Goal: Task Accomplishment & Management: Manage account settings

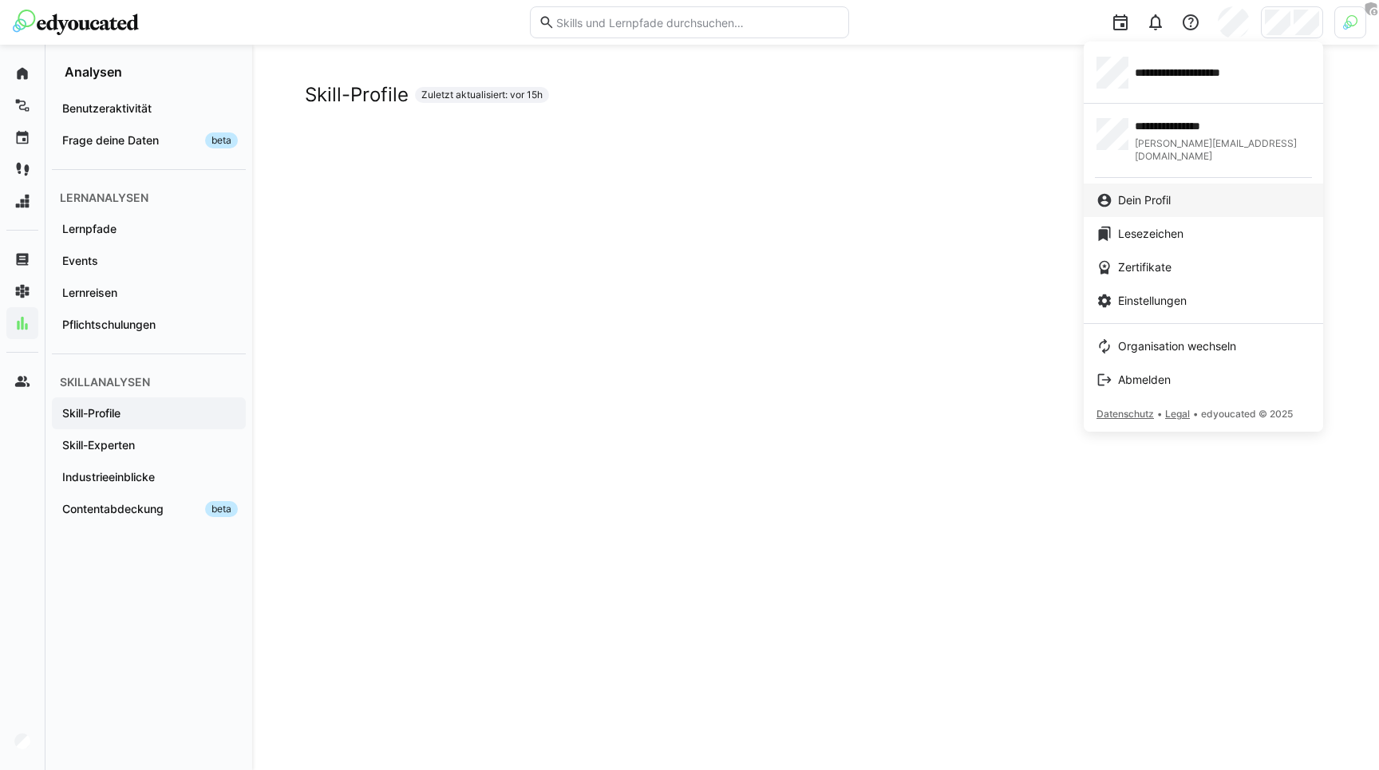
click at [1135, 192] on span "Dein Profil" at bounding box center [1144, 200] width 53 height 16
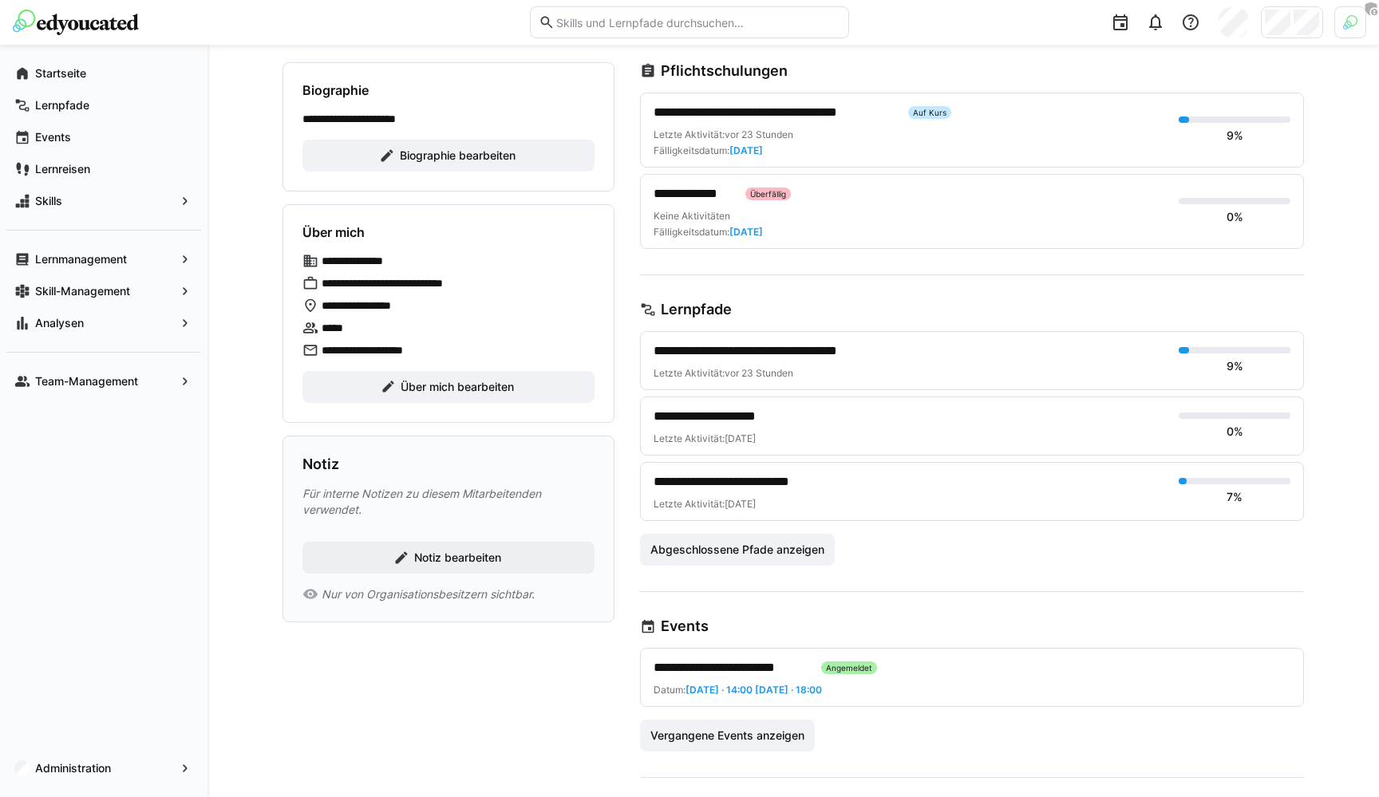
scroll to position [237, 0]
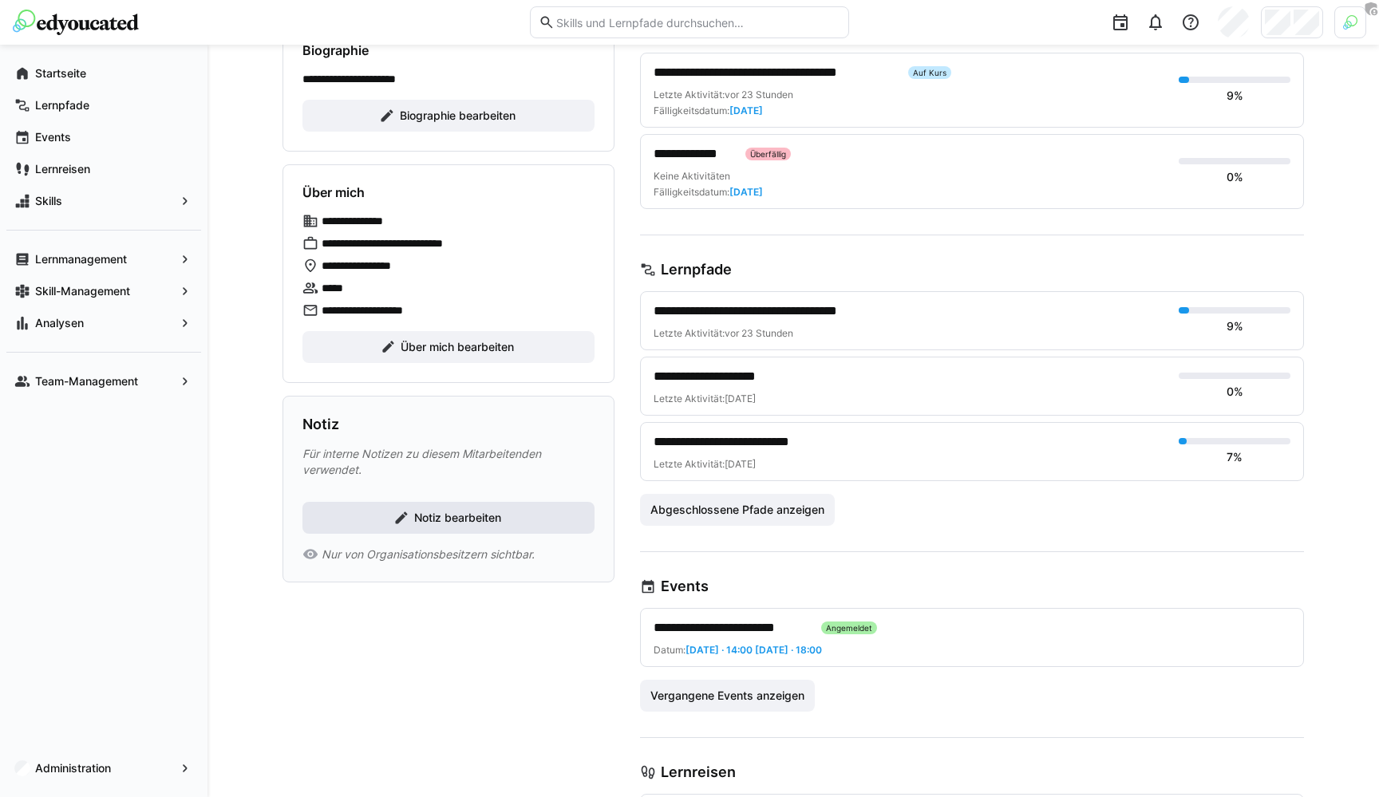
click at [454, 508] on span "Notiz bearbeiten" at bounding box center [448, 518] width 292 height 32
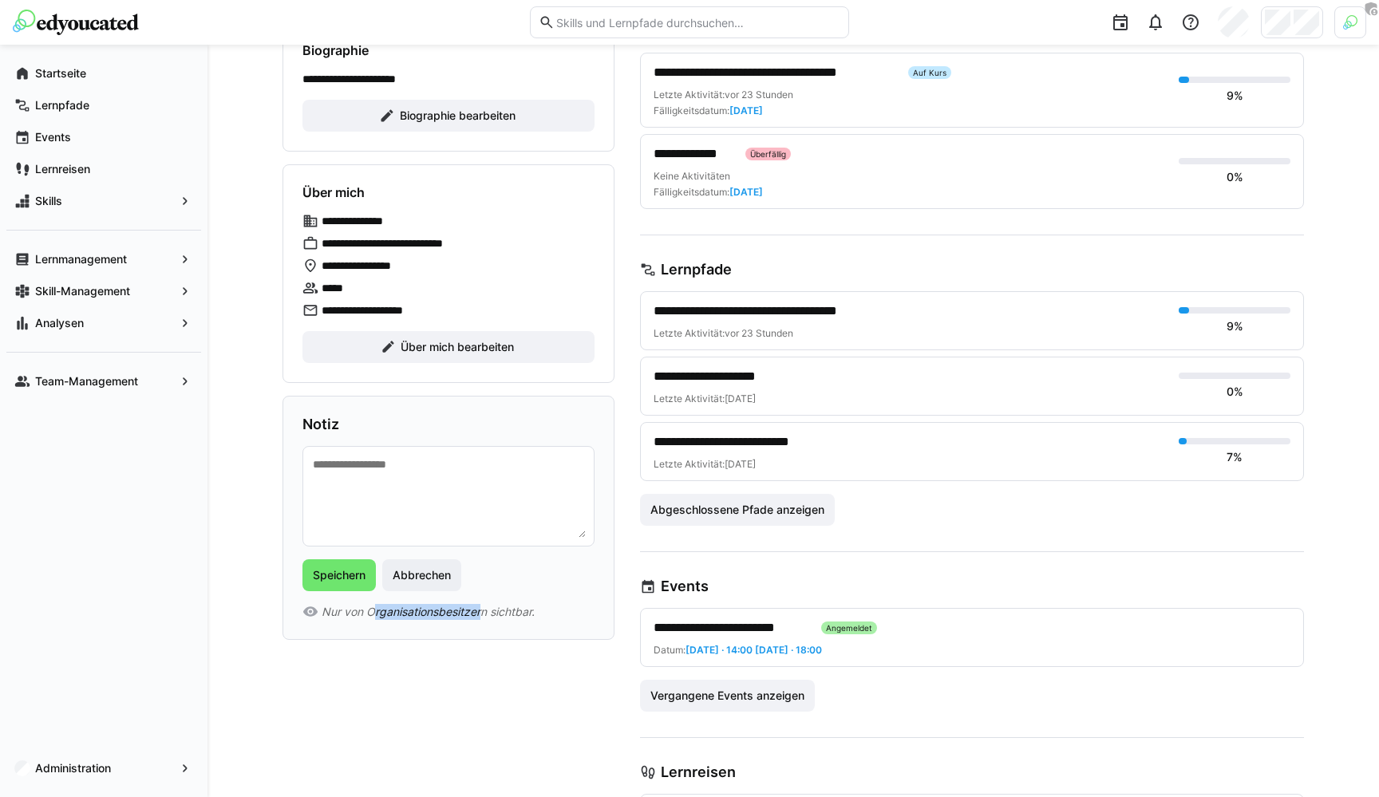
drag, startPoint x: 376, startPoint y: 609, endPoint x: 479, endPoint y: 609, distance: 103.7
click at [479, 609] on span "Nur von Organisationsbesitzern sichtbar." at bounding box center [428, 612] width 213 height 16
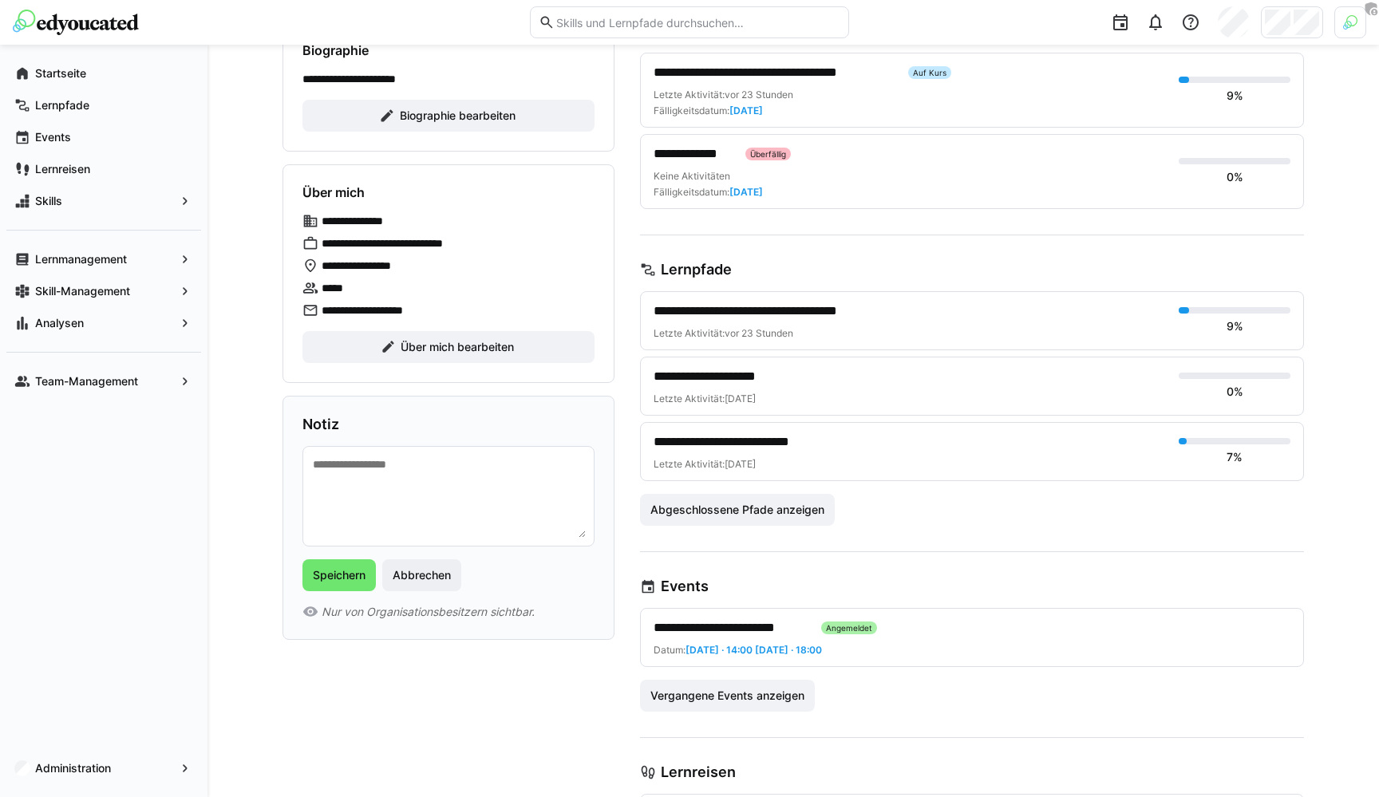
click at [505, 589] on div "Speichern Abbrechen" at bounding box center [448, 575] width 292 height 32
click at [431, 586] on span "Abbrechen" at bounding box center [421, 575] width 79 height 32
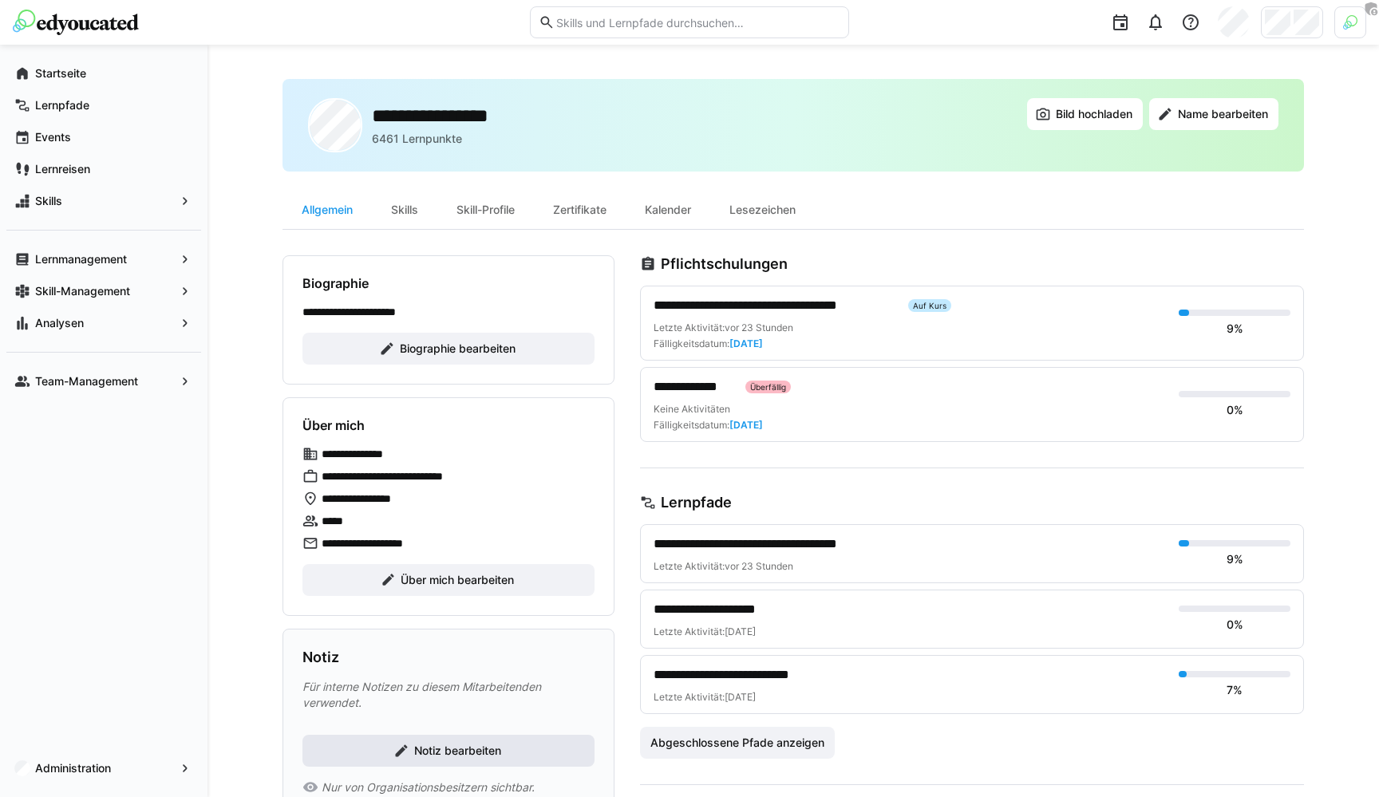
scroll to position [0, 0]
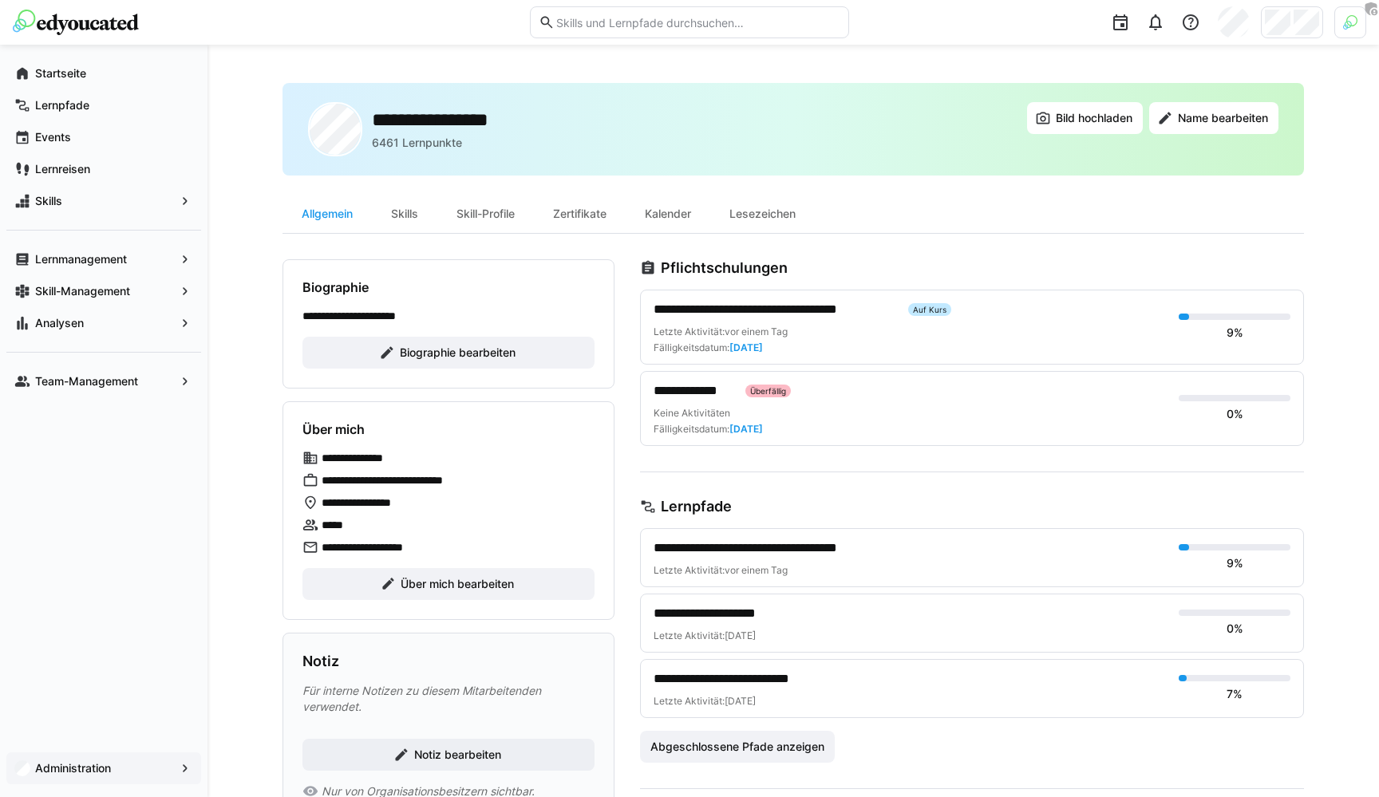
click at [93, 769] on div "Administration" at bounding box center [103, 768] width 195 height 32
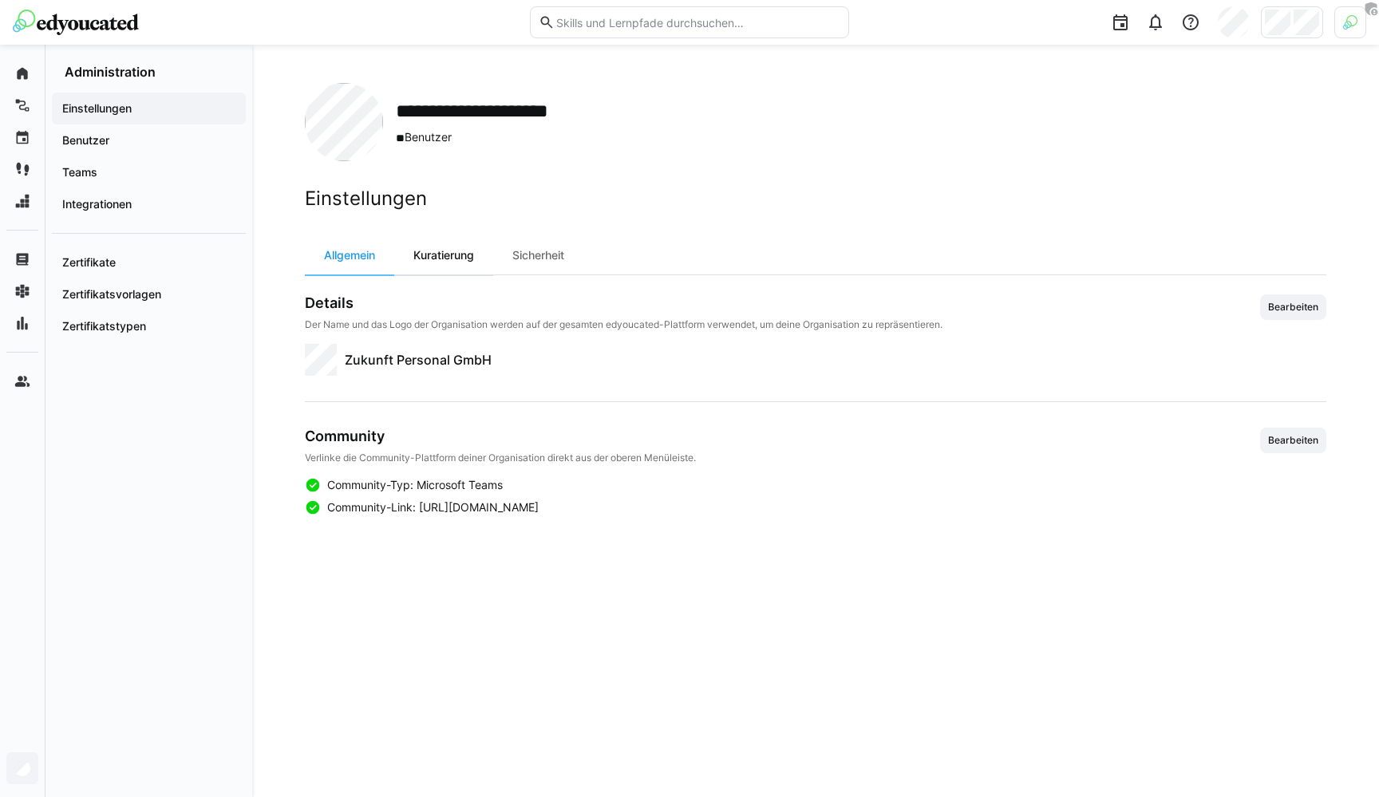
click at [446, 248] on div "Kuratierung" at bounding box center [443, 255] width 99 height 38
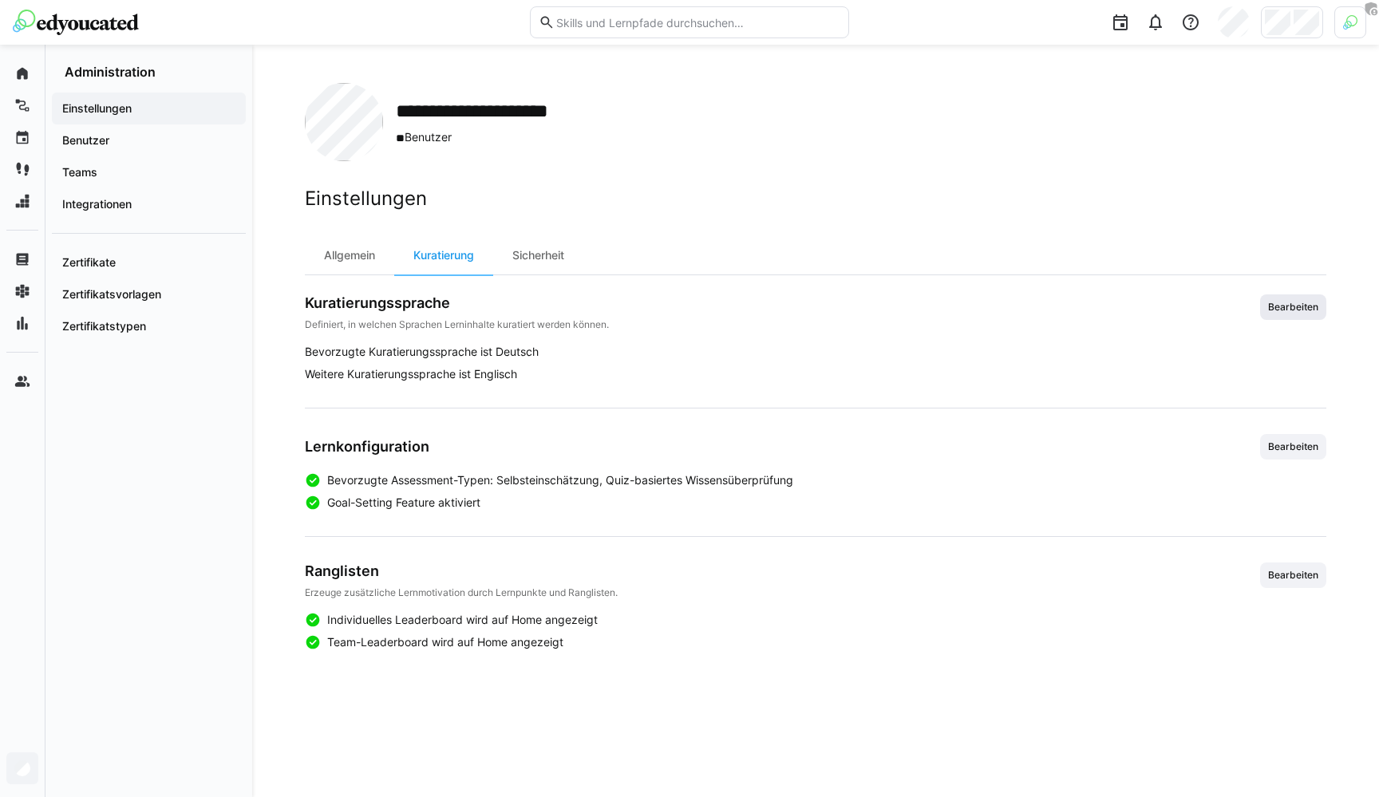
click at [1288, 315] on span "Bearbeiten" at bounding box center [1293, 307] width 66 height 26
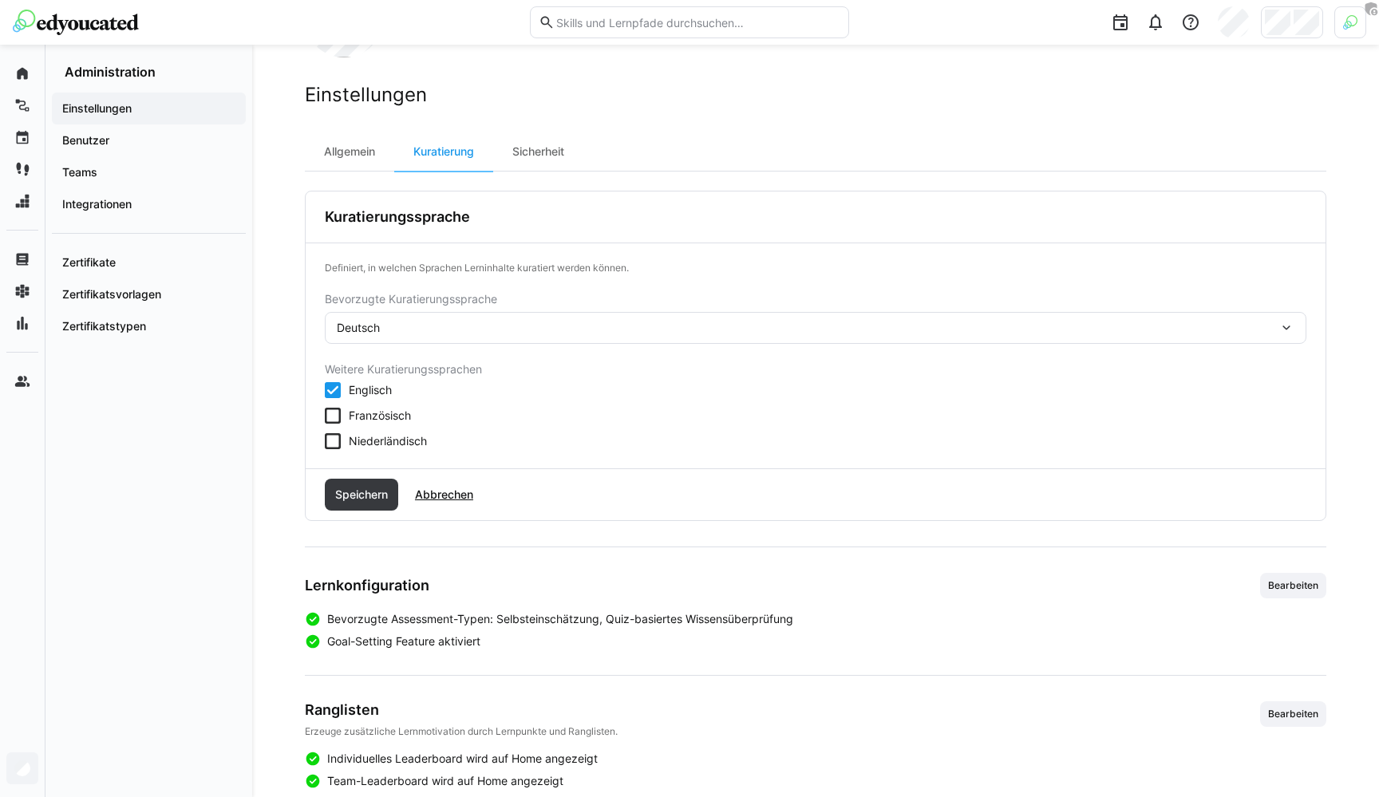
scroll to position [71, 0]
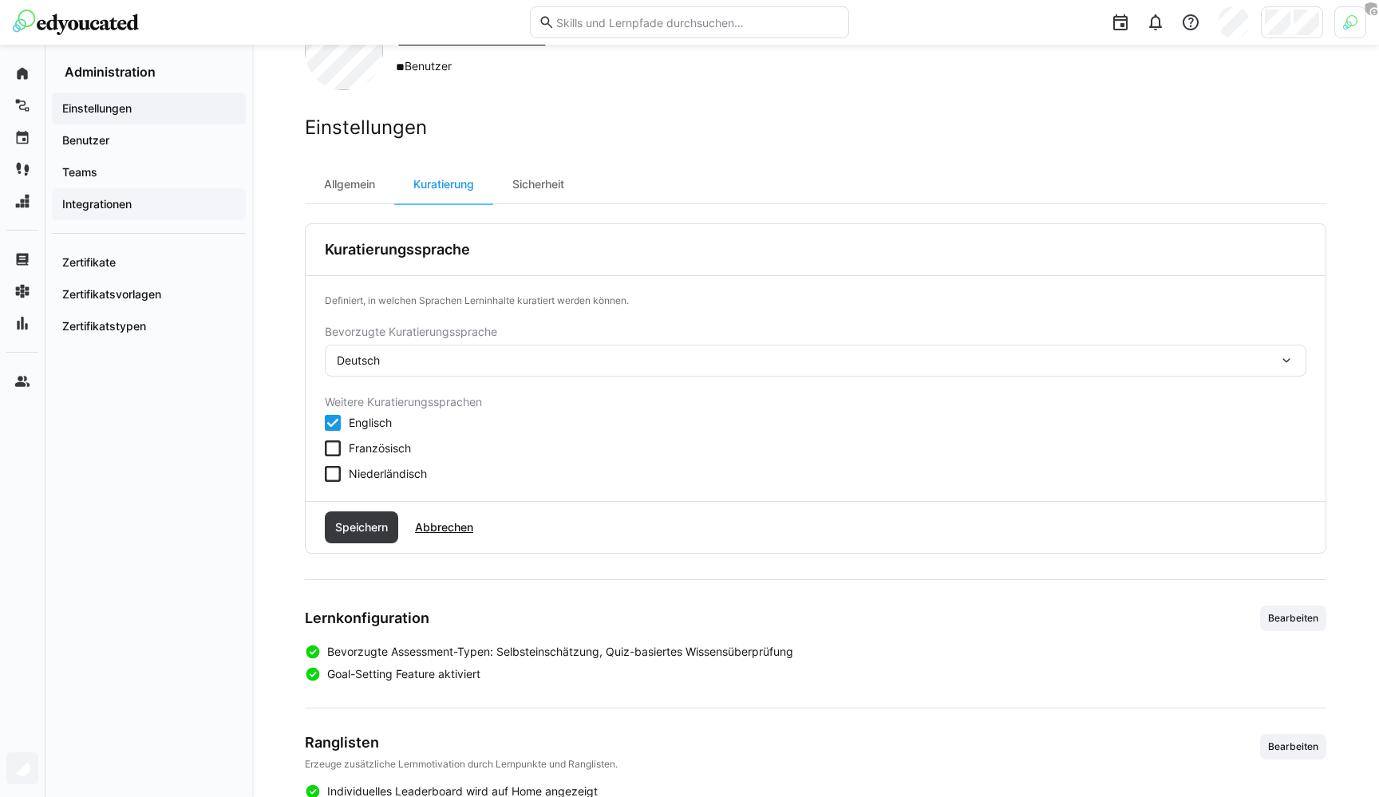
click at [243, 208] on div "Integrationen" at bounding box center [149, 204] width 194 height 32
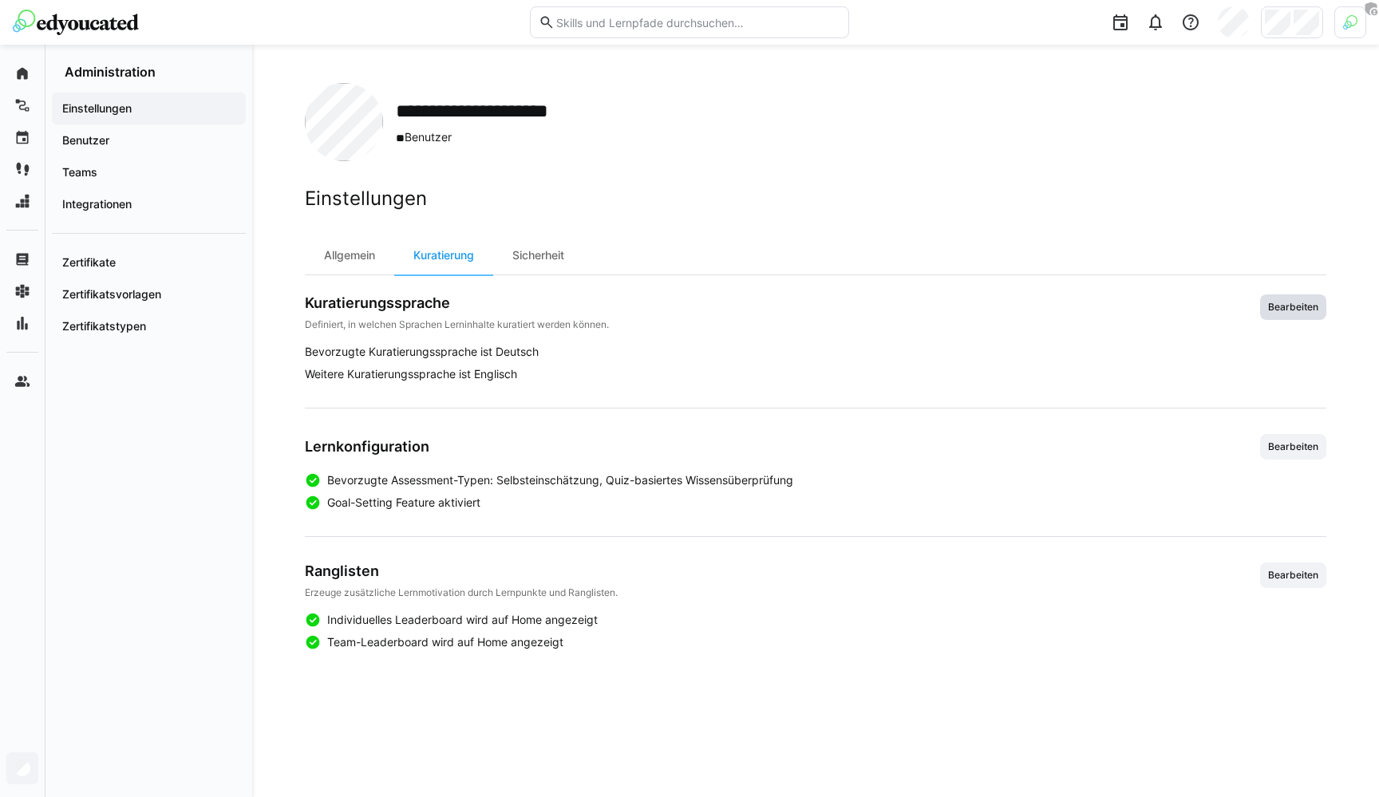
click at [1308, 304] on span "Bearbeiten" at bounding box center [1292, 307] width 53 height 13
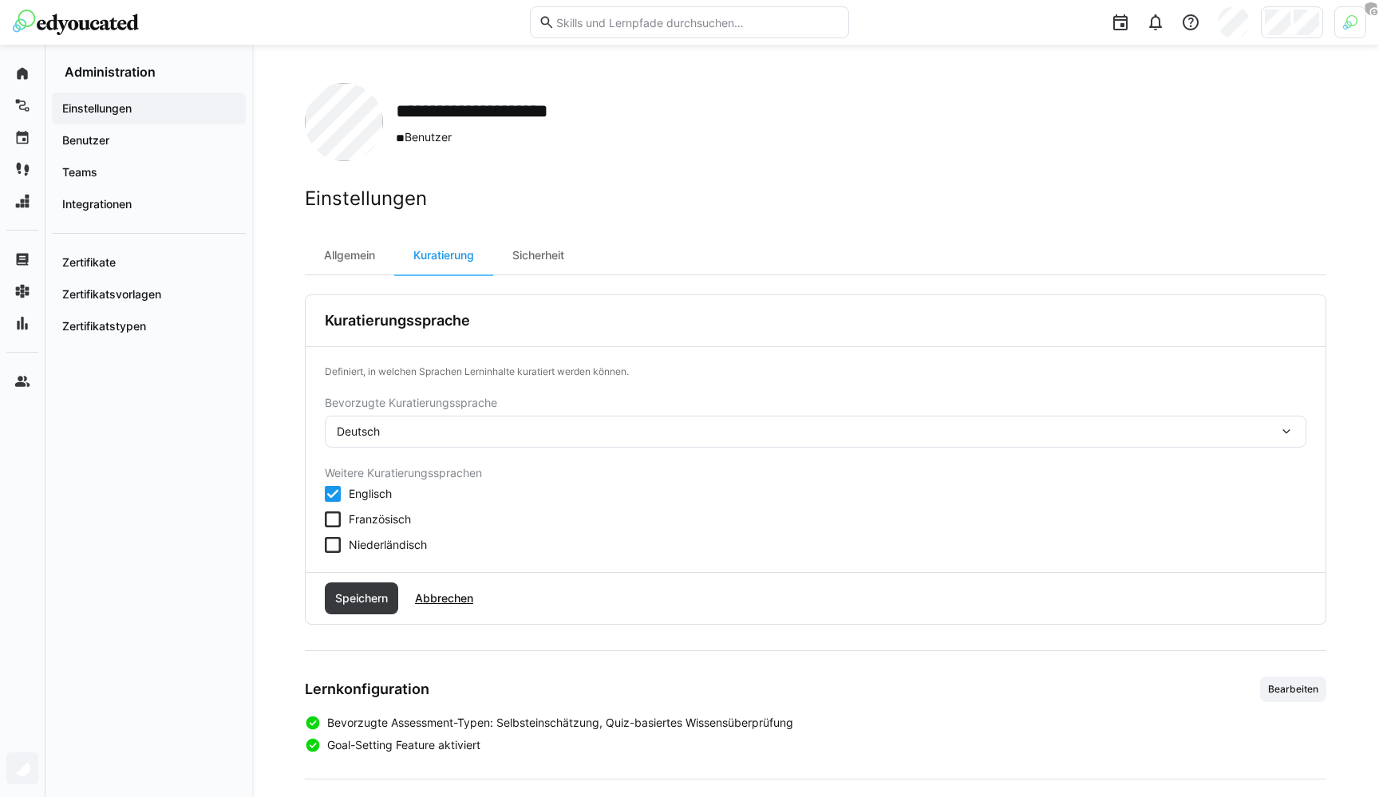
click at [274, 251] on div "**********" at bounding box center [815, 488] width 1126 height 886
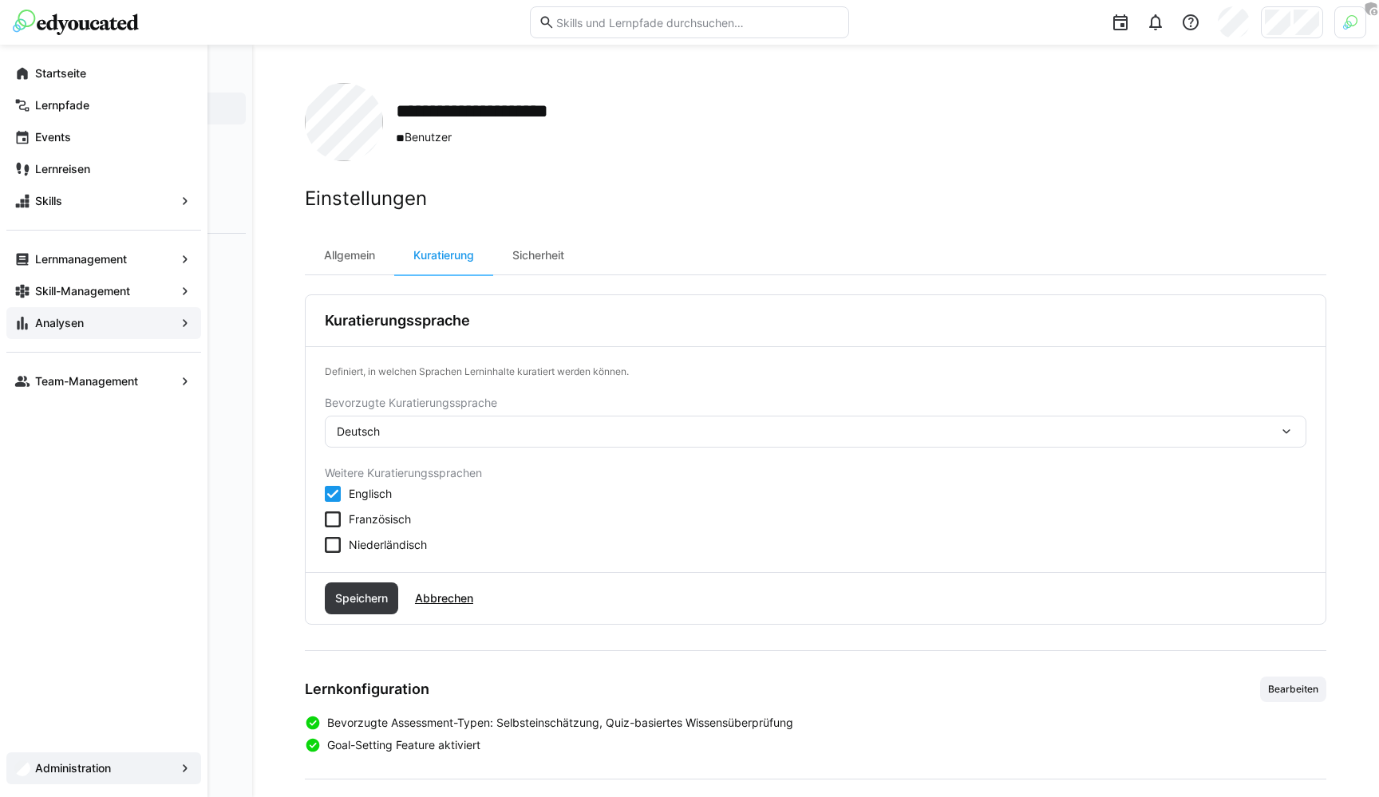
click at [24, 316] on eds-icon at bounding box center [22, 323] width 16 height 16
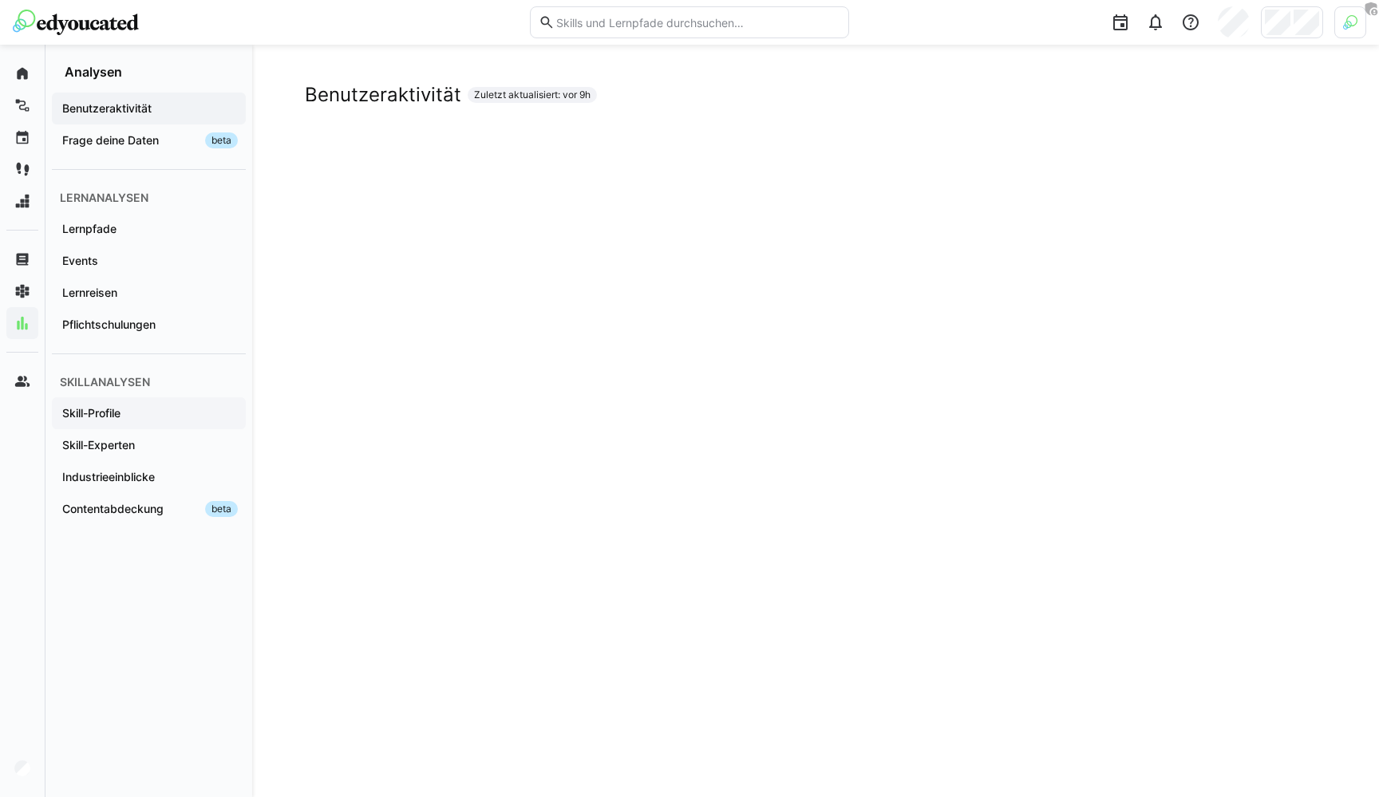
click at [129, 425] on div "Skill-Profile" at bounding box center [149, 413] width 194 height 32
click at [145, 446] on span "Skill-Experten" at bounding box center [149, 445] width 178 height 16
click at [156, 414] on span "Skill-Profile" at bounding box center [149, 413] width 178 height 16
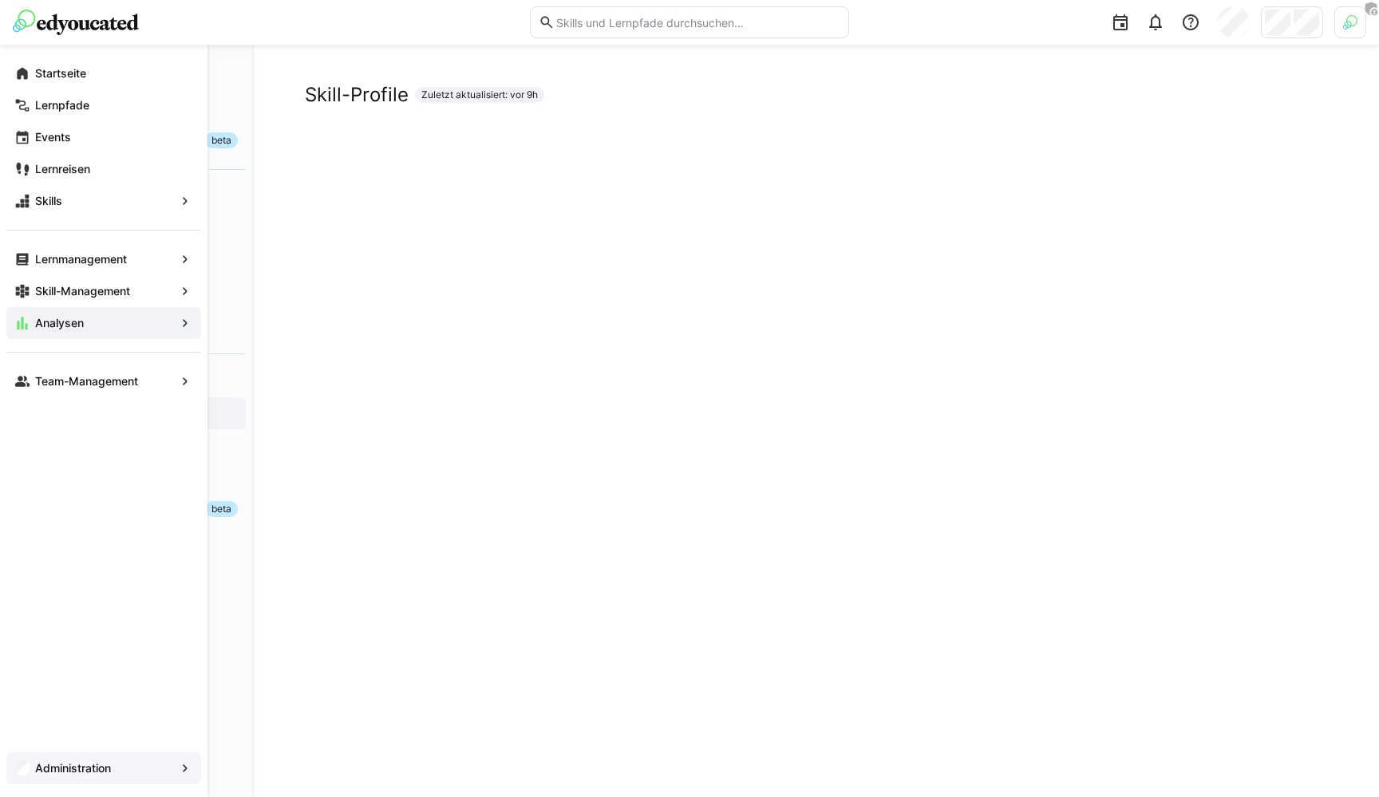
click at [0, 0] on app-navigation-label "Administration" at bounding box center [0, 0] width 0 height 0
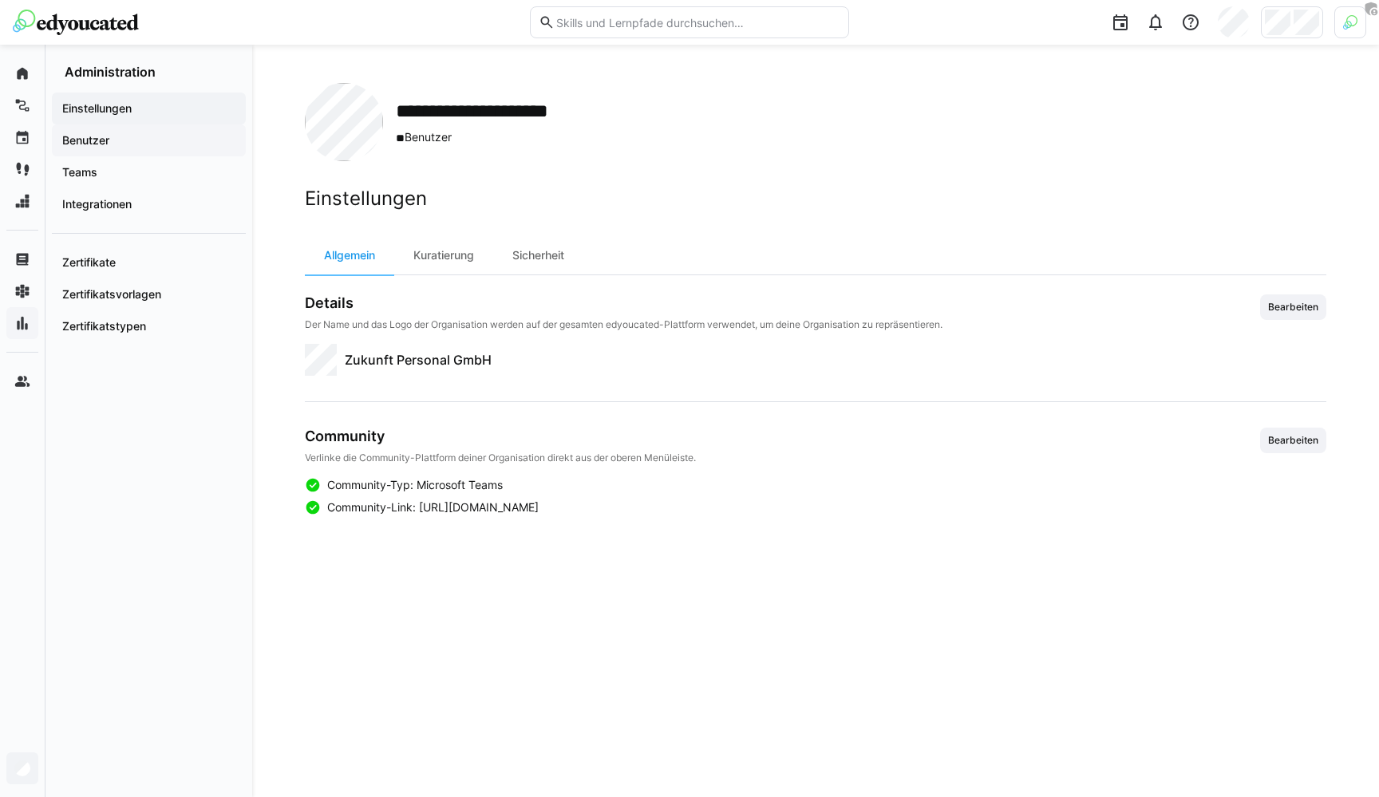
click at [0, 0] on app-navigation-label "Benutzer" at bounding box center [0, 0] width 0 height 0
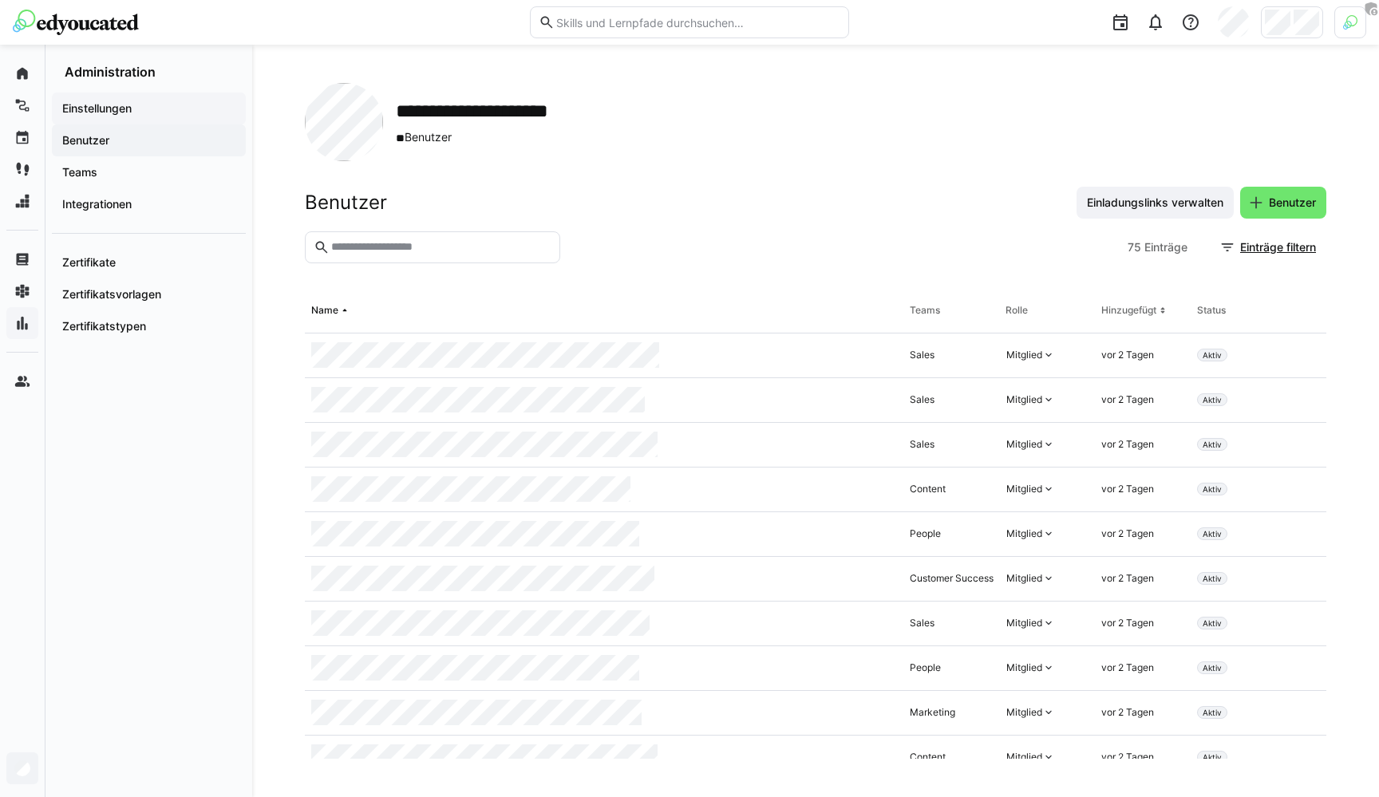
click at [0, 0] on app-navigation-label "Einstellungen" at bounding box center [0, 0] width 0 height 0
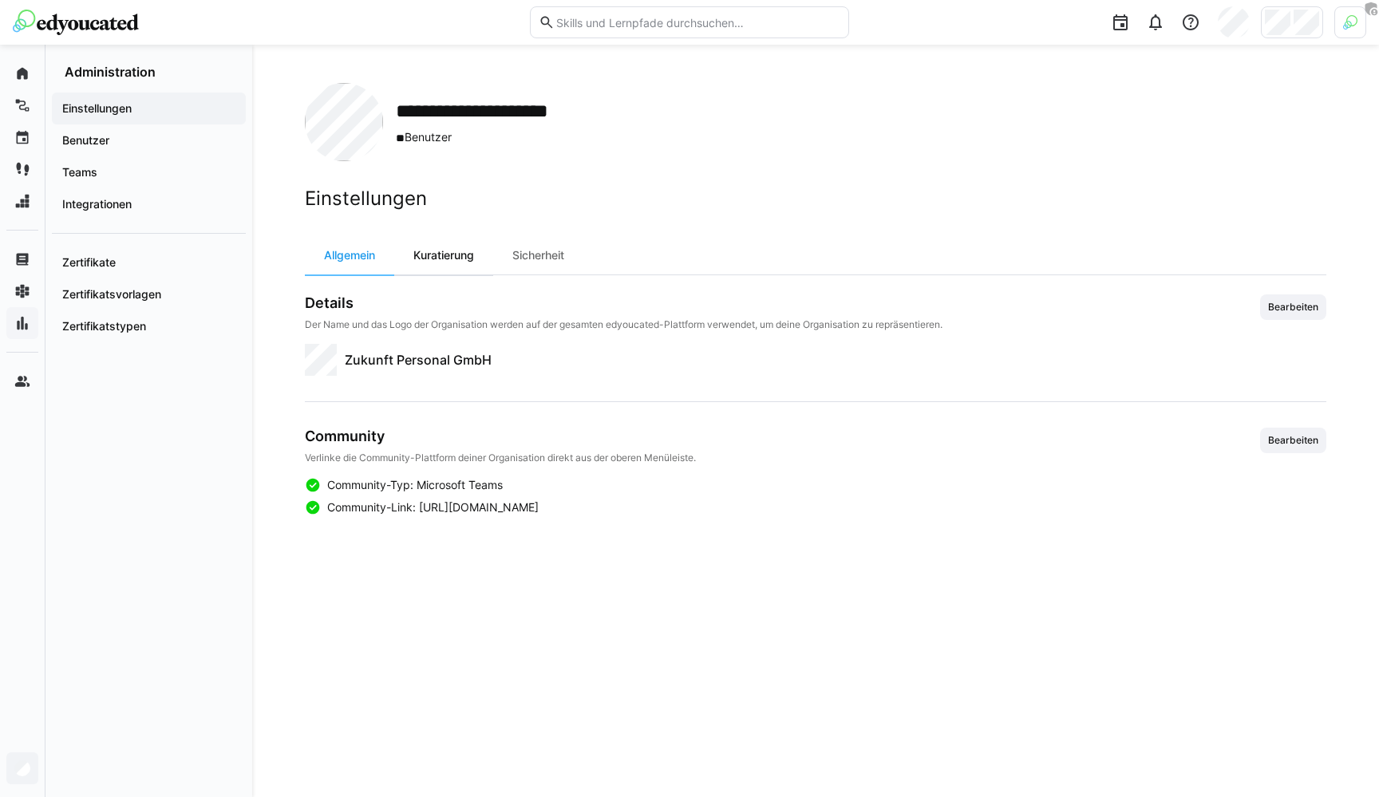
click at [433, 253] on div "Kuratierung" at bounding box center [443, 255] width 99 height 38
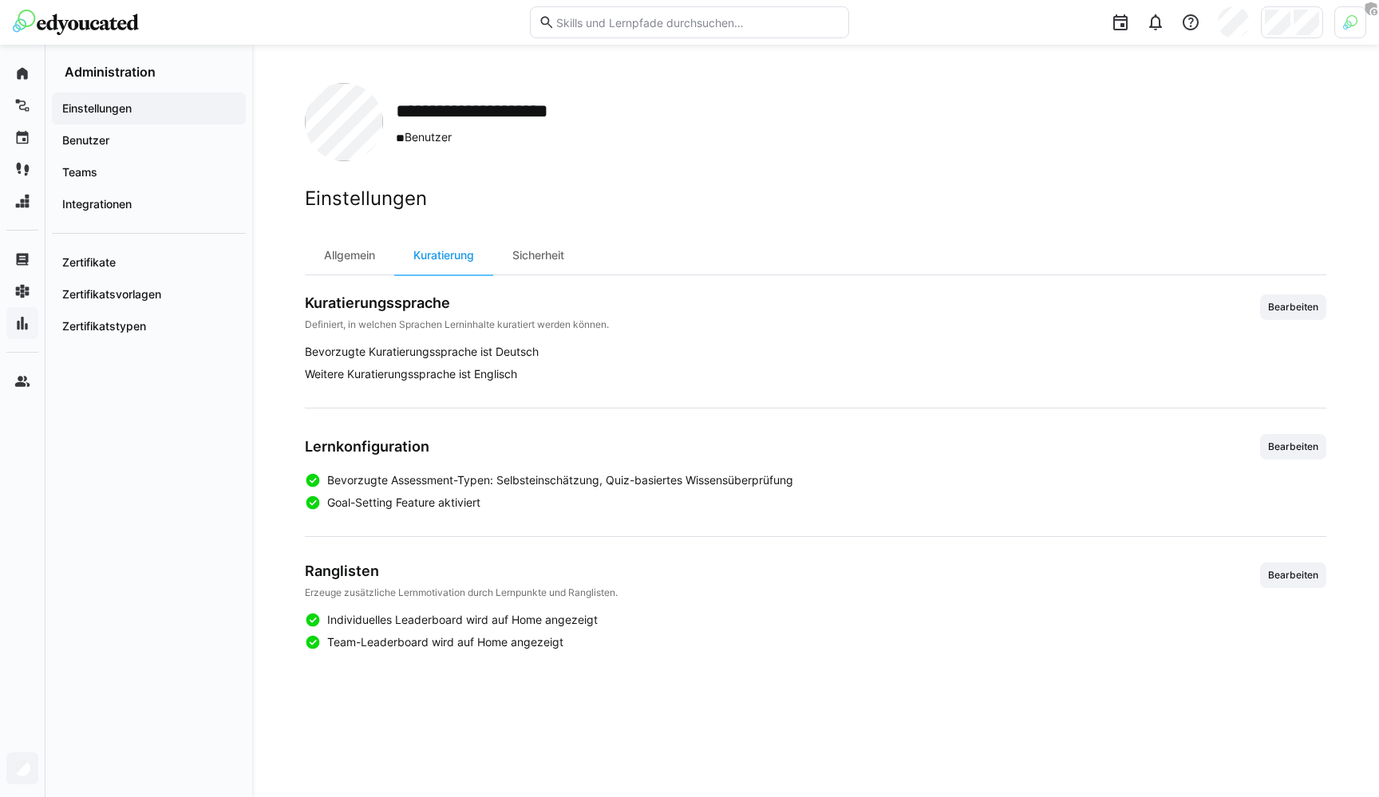
click at [557, 591] on p "Erzeuge zusätzliche Lernmotivation durch Lernpunkte und Ranglisten." at bounding box center [461, 592] width 313 height 13
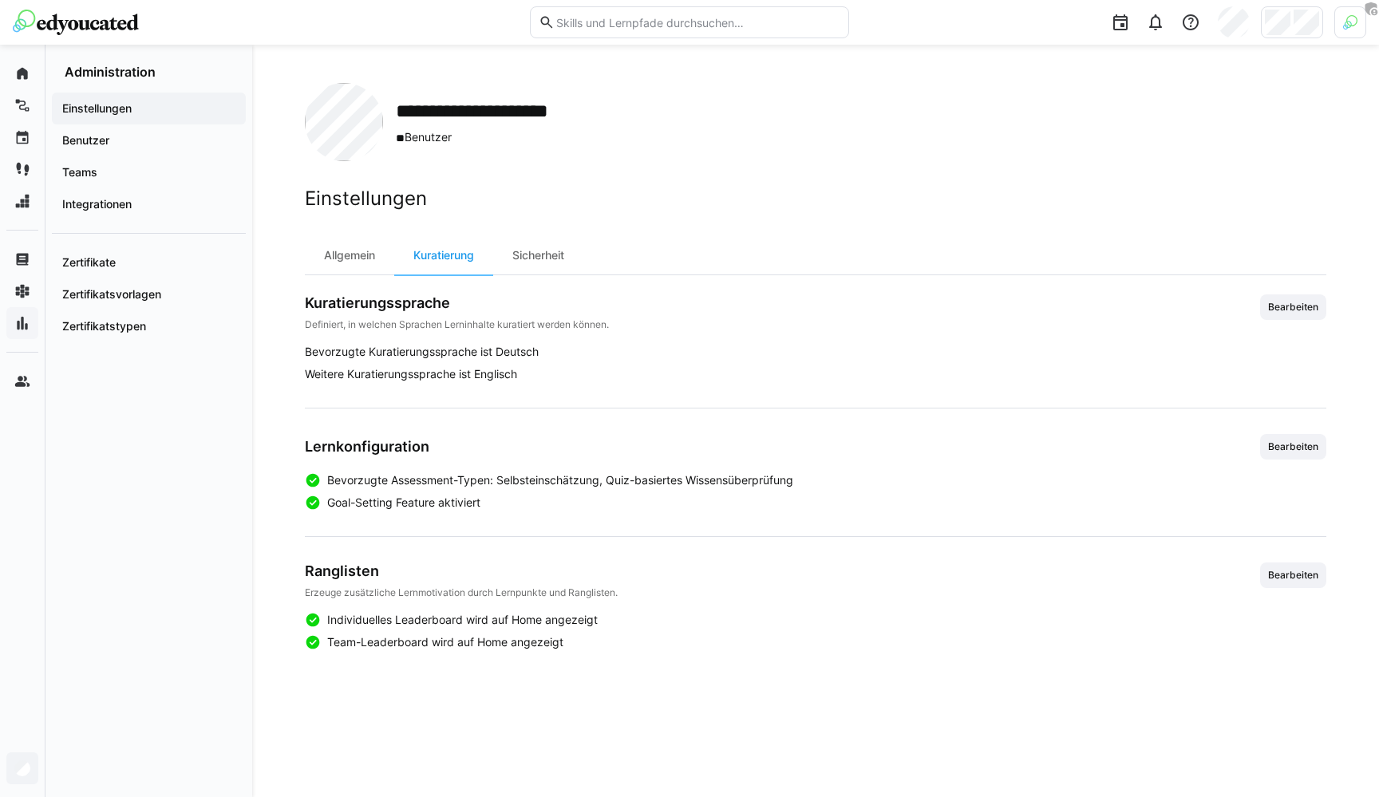
click at [1063, 19] on div at bounding box center [1113, 22] width 506 height 45
click at [1349, 31] on div at bounding box center [1350, 22] width 32 height 32
click at [1174, 183] on span "Aktivieren" at bounding box center [1174, 187] width 49 height 13
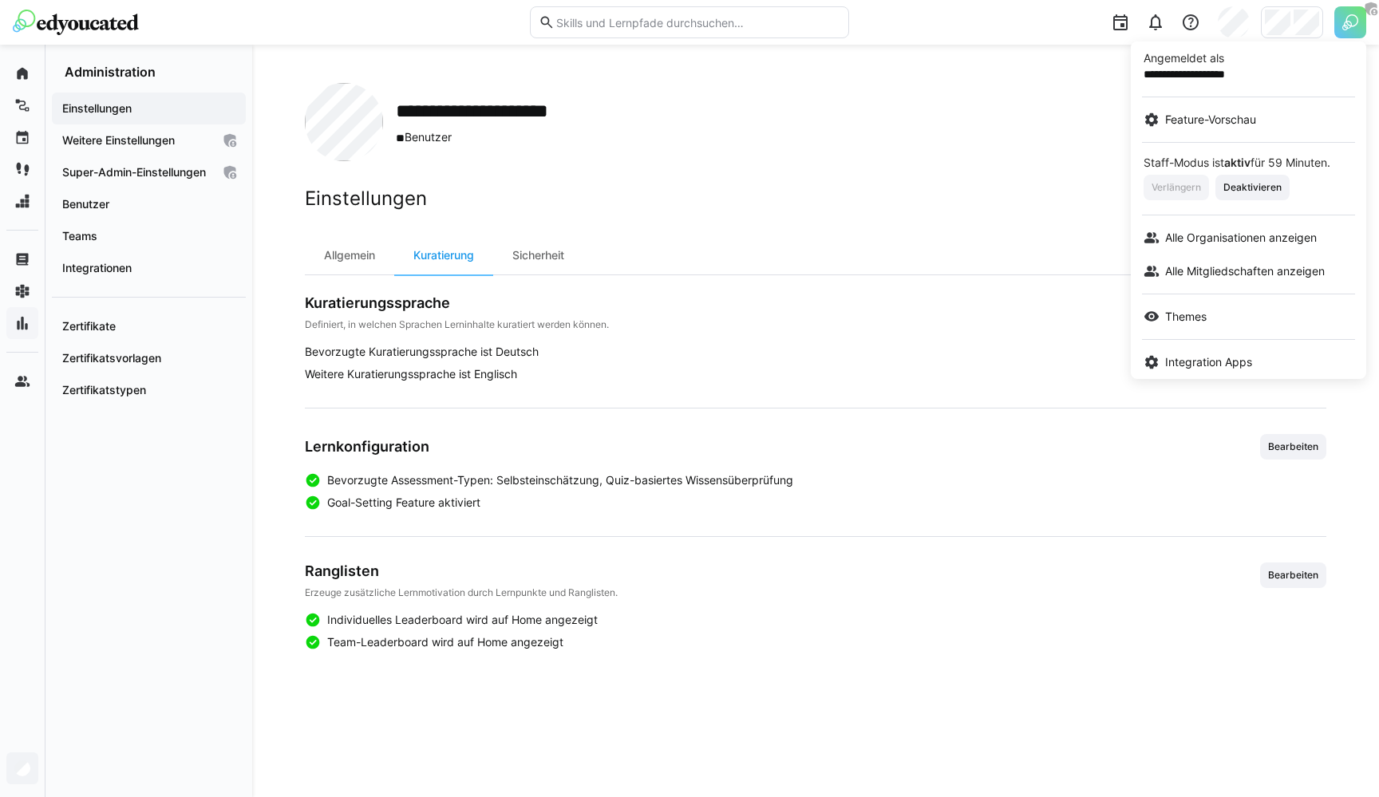
click at [129, 187] on div at bounding box center [689, 398] width 1379 height 797
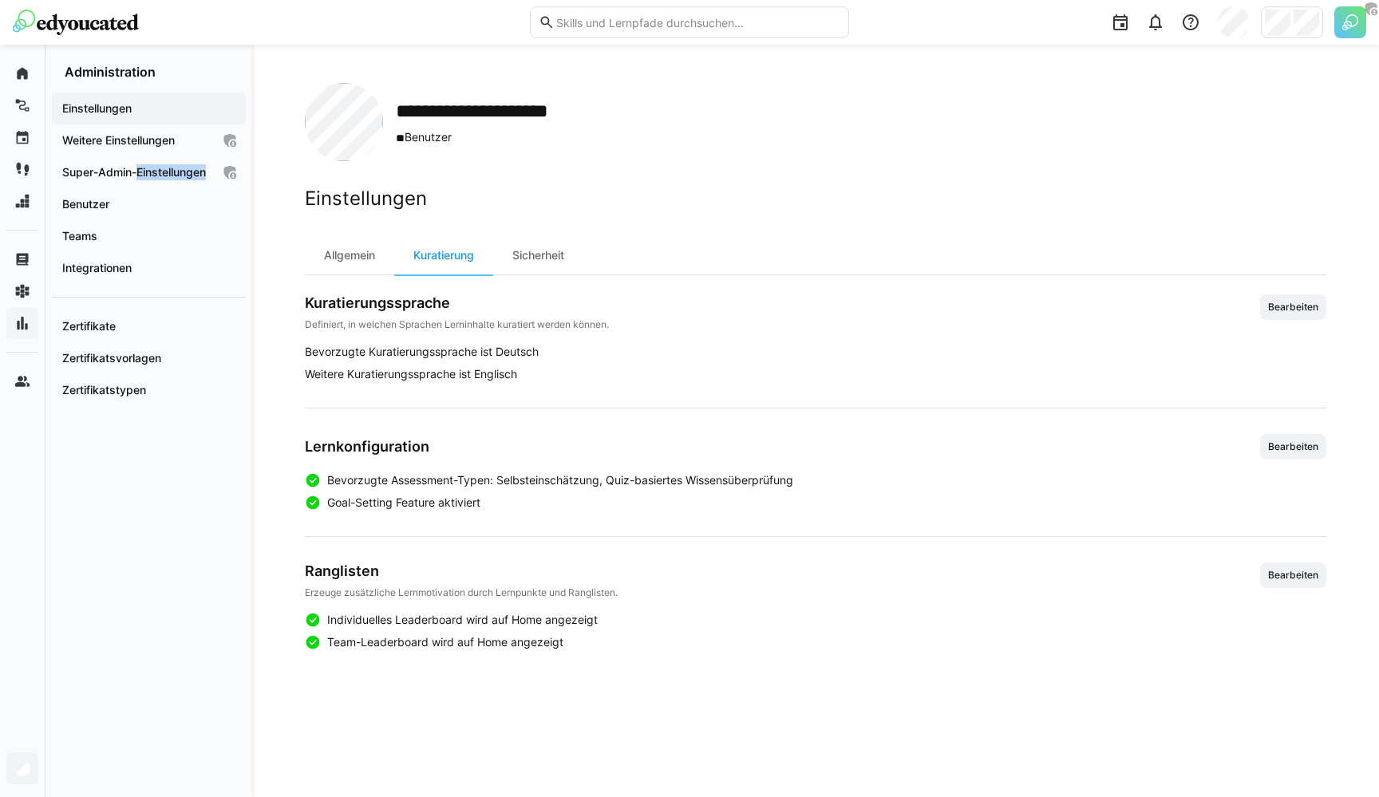
click at [0, 0] on app-navigation-label "Super-Admin-Einstellungen" at bounding box center [0, 0] width 0 height 0
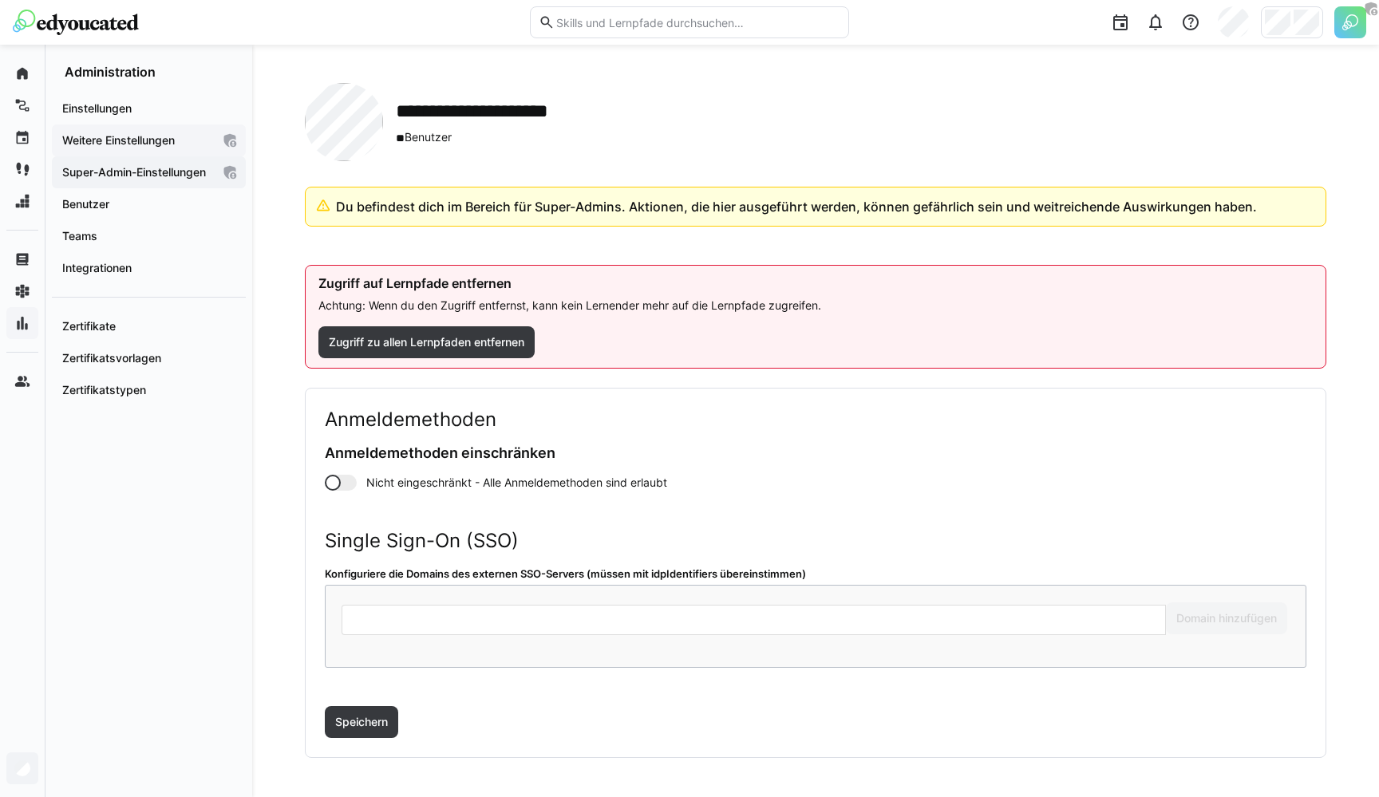
click at [0, 0] on app-navigation-label "Weitere Einstellungen" at bounding box center [0, 0] width 0 height 0
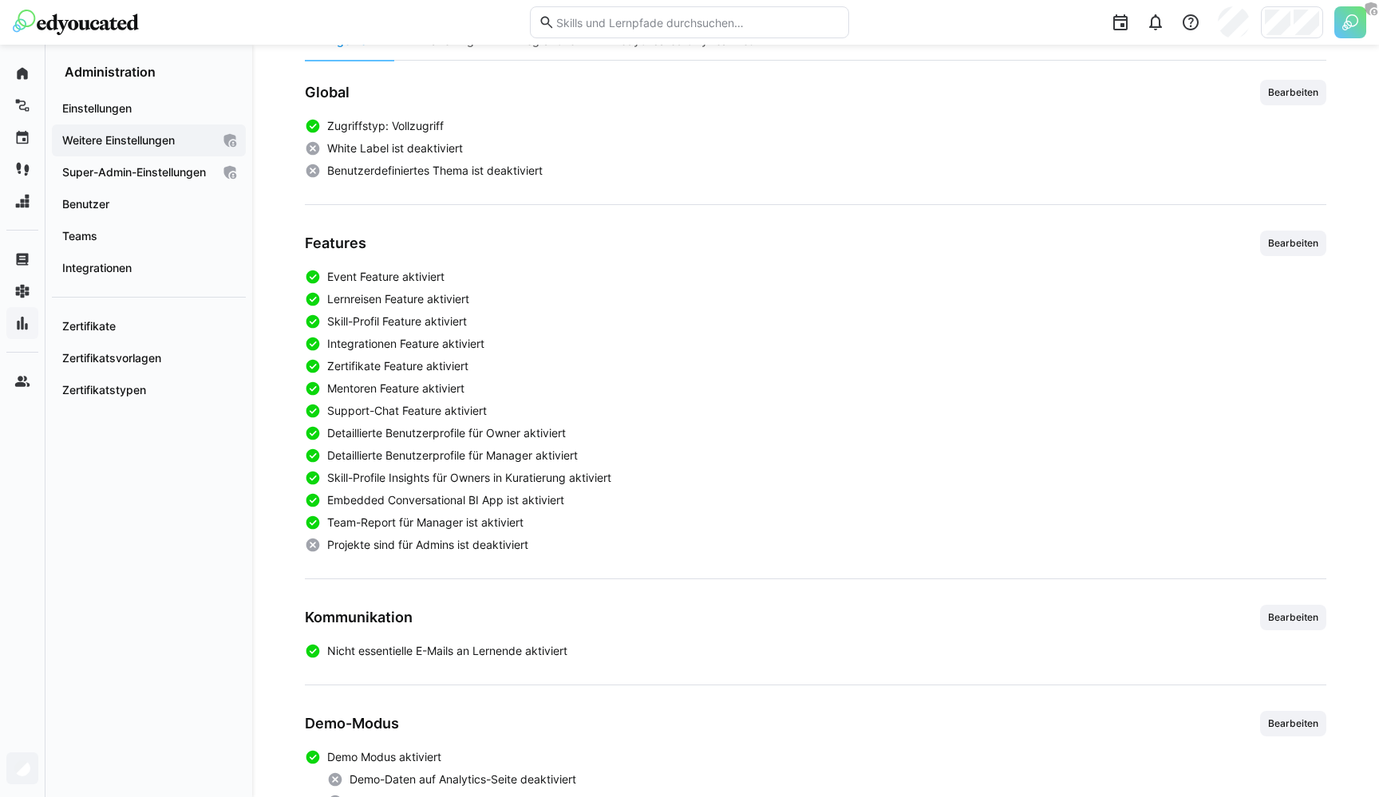
scroll to position [217, 0]
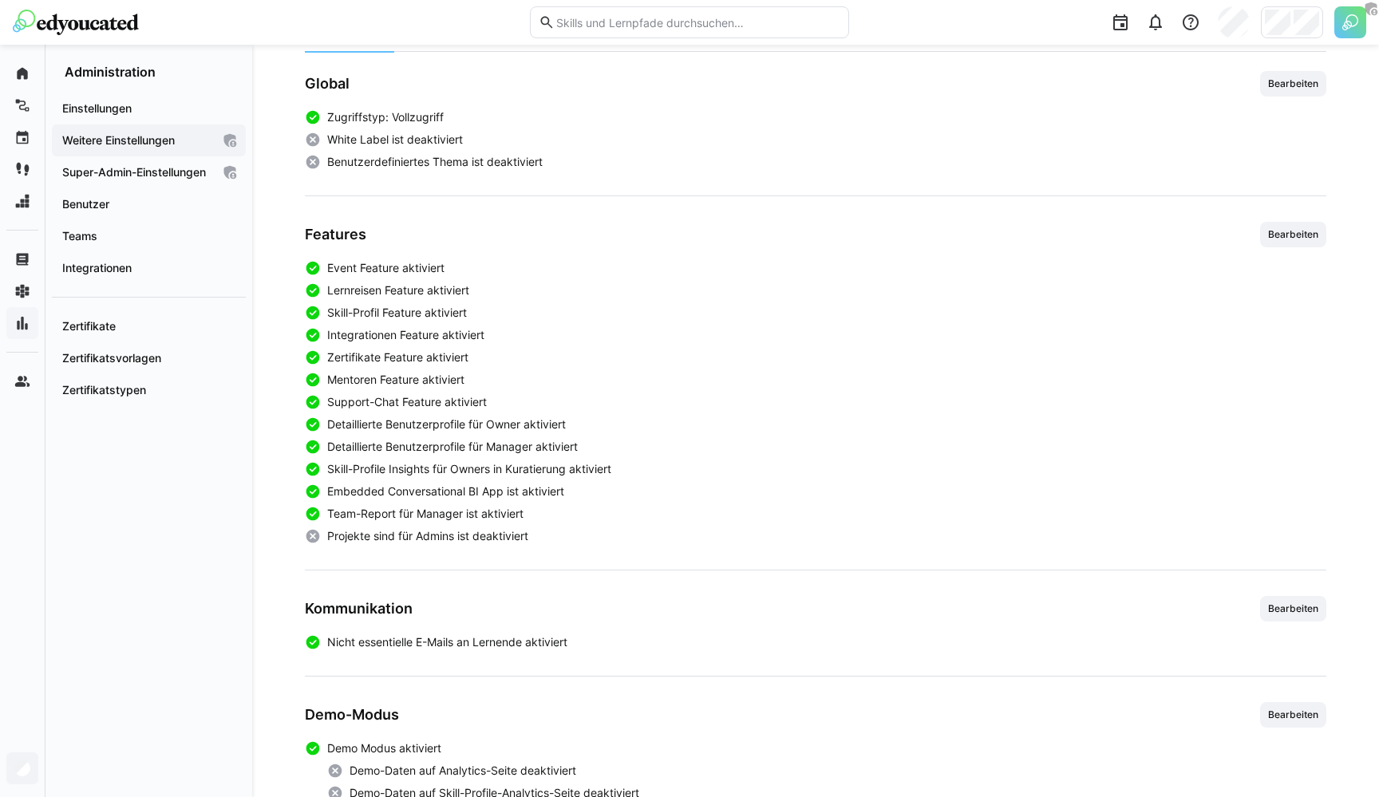
click at [372, 524] on div "Event Feature aktiviert Lernreisen Feature aktiviert Skill-Profil Feature aktiv…" at bounding box center [815, 402] width 1021 height 284
click at [370, 545] on div "Global Bearbeiten Zugriffstyp: Vollzugriff White Label ist deaktiviert Benutzer…" at bounding box center [815, 503] width 1021 height 864
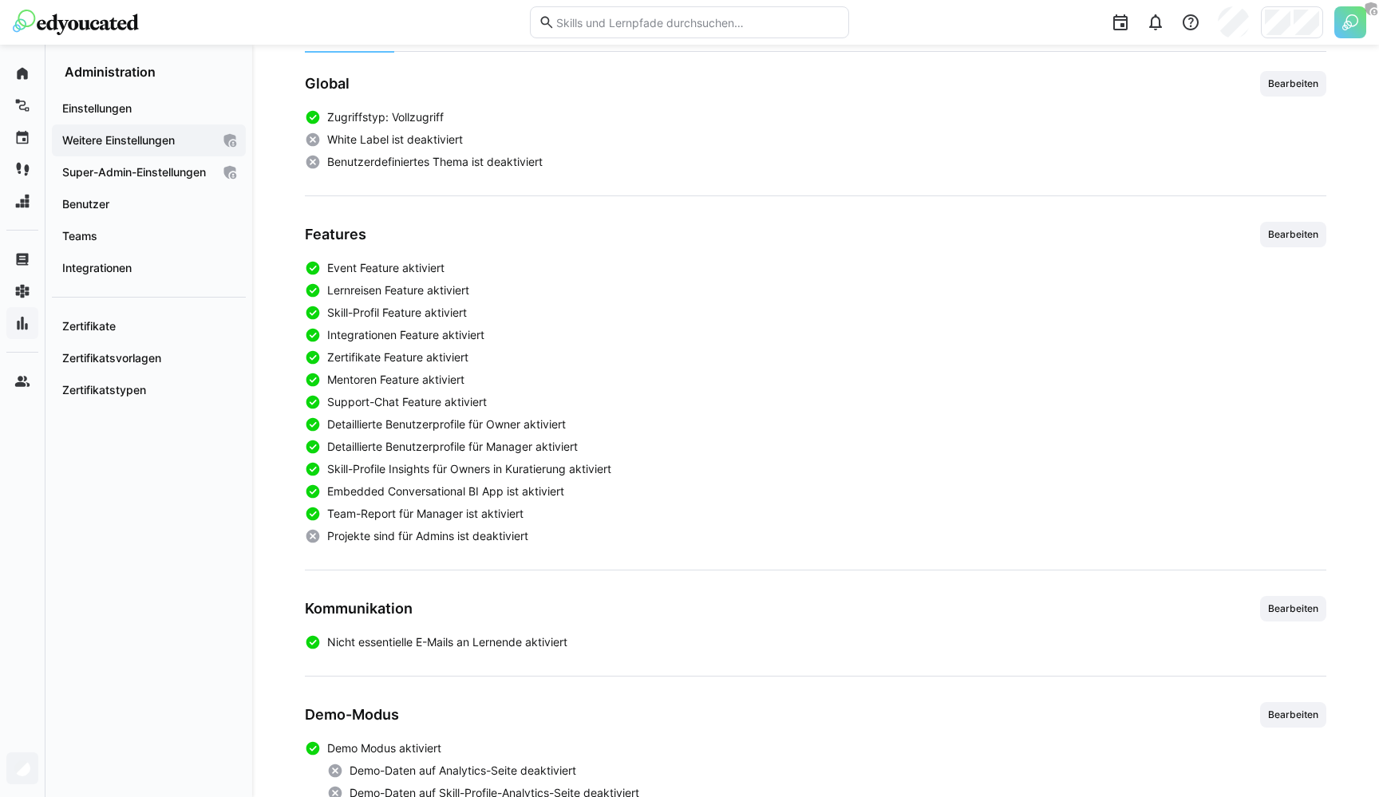
click at [370, 545] on div "Global Bearbeiten Zugriffstyp: Vollzugriff White Label ist deaktiviert Benutzer…" at bounding box center [815, 503] width 1021 height 864
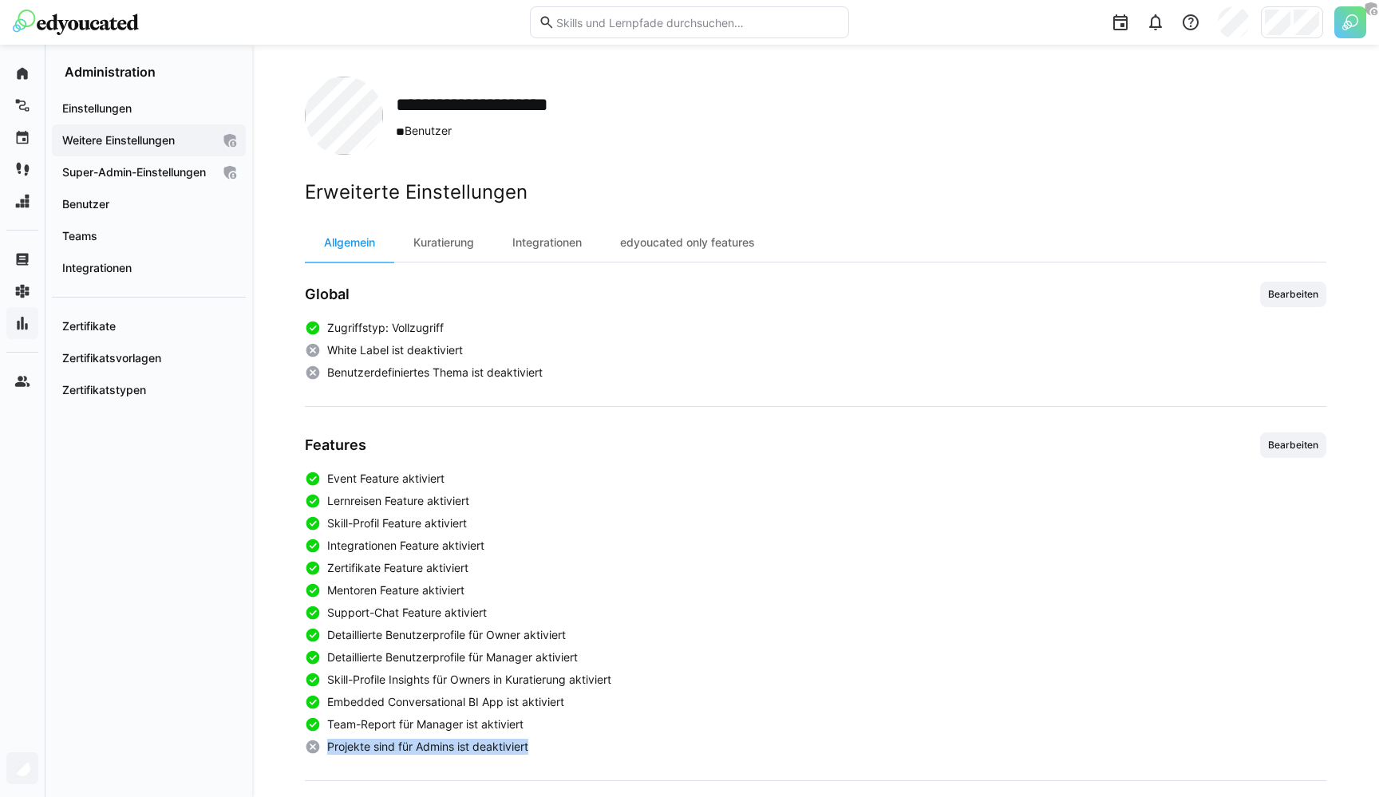
scroll to position [3, 0]
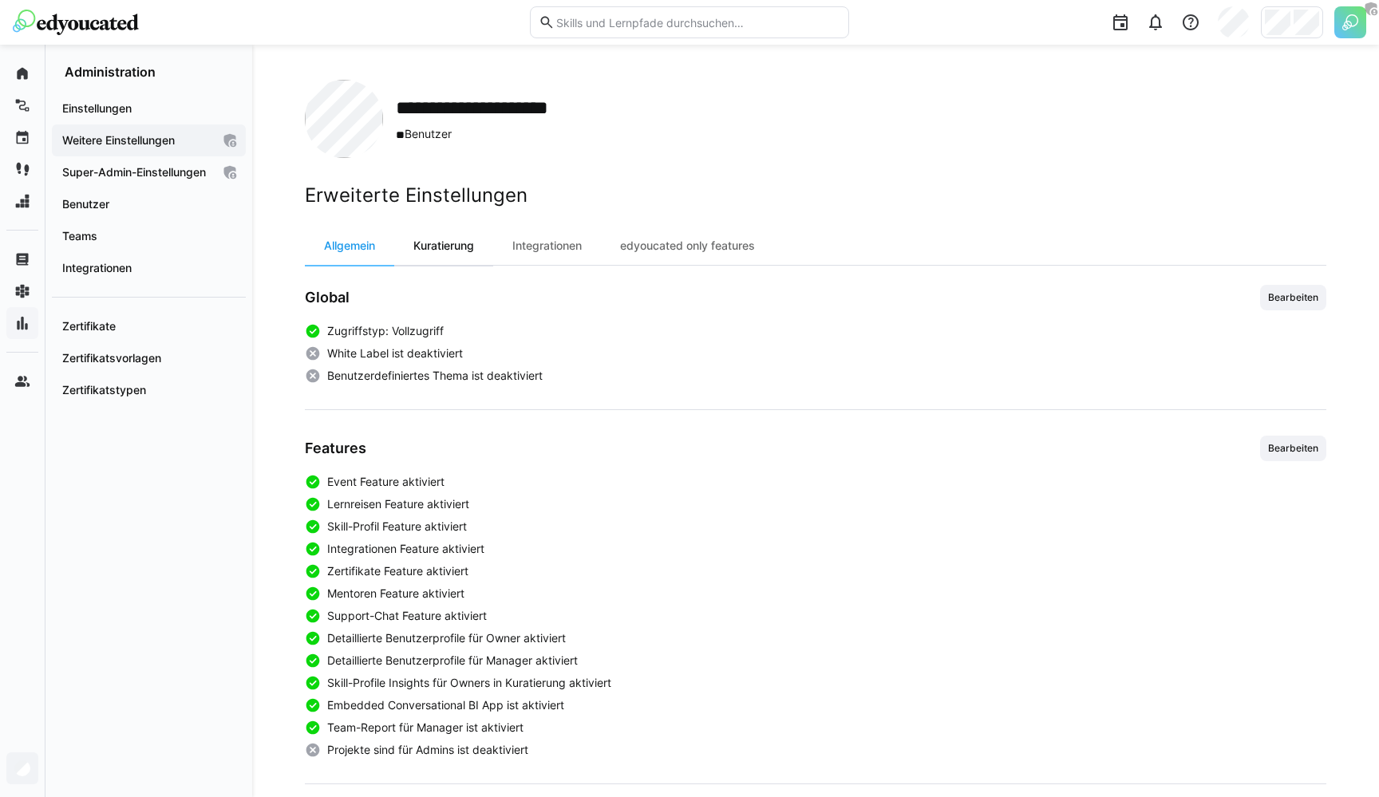
click at [432, 252] on div "Kuratierung" at bounding box center [443, 246] width 99 height 38
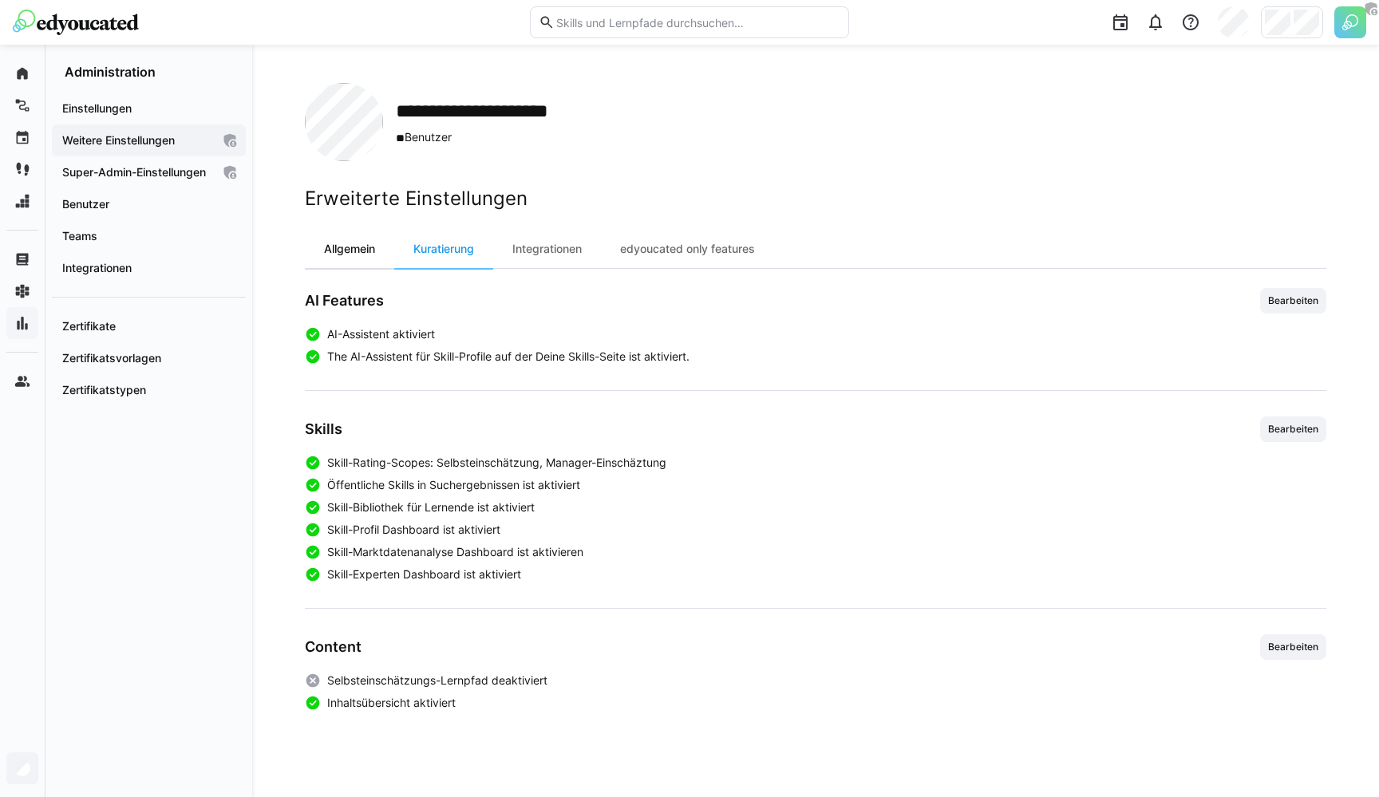
click at [332, 258] on div "Allgemein" at bounding box center [349, 249] width 89 height 38
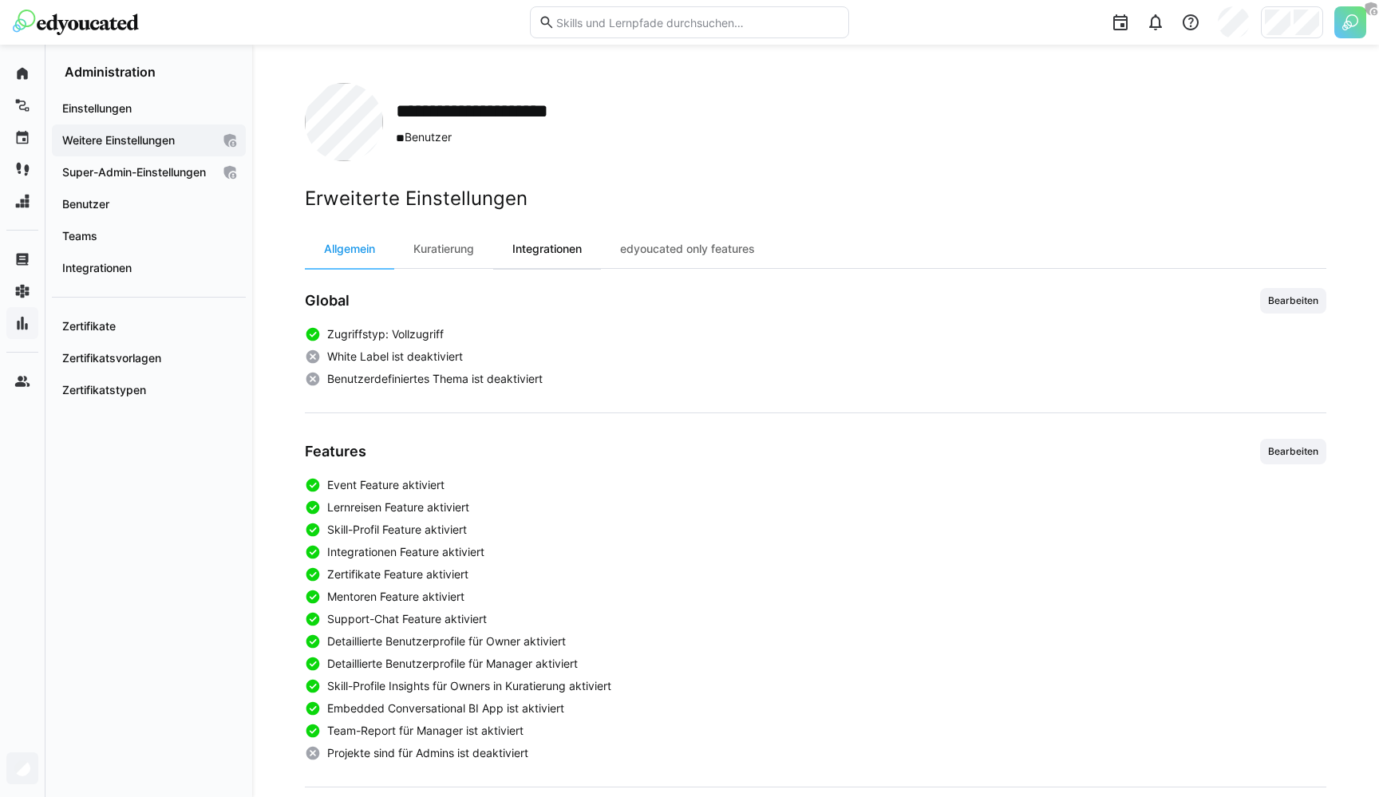
click at [587, 254] on div "Integrationen" at bounding box center [547, 249] width 108 height 38
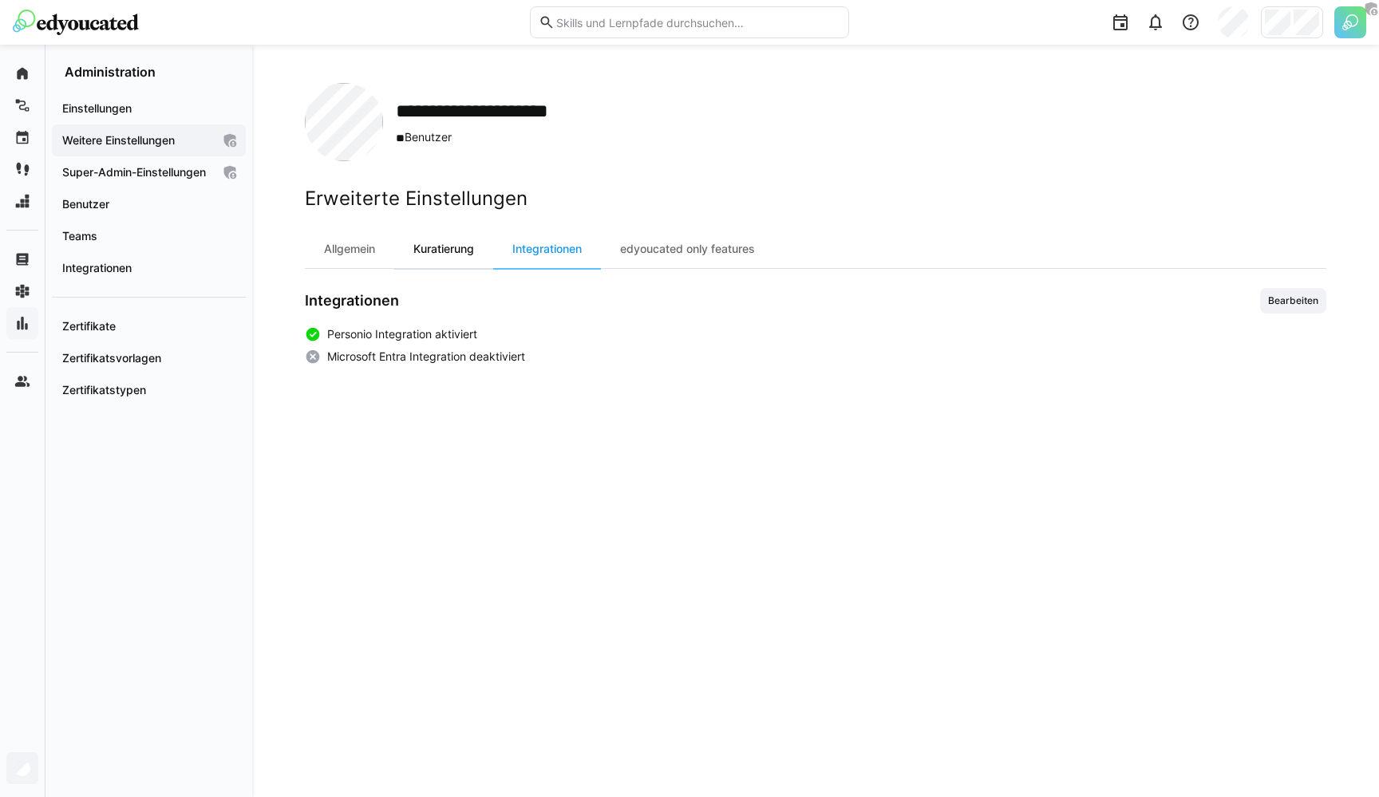
click at [461, 260] on div "Kuratierung" at bounding box center [443, 249] width 99 height 38
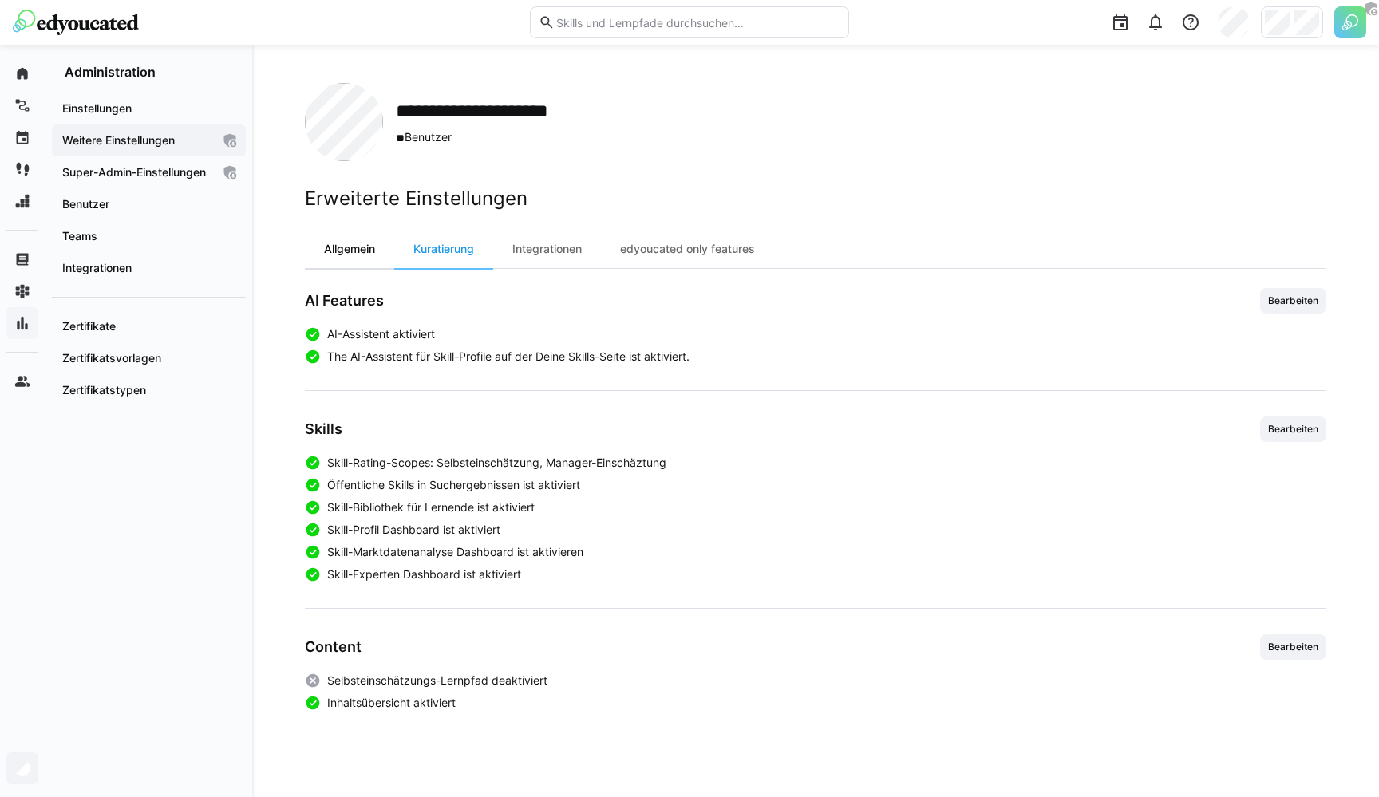
click at [348, 262] on div "Allgemein" at bounding box center [349, 249] width 89 height 38
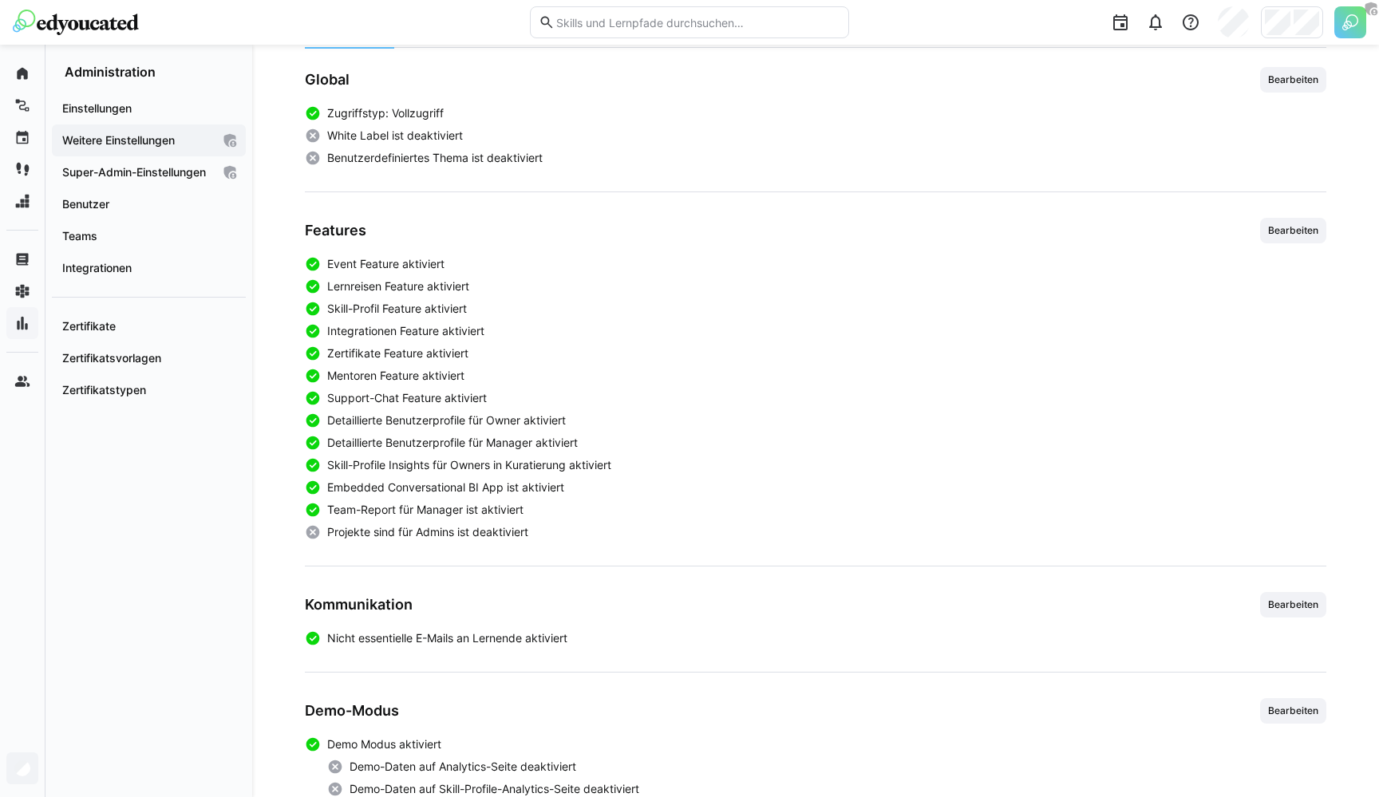
scroll to position [212, 0]
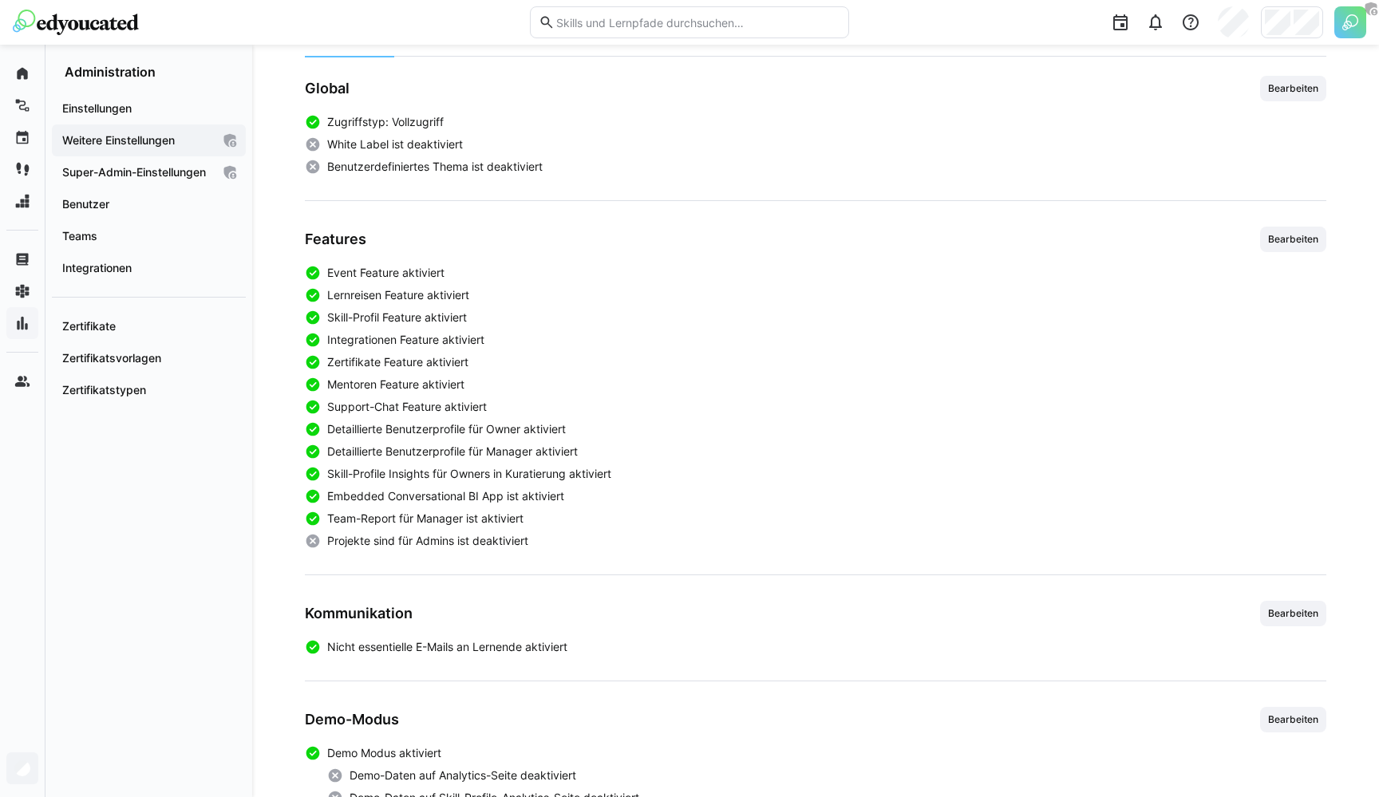
click at [367, 197] on div "Global Bearbeiten Zugriffstyp: Vollzugriff White Label ist deaktiviert Benutzer…" at bounding box center [815, 508] width 1021 height 864
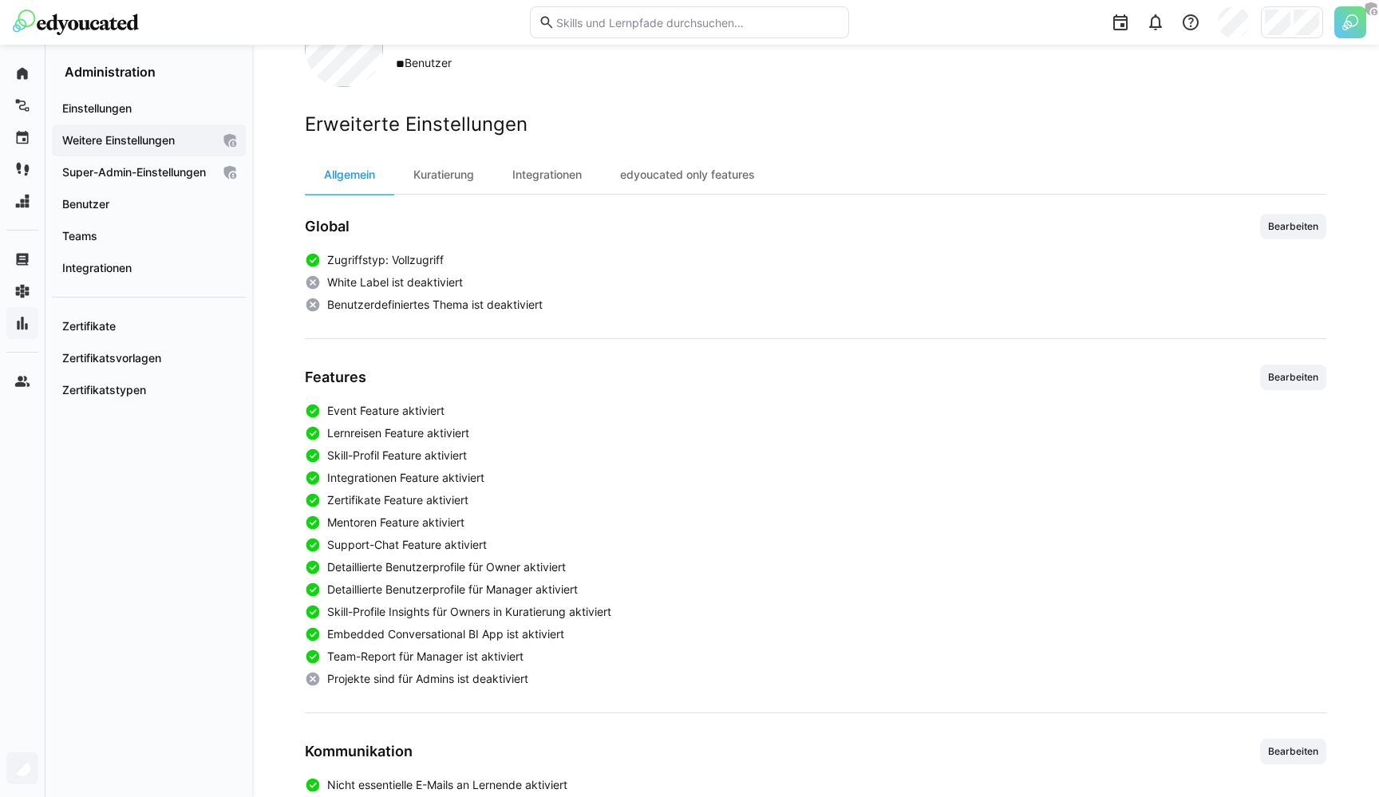
scroll to position [71, 0]
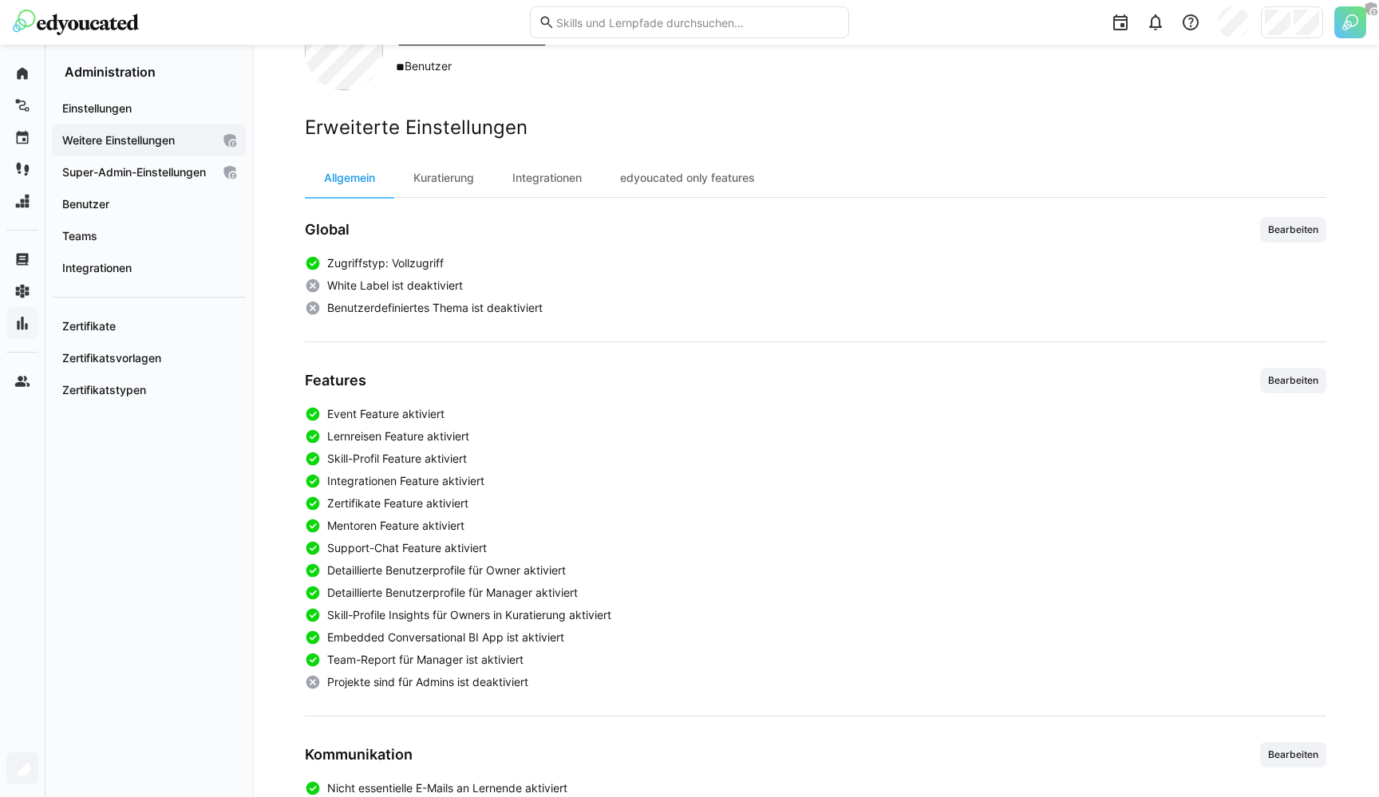
click at [331, 217] on div "Global" at bounding box center [327, 230] width 45 height 26
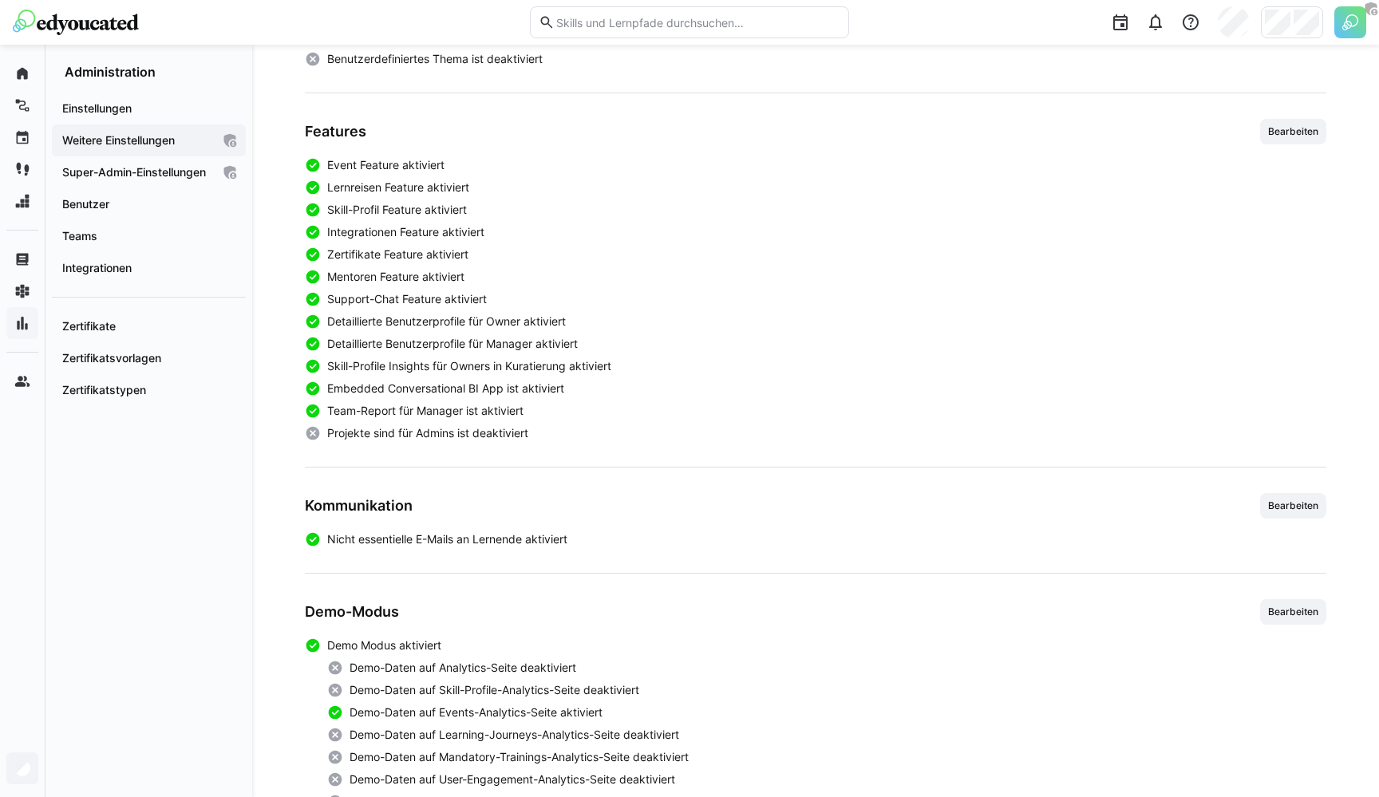
scroll to position [332, 0]
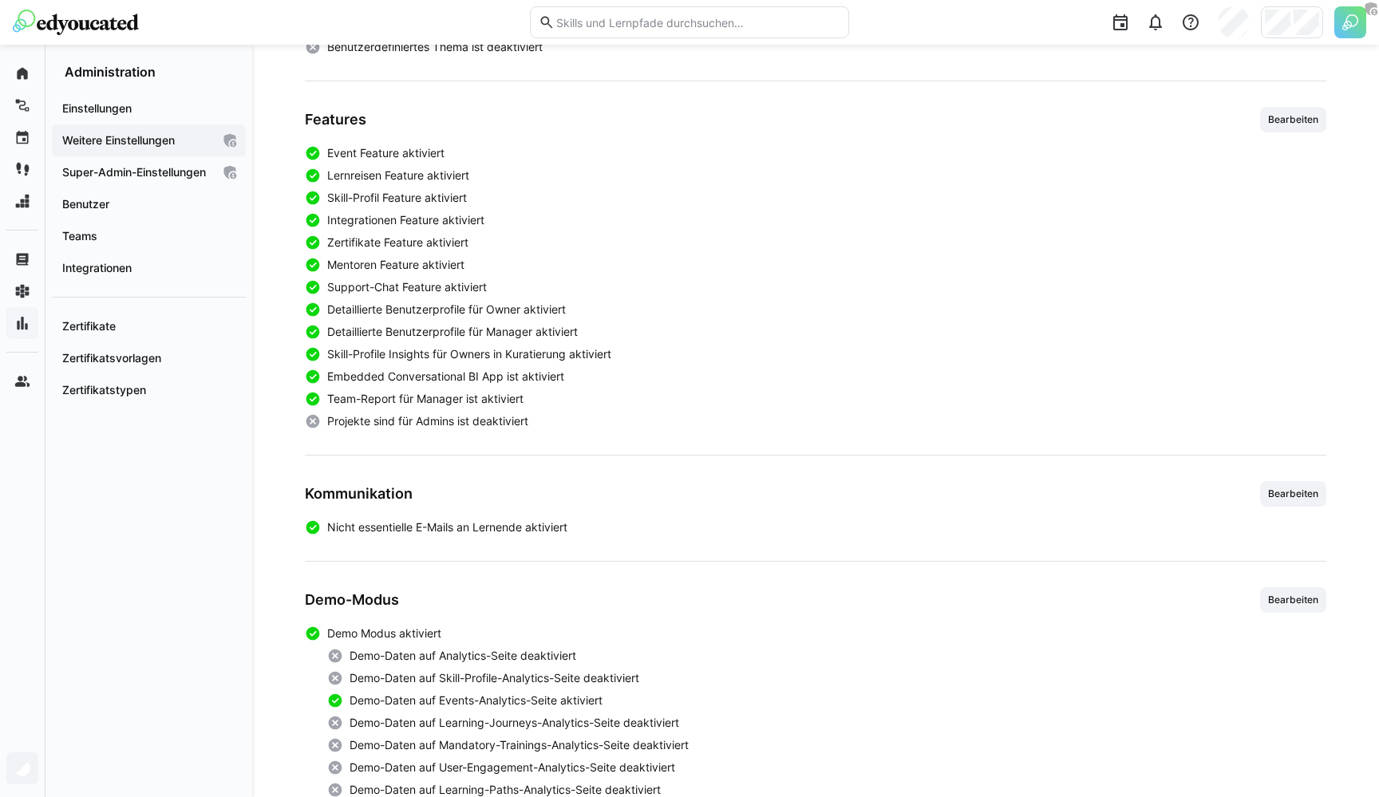
click at [347, 284] on span "Support-Chat Feature aktiviert" at bounding box center [407, 287] width 160 height 16
click at [342, 334] on span "Detaillierte Benutzerprofile für Manager aktiviert" at bounding box center [452, 332] width 251 height 16
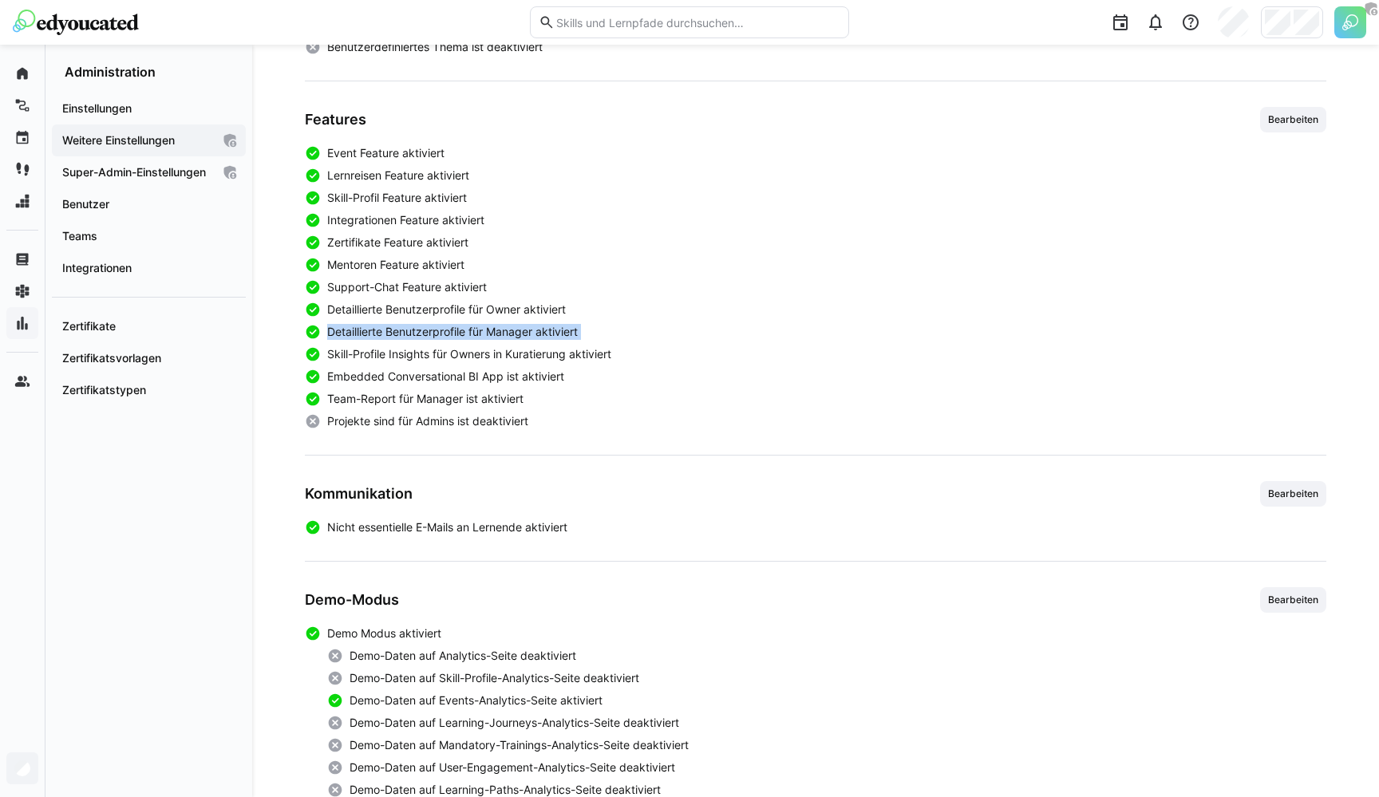
click at [365, 318] on div "Event Feature aktiviert Lernreisen Feature aktiviert Skill-Profil Feature aktiv…" at bounding box center [815, 287] width 1021 height 284
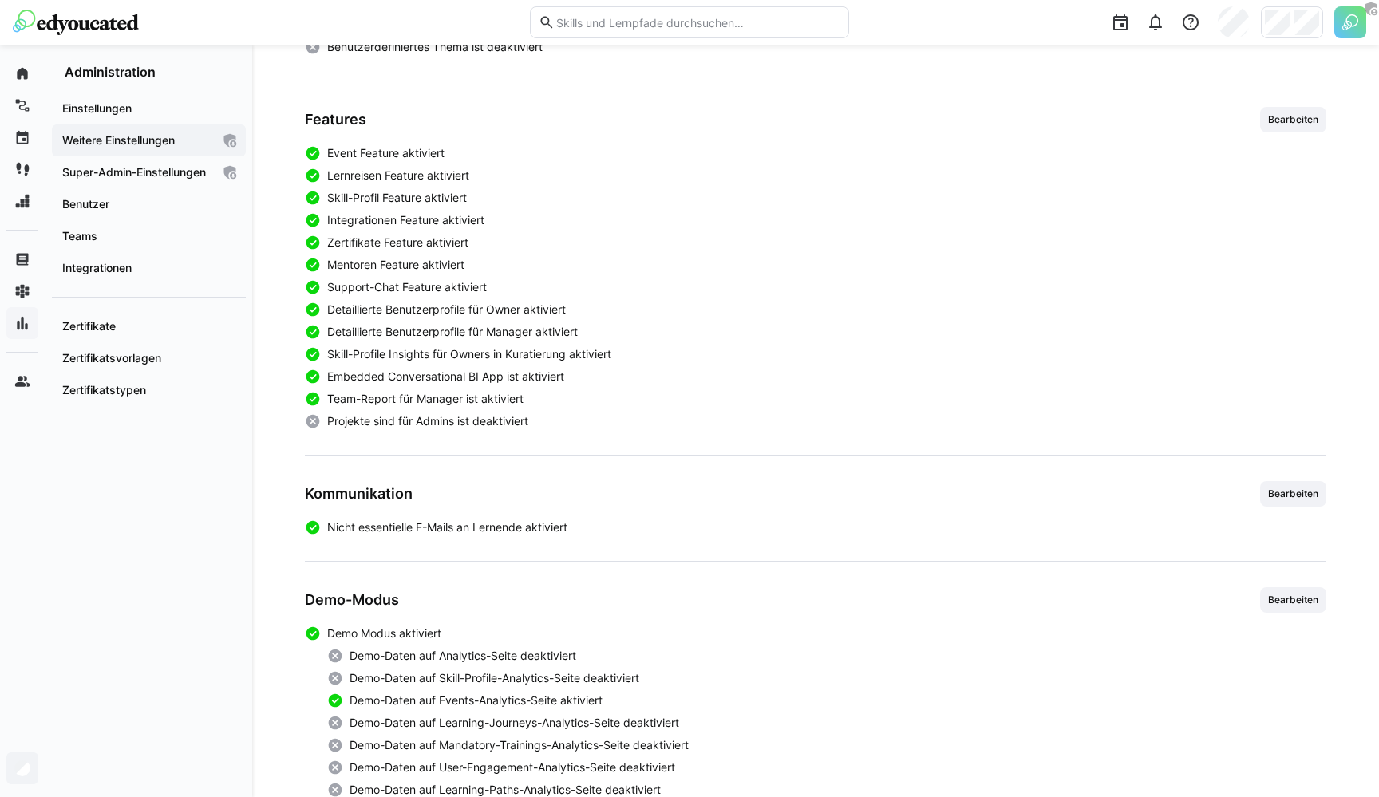
click at [361, 359] on span "Skill-Profile Insights für Owners in Kuratierung aktiviert" at bounding box center [469, 354] width 284 height 16
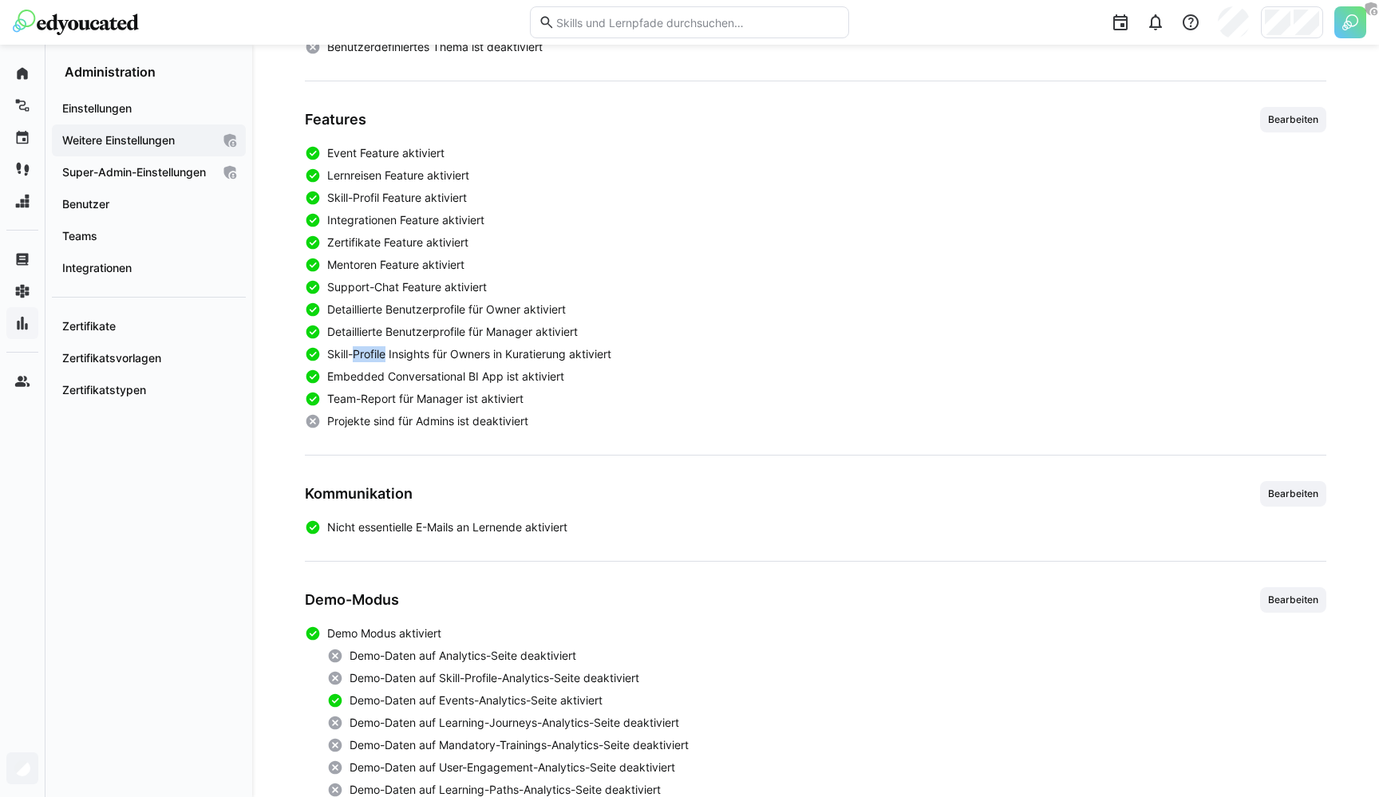
click at [361, 359] on span "Skill-Profile Insights für Owners in Kuratierung aktiviert" at bounding box center [469, 354] width 284 height 16
click at [362, 357] on span "Skill-Profile Insights für Owners in Kuratierung aktiviert" at bounding box center [469, 354] width 284 height 16
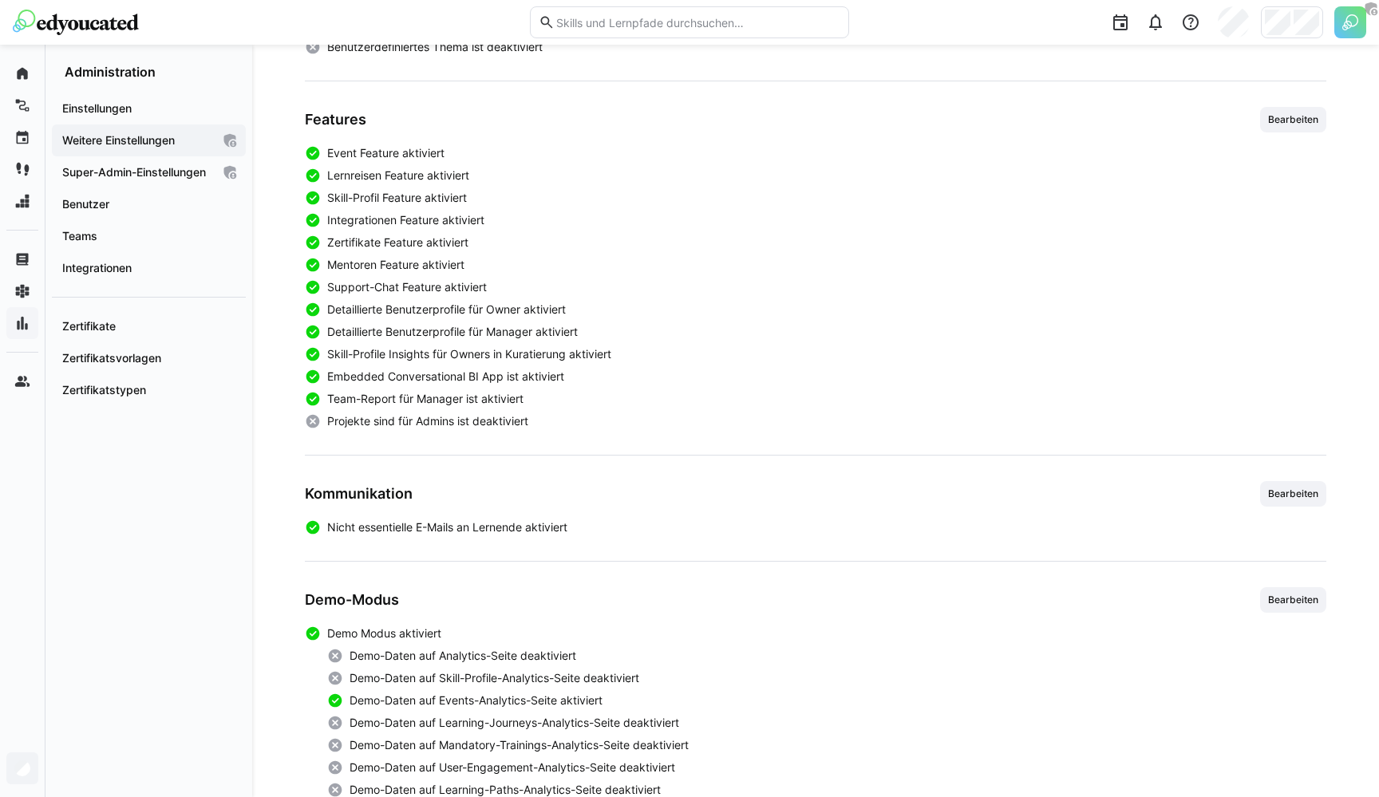
click at [362, 357] on span "Skill-Profile Insights für Owners in Kuratierung aktiviert" at bounding box center [469, 354] width 284 height 16
click at [445, 268] on span "Mentoren Feature aktiviert" at bounding box center [395, 265] width 137 height 16
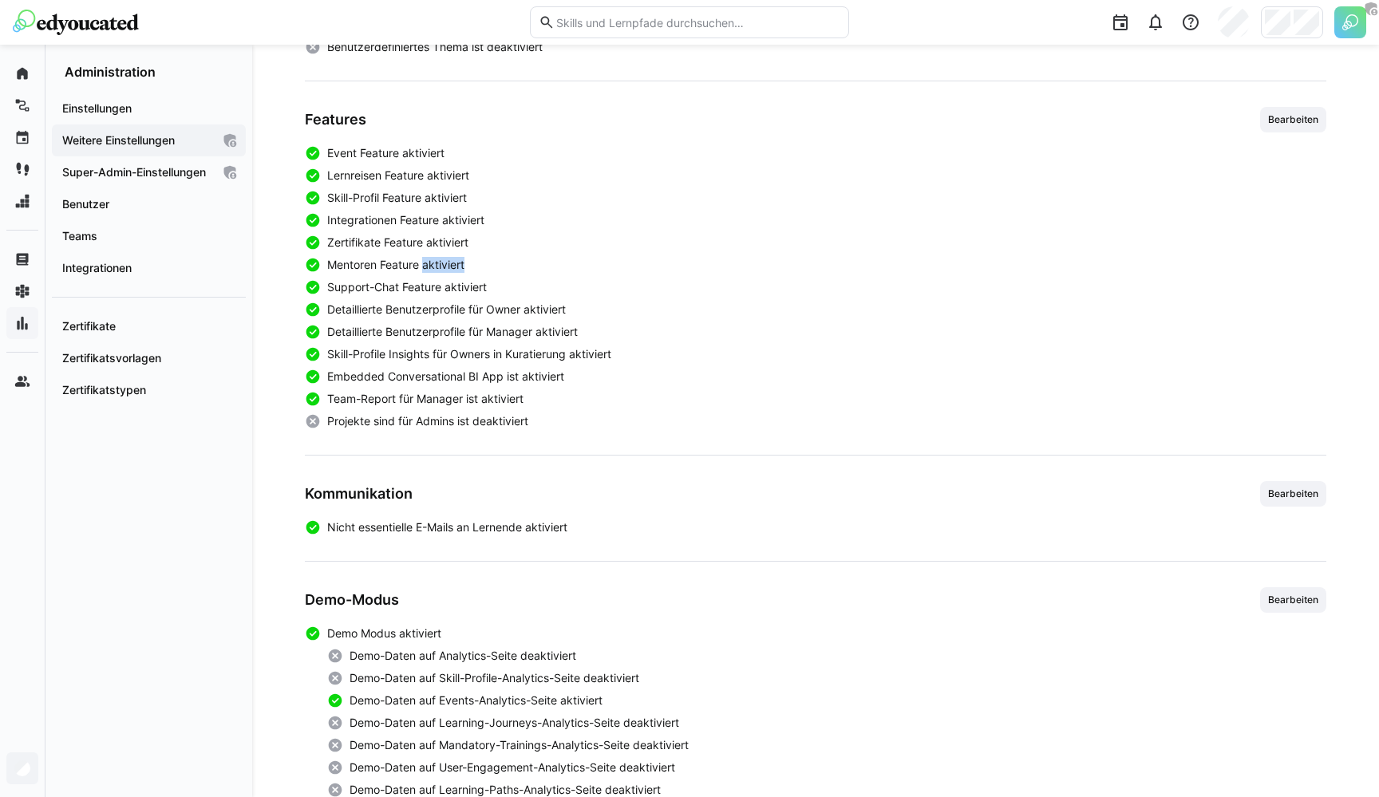
click at [445, 268] on span "Mentoren Feature aktiviert" at bounding box center [395, 265] width 137 height 16
click at [423, 298] on div "Event Feature aktiviert Lernreisen Feature aktiviert Skill-Profil Feature aktiv…" at bounding box center [815, 287] width 1021 height 284
click at [417, 299] on div "Event Feature aktiviert Lernreisen Feature aktiviert Skill-Profil Feature aktiv…" at bounding box center [815, 287] width 1021 height 284
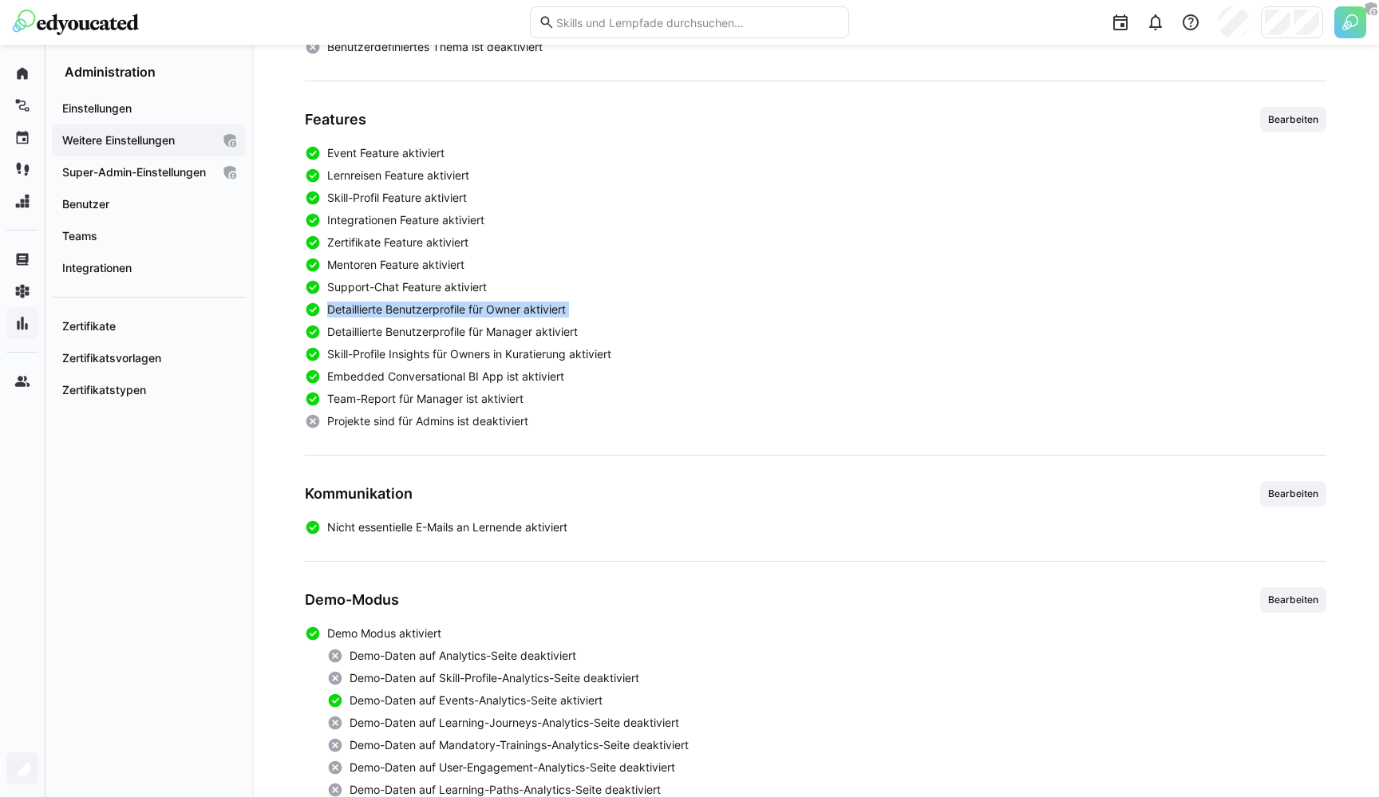
click at [417, 299] on div "Event Feature aktiviert Lernreisen Feature aktiviert Skill-Profil Feature aktiv…" at bounding box center [815, 287] width 1021 height 284
click at [432, 259] on span "Mentoren Feature aktiviert" at bounding box center [395, 265] width 137 height 16
click at [393, 258] on span "Mentoren Feature aktiviert" at bounding box center [395, 265] width 137 height 16
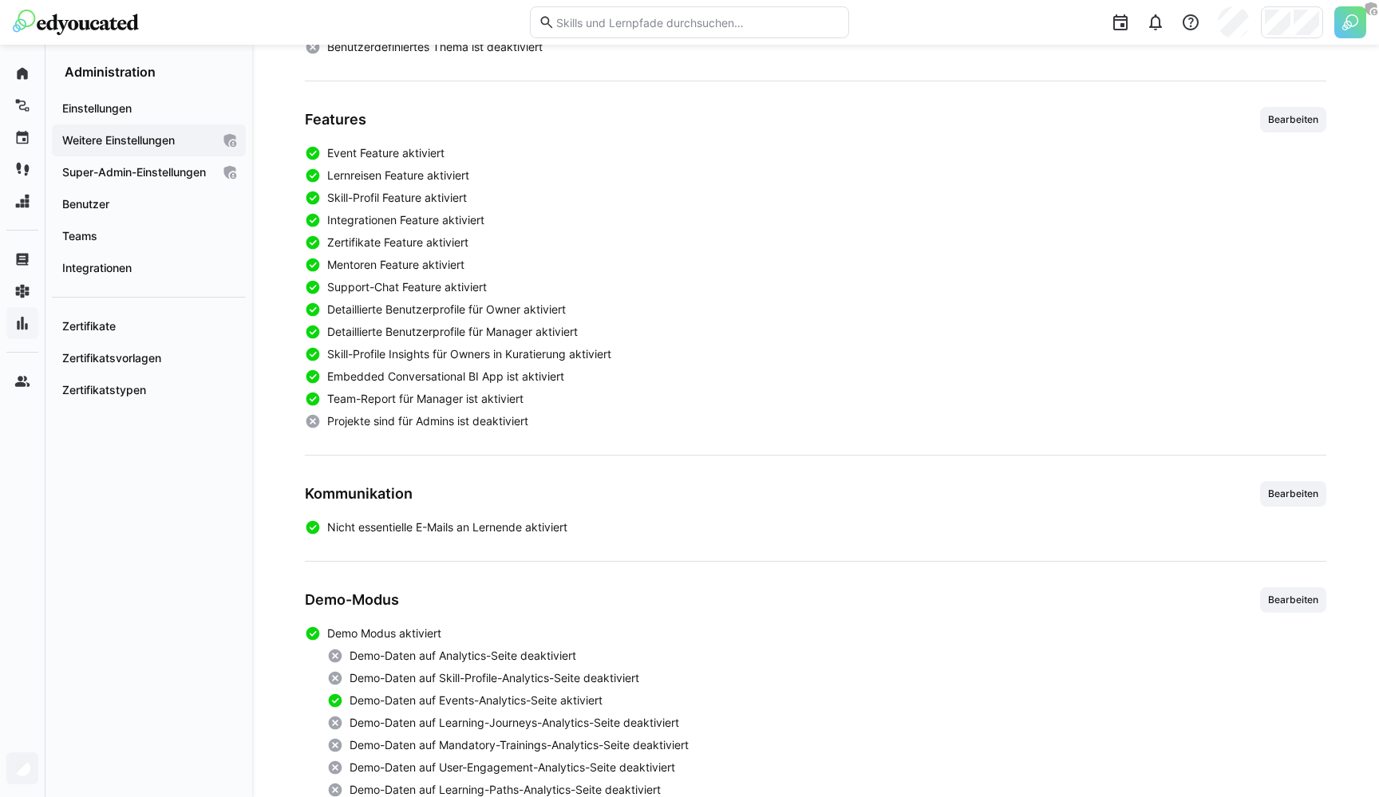
click at [375, 245] on span "Zertifikate Feature aktiviert" at bounding box center [397, 243] width 141 height 16
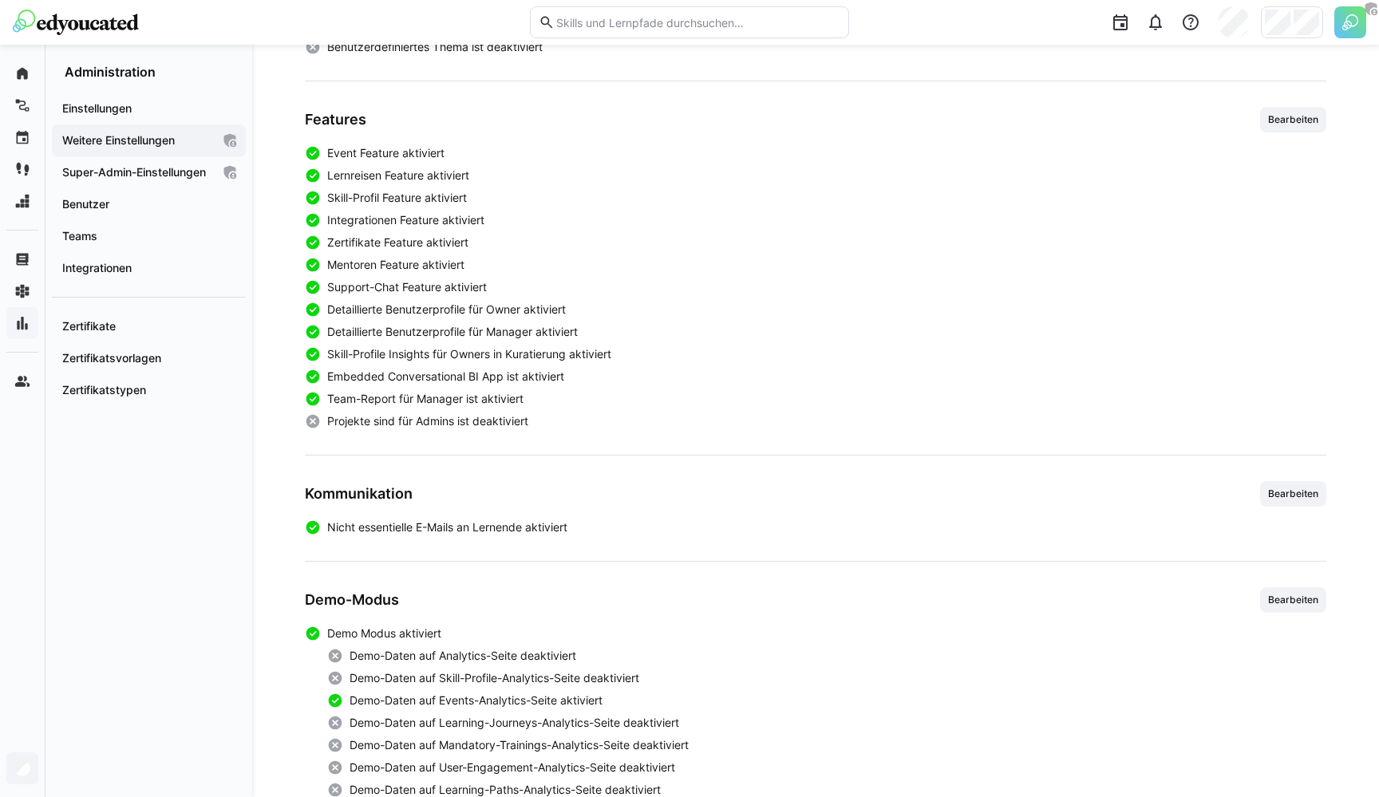
click at [413, 465] on div "Global Bearbeiten Zugriffstyp: Vollzugriff White Label ist deaktiviert Benutzer…" at bounding box center [815, 388] width 1021 height 864
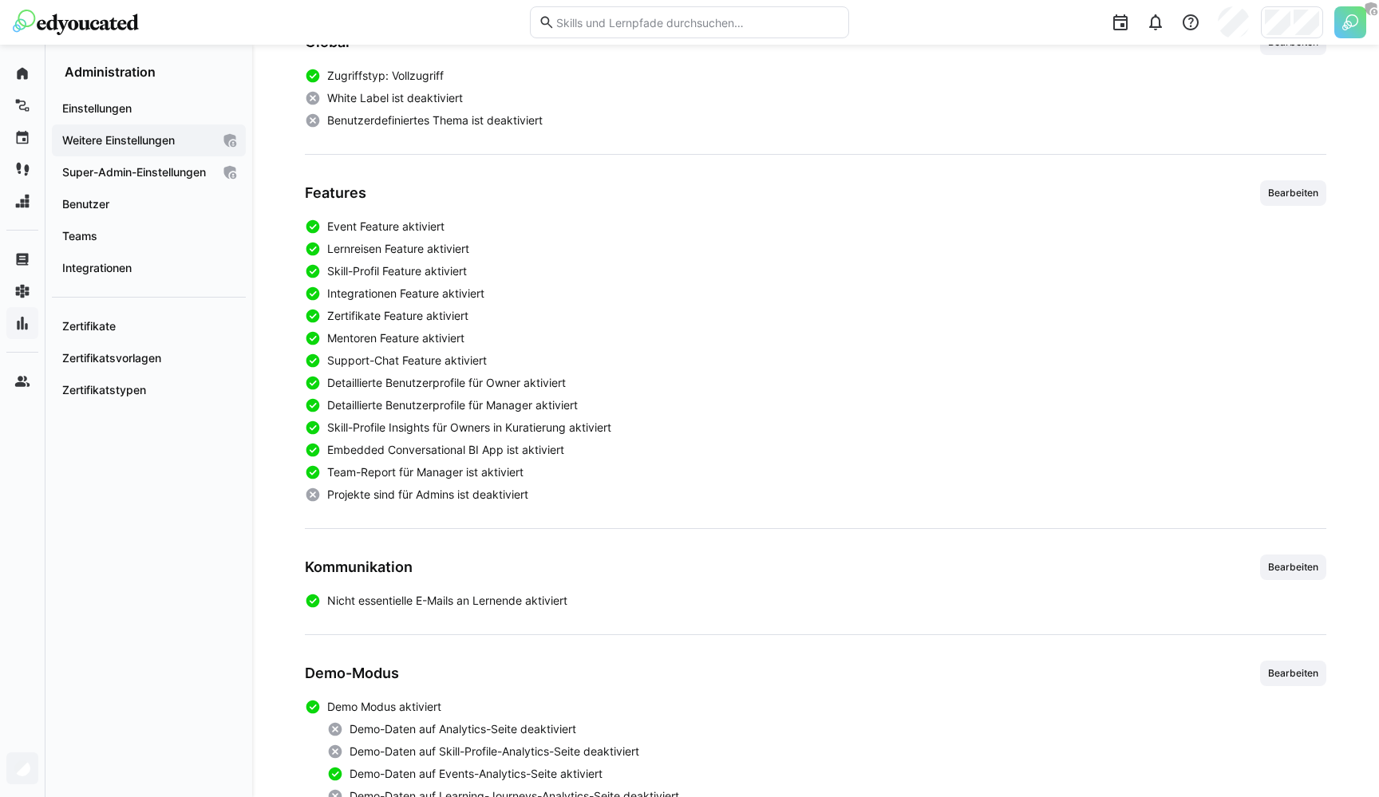
scroll to position [286, 0]
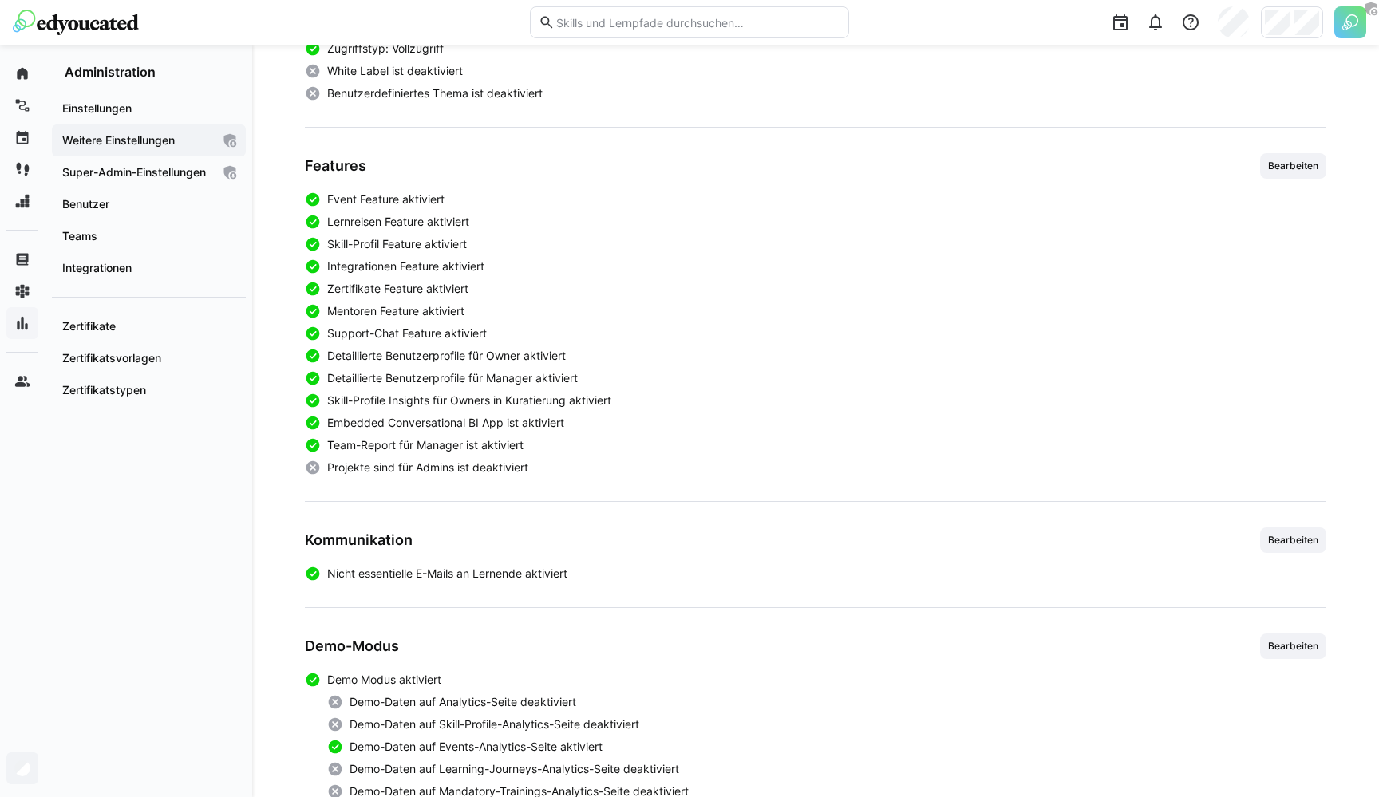
click at [367, 312] on span "Mentoren Feature aktiviert" at bounding box center [395, 311] width 137 height 16
click at [396, 304] on span "Mentoren Feature aktiviert" at bounding box center [395, 311] width 137 height 16
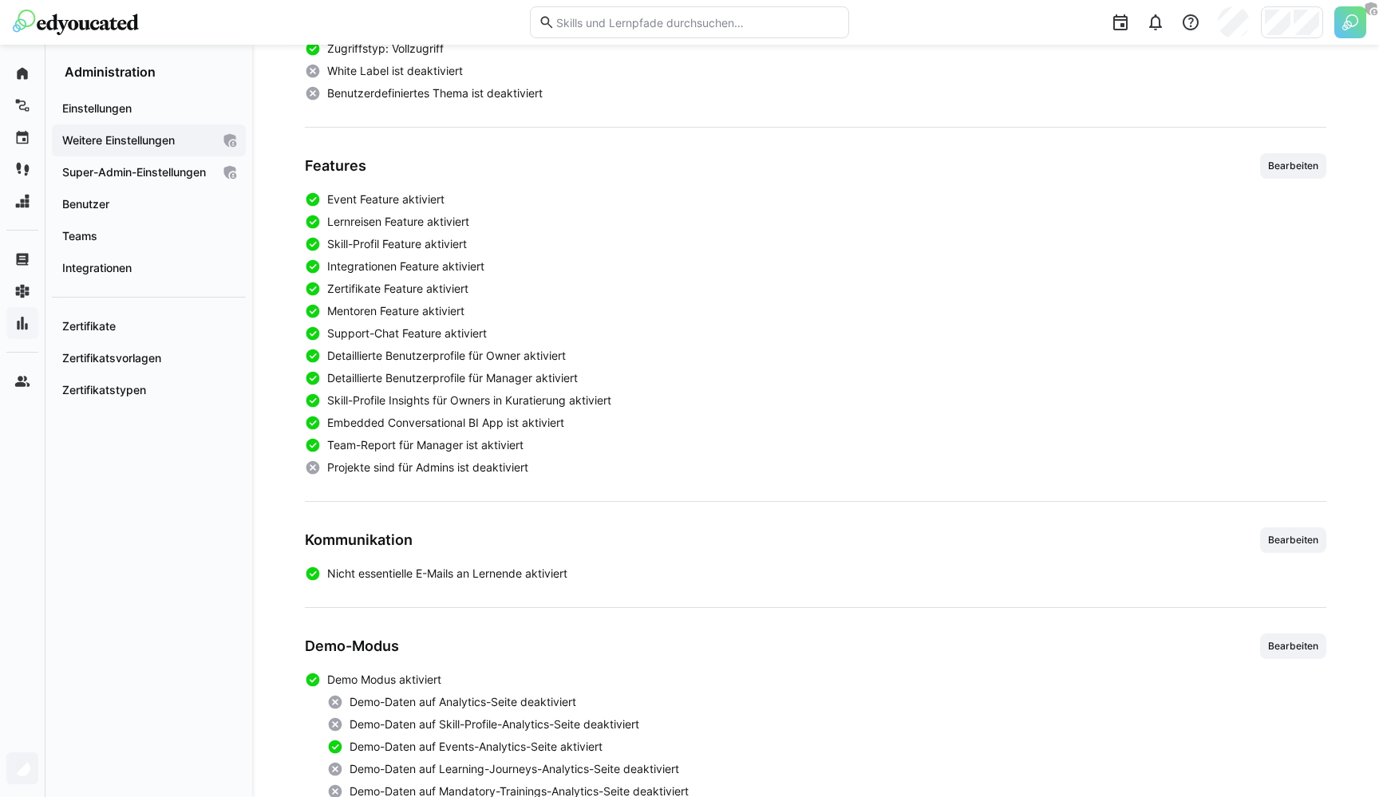
click at [396, 304] on span "Mentoren Feature aktiviert" at bounding box center [395, 311] width 137 height 16
click at [376, 238] on span "Skill-Profil Feature aktiviert" at bounding box center [397, 244] width 140 height 16
click at [51, 27] on img at bounding box center [76, 23] width 126 height 26
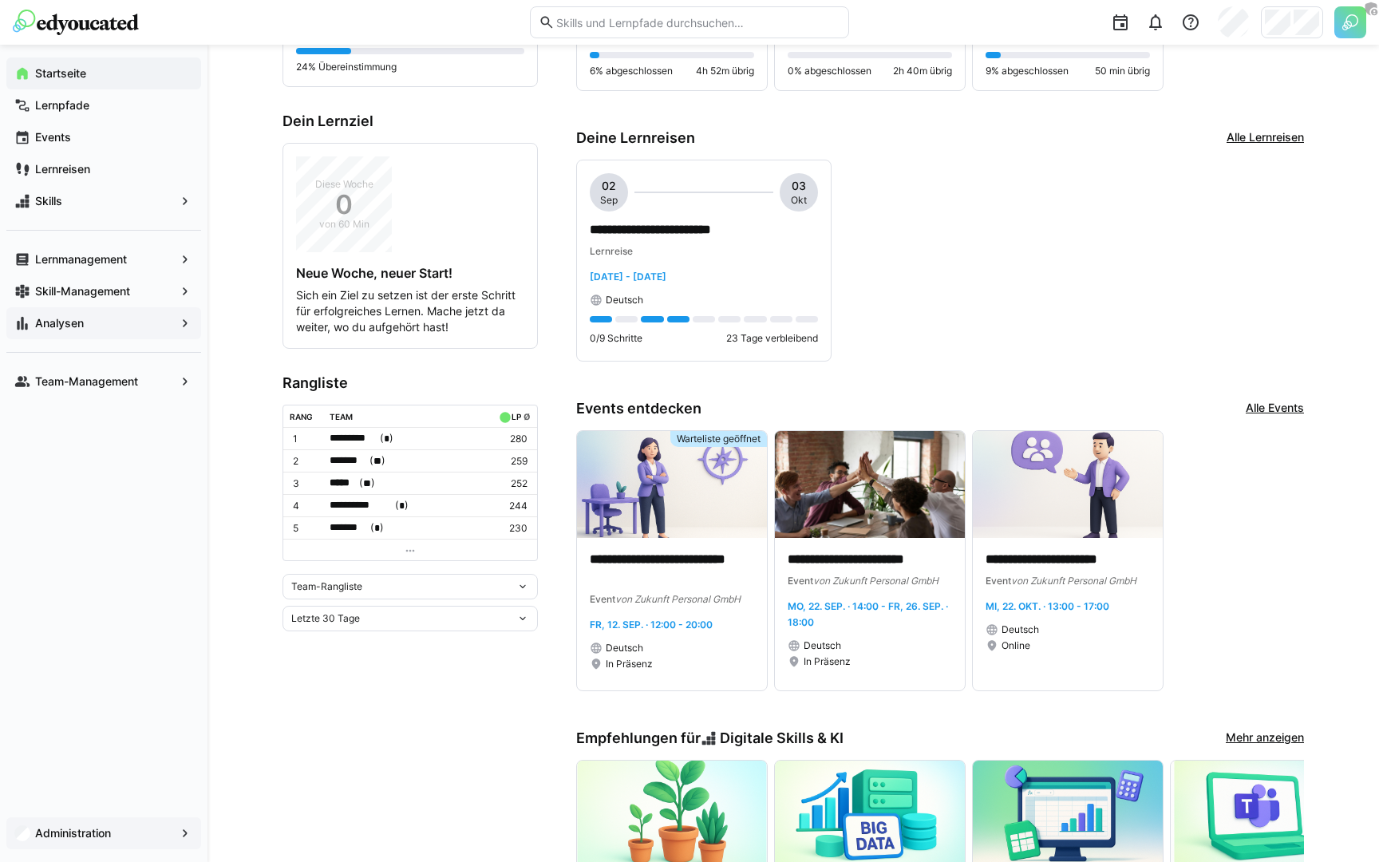
scroll to position [491, 0]
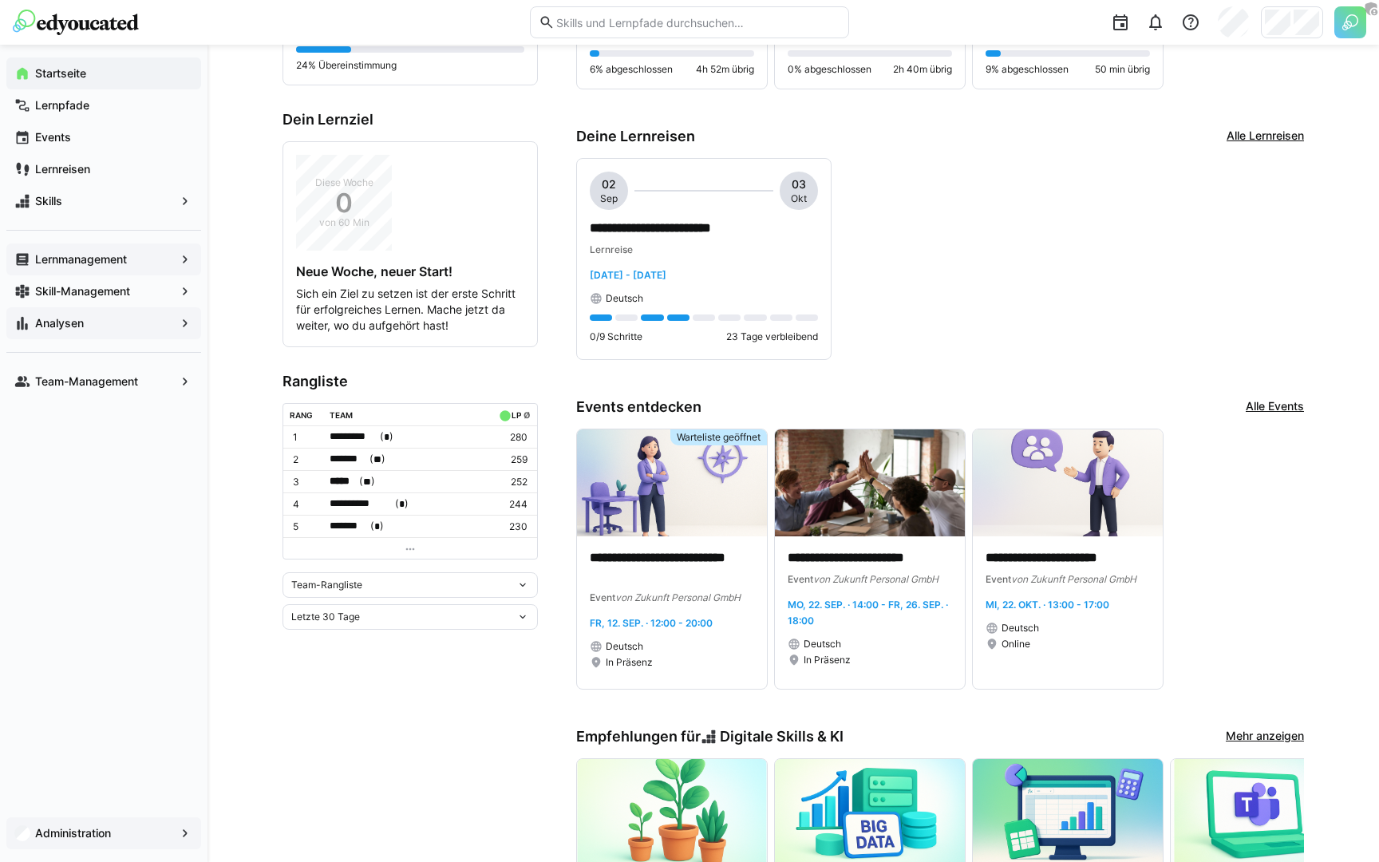
click at [149, 254] on span "Lernmanagement" at bounding box center [104, 259] width 142 height 16
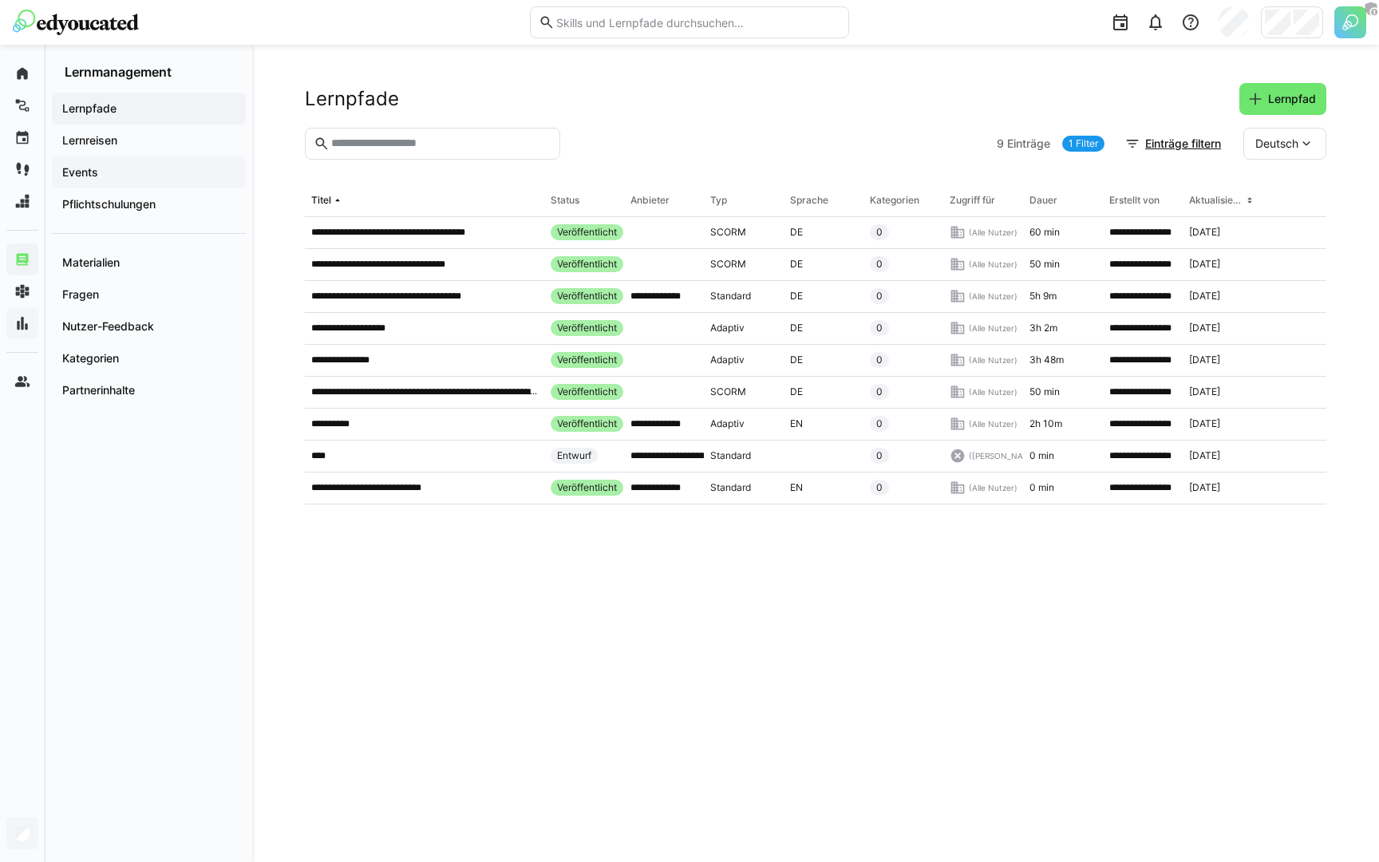
click at [134, 164] on div "Events" at bounding box center [149, 172] width 194 height 32
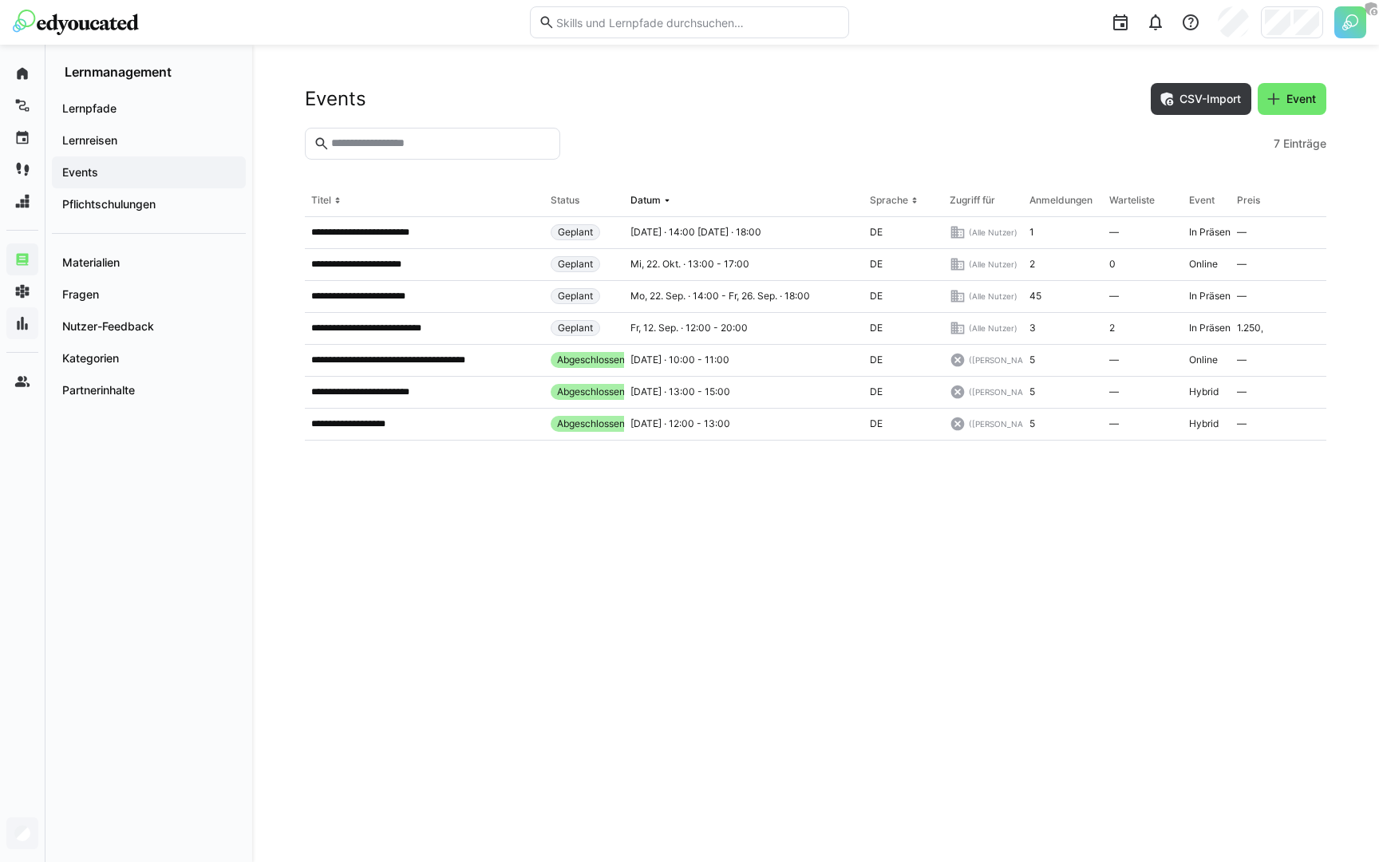
click at [460, 254] on div "**********" at bounding box center [424, 265] width 239 height 32
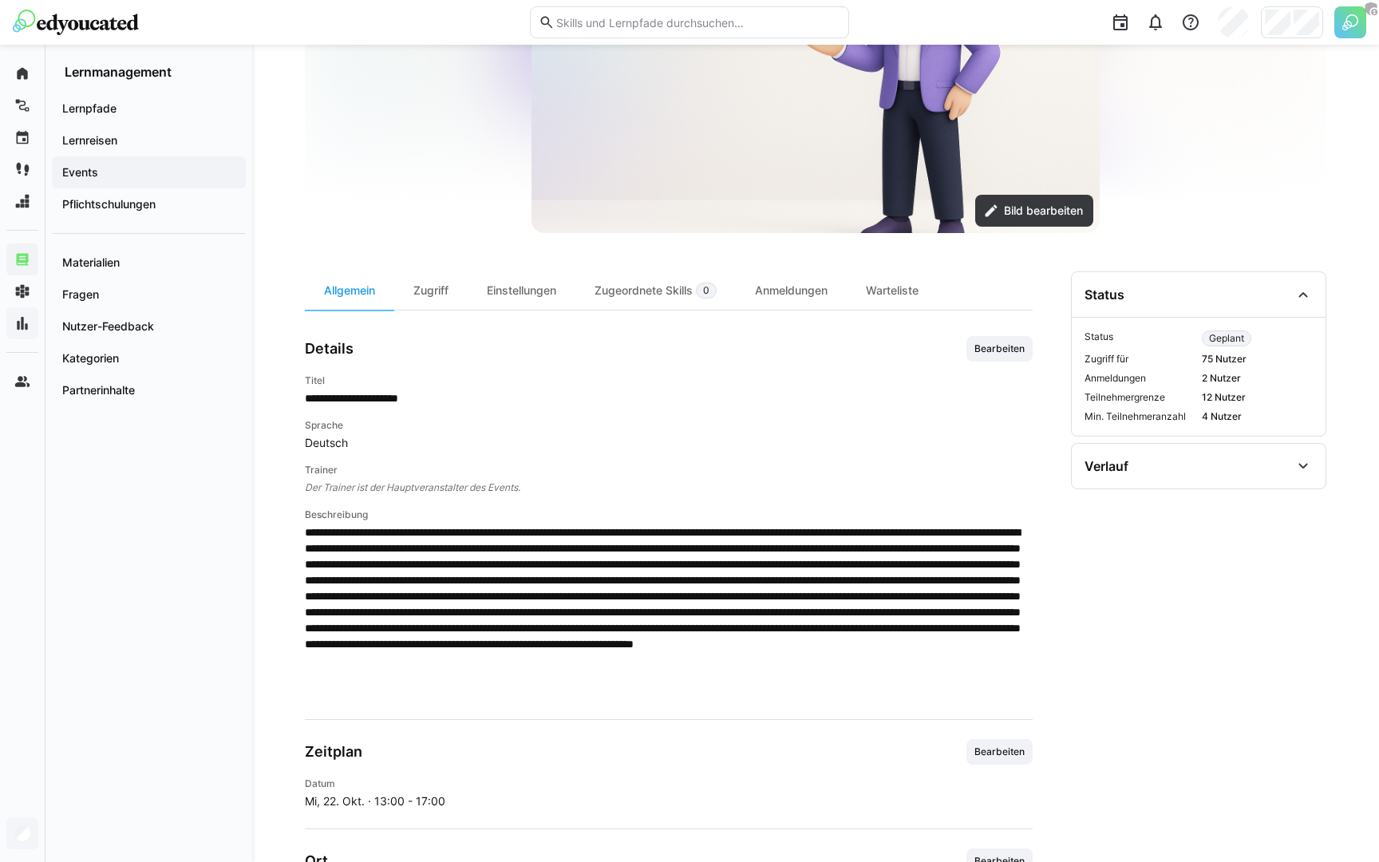
scroll to position [255, 0]
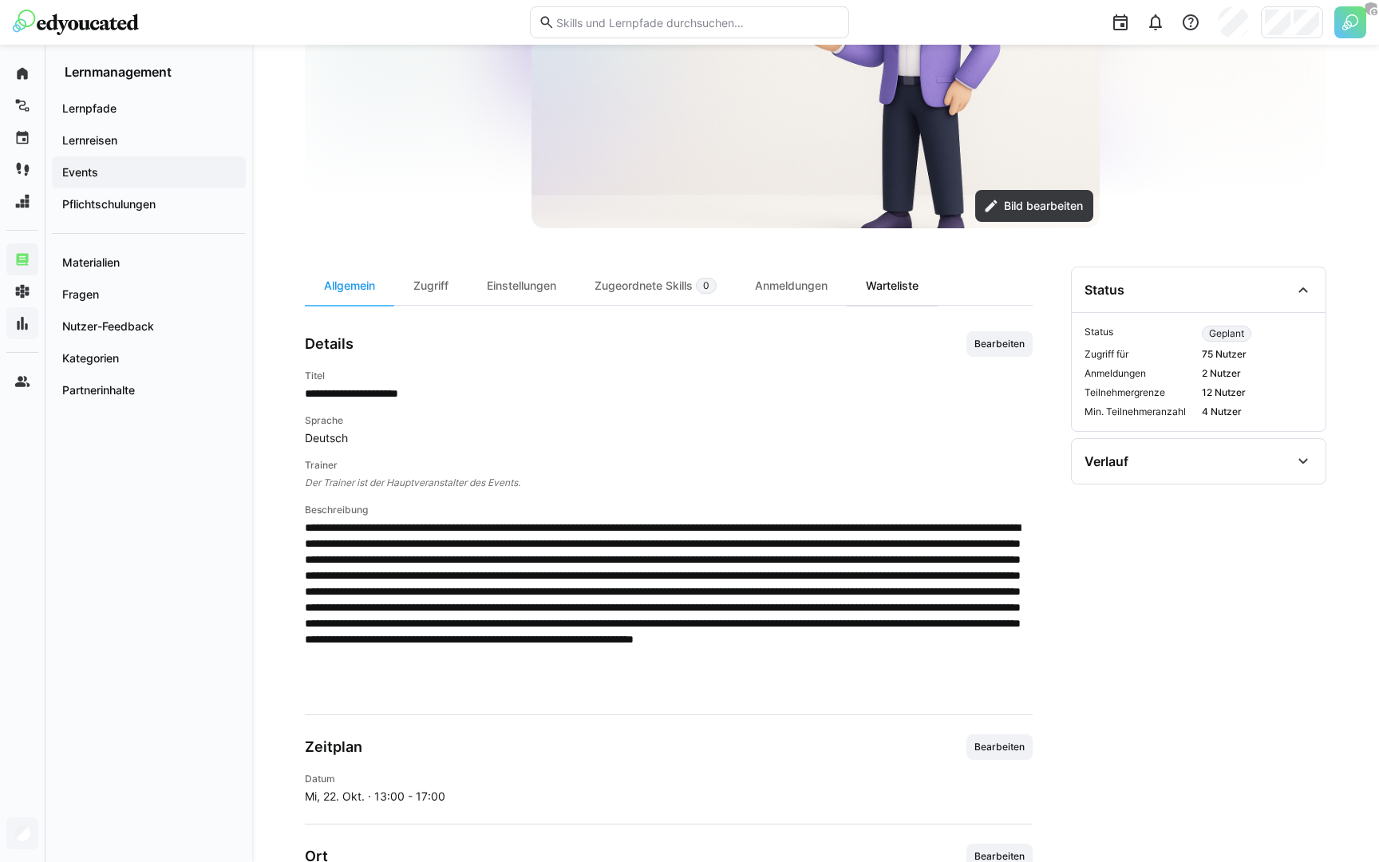
click at [888, 287] on div "Warteliste" at bounding box center [891, 285] width 91 height 38
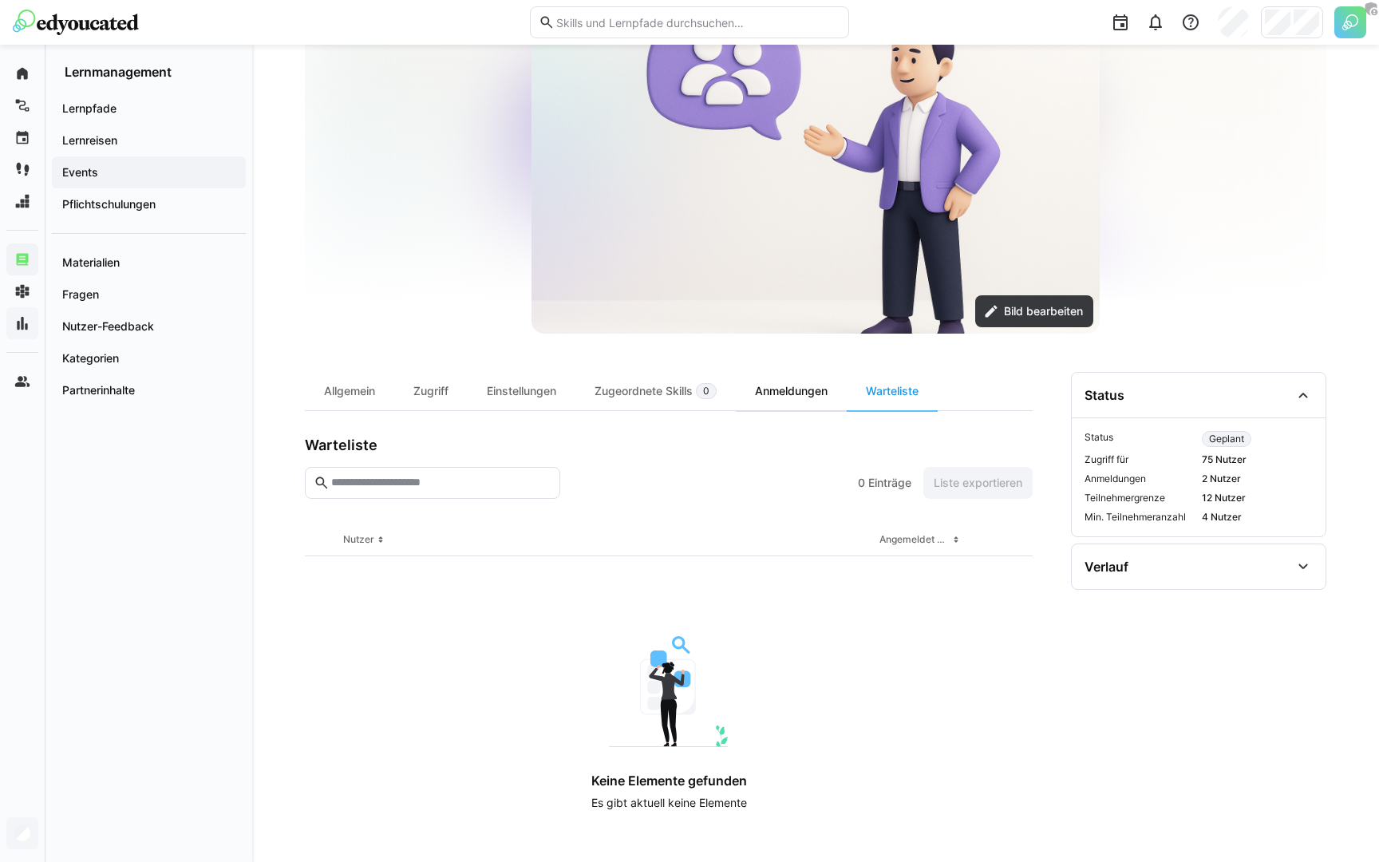
click at [817, 393] on div "Anmeldungen" at bounding box center [791, 391] width 111 height 38
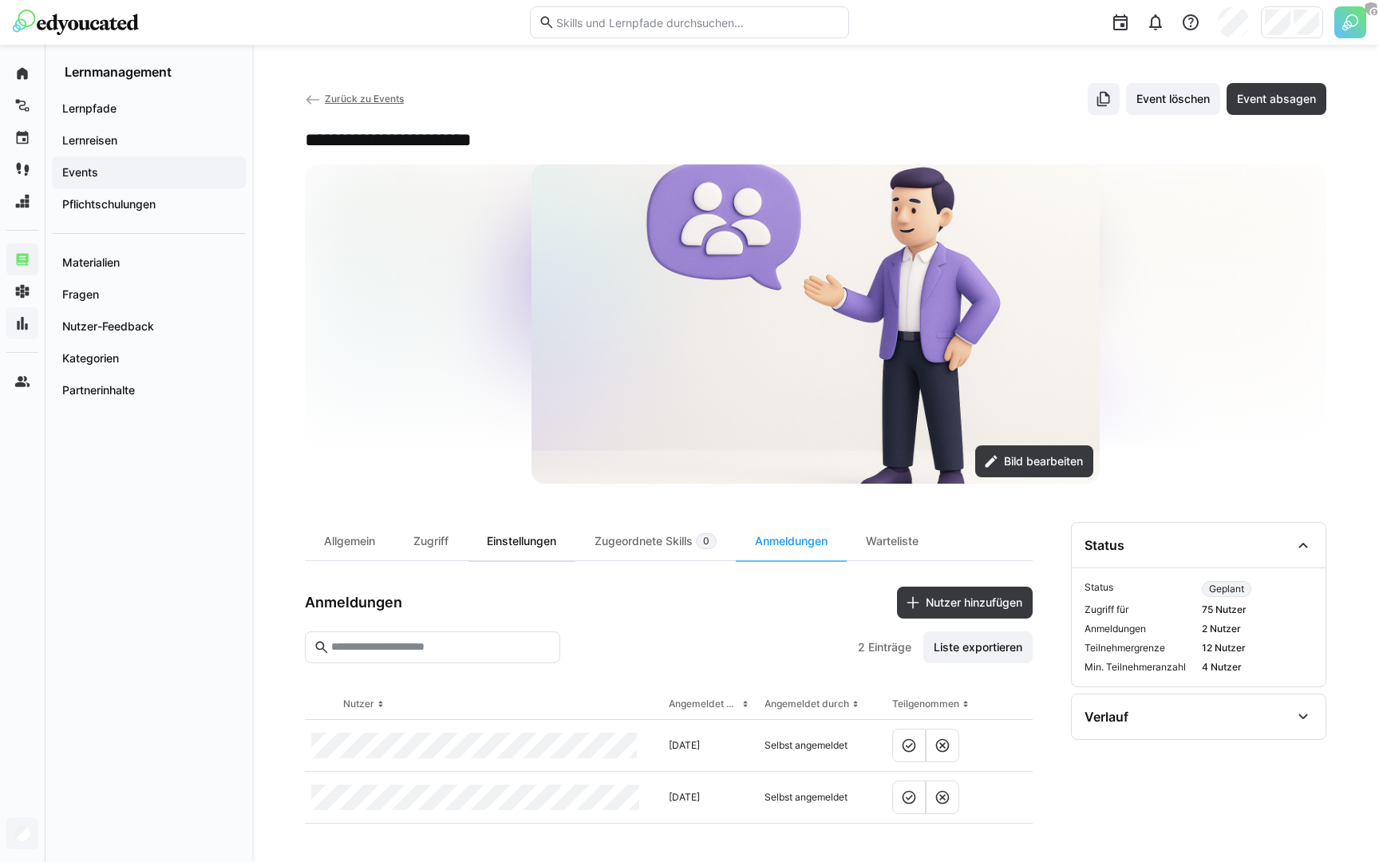
click at [517, 552] on div "Einstellungen" at bounding box center [521, 541] width 108 height 38
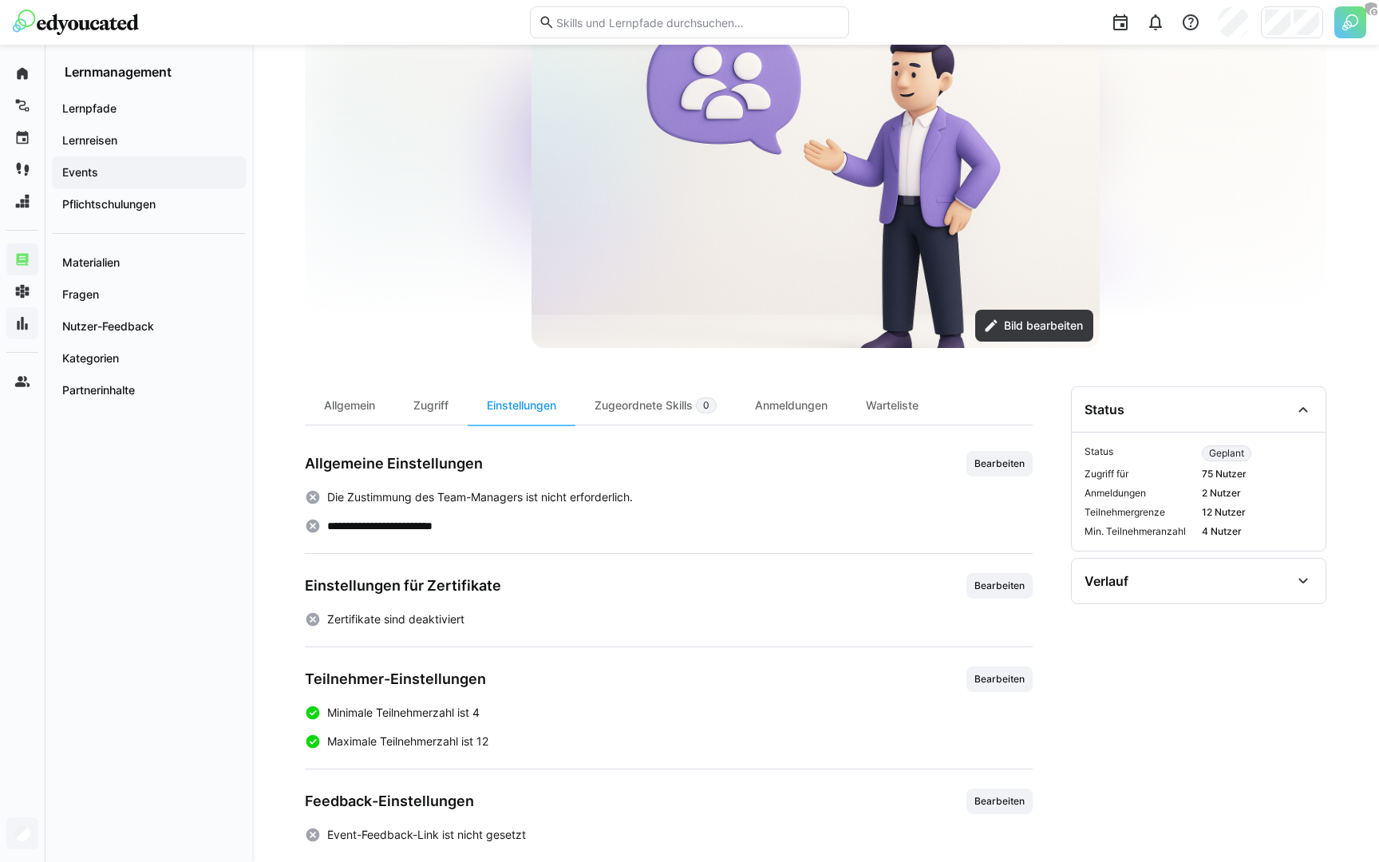
scroll to position [155, 0]
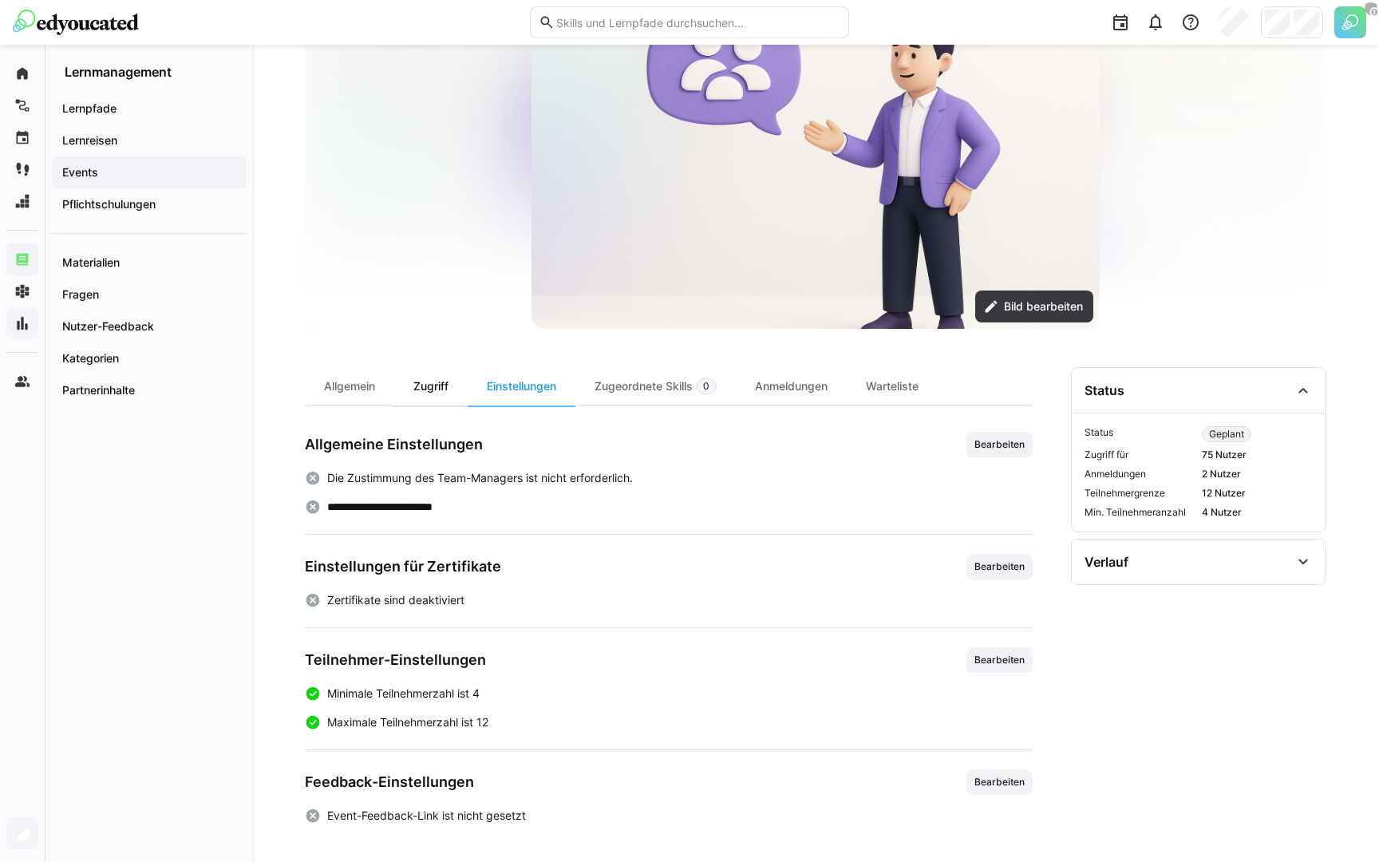
click at [434, 392] on div "Zugriff" at bounding box center [430, 386] width 73 height 38
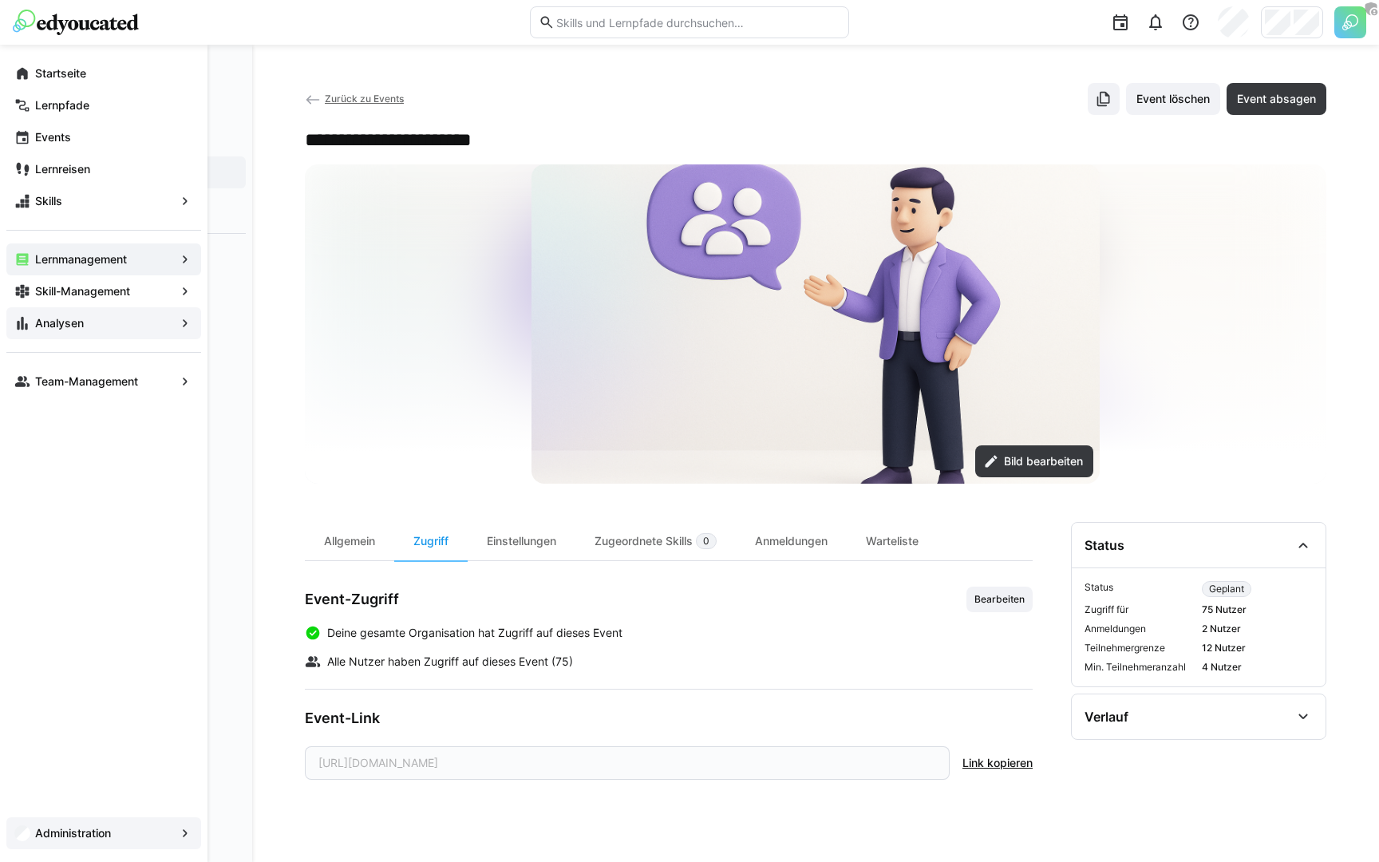
click at [0, 0] on app-navigation-label "Analysen" at bounding box center [0, 0] width 0 height 0
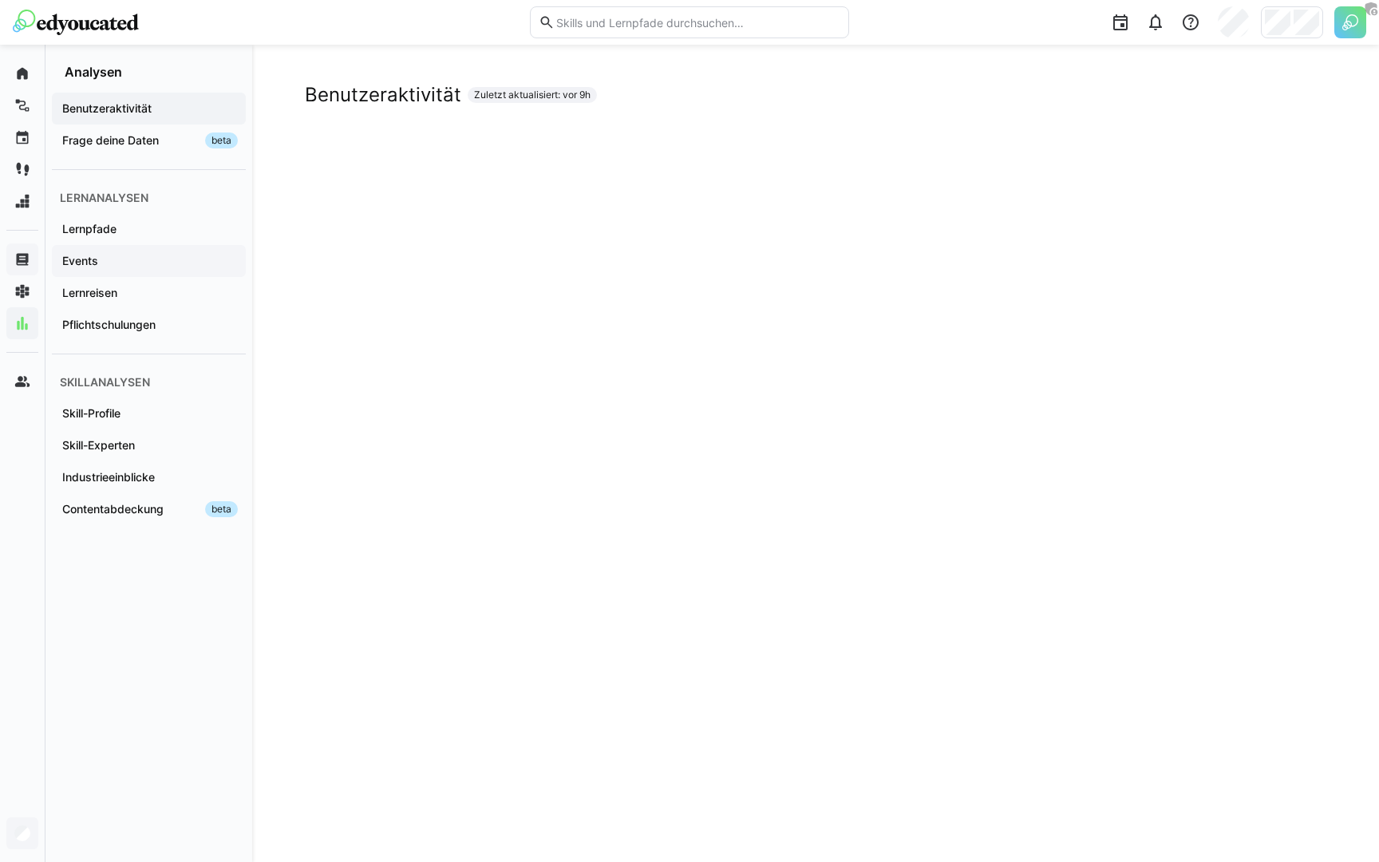
click at [103, 259] on span "Events" at bounding box center [149, 261] width 178 height 16
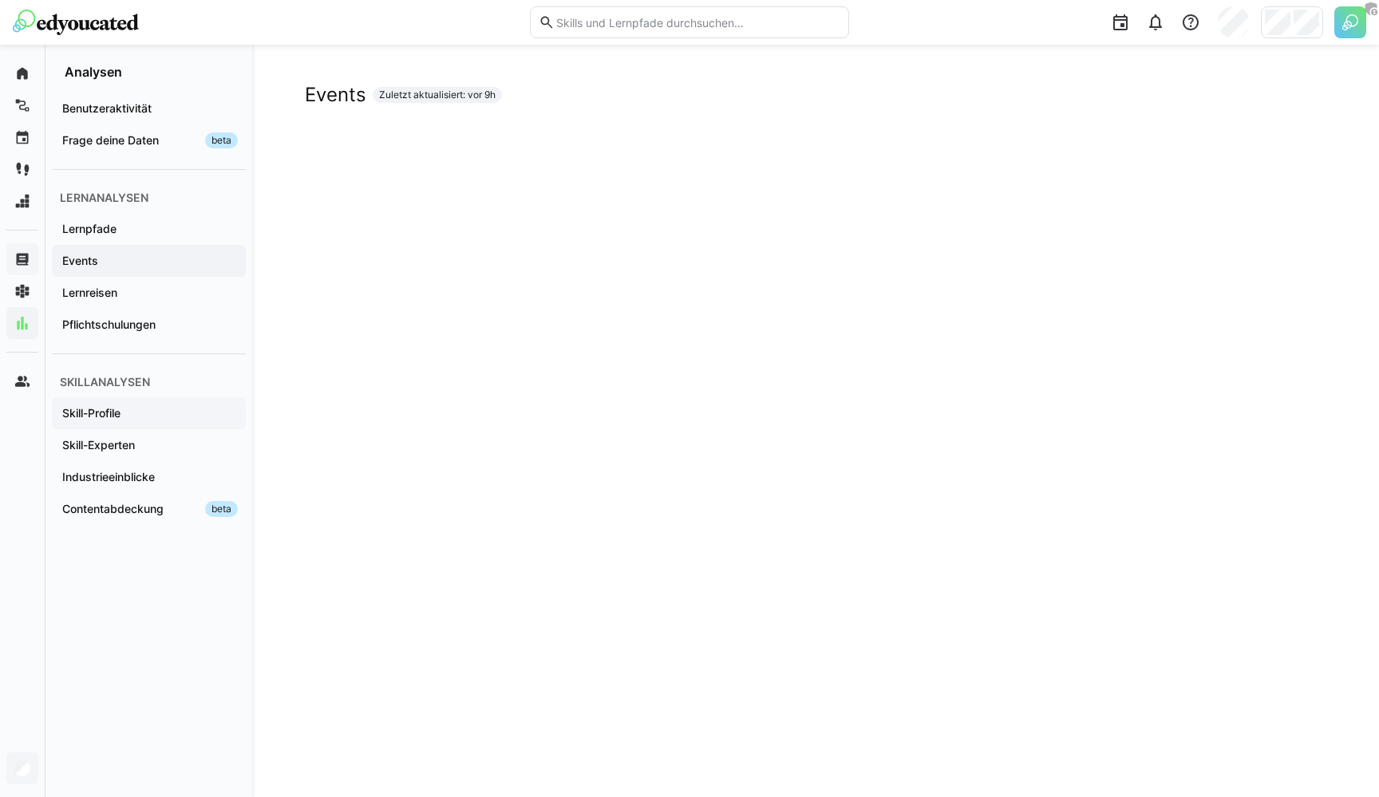
click at [124, 416] on span "Skill-Profile" at bounding box center [149, 413] width 178 height 16
click at [0, 0] on app-navigation-label "Skill-Experten" at bounding box center [0, 0] width 0 height 0
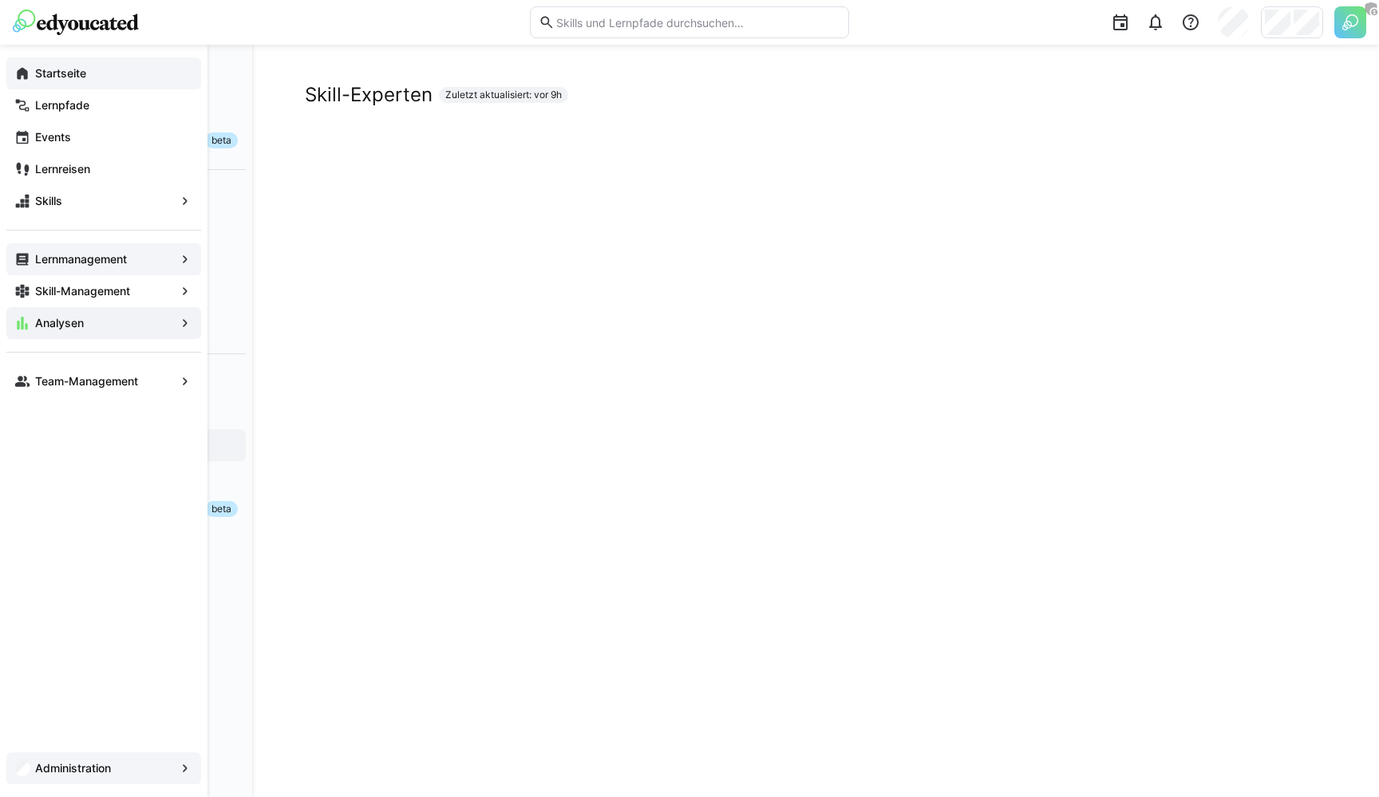
click at [27, 73] on eds-icon at bounding box center [22, 73] width 16 height 16
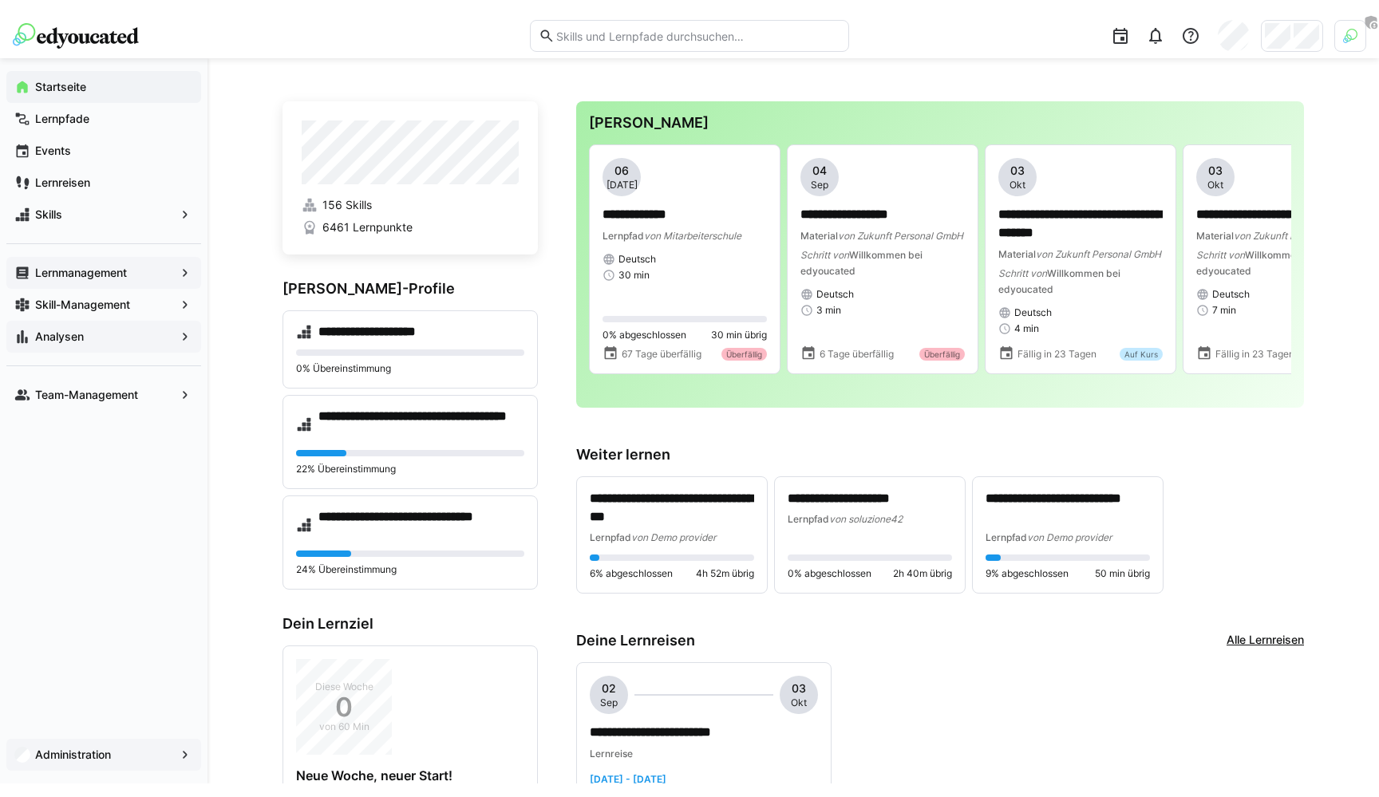
scroll to position [754, 0]
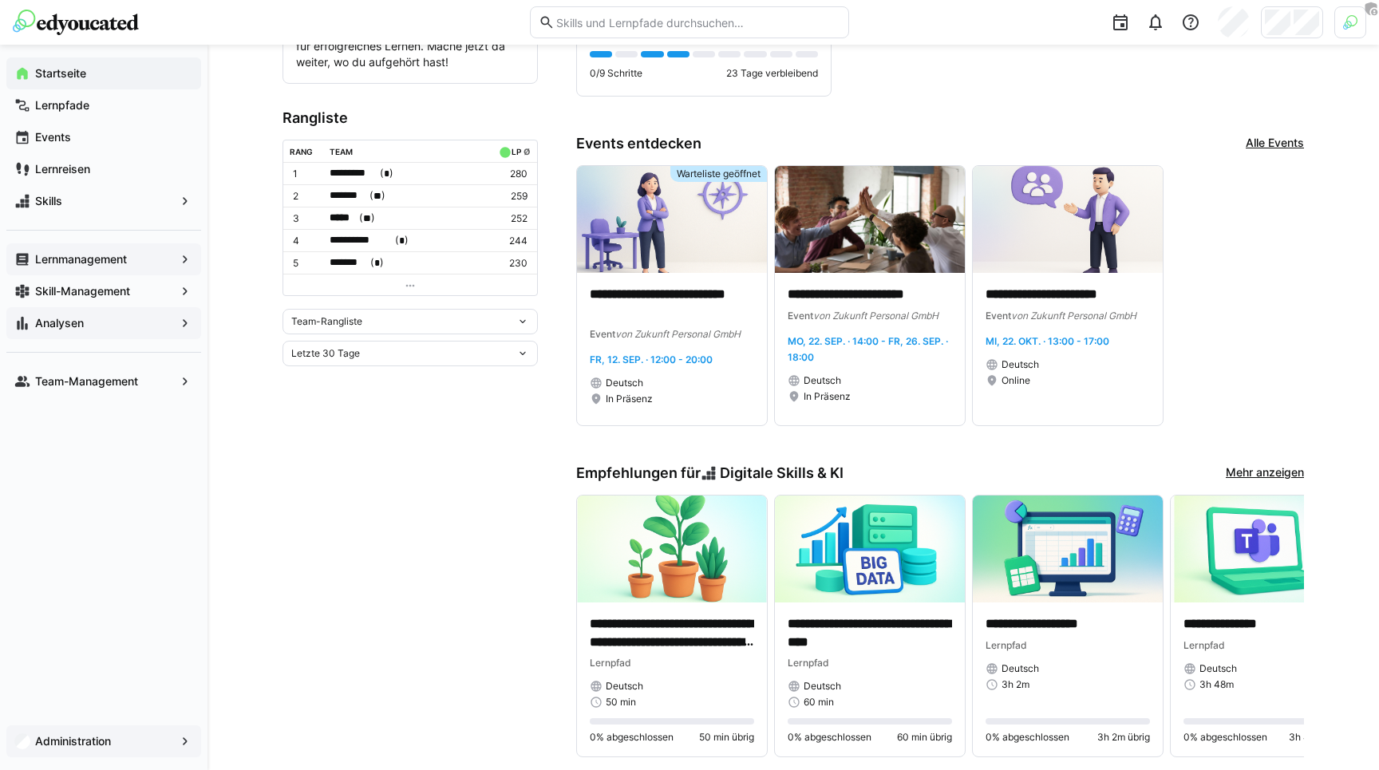
click at [275, 557] on div "**********" at bounding box center [792, 717] width 1171 height 2852
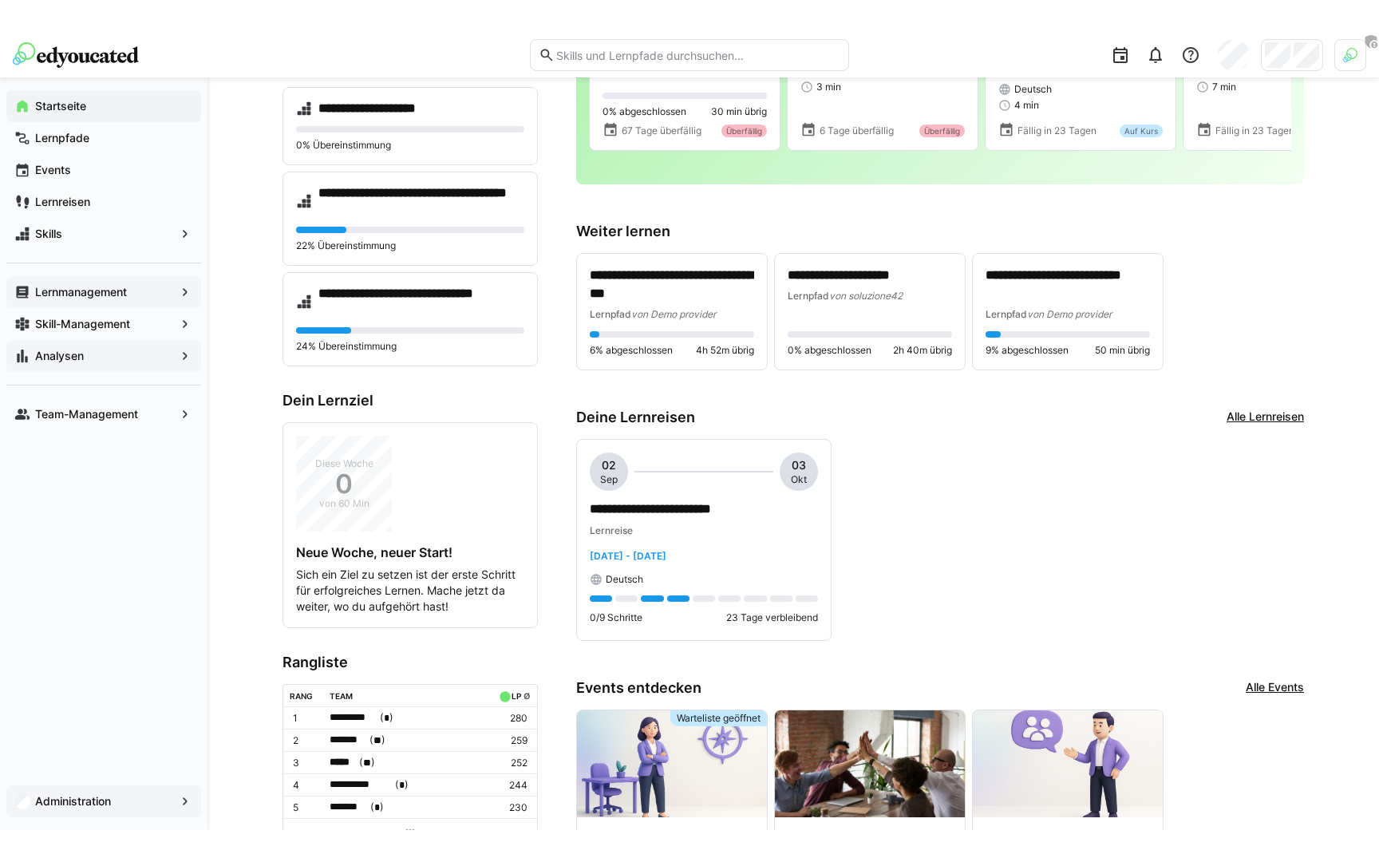
scroll to position [0, 0]
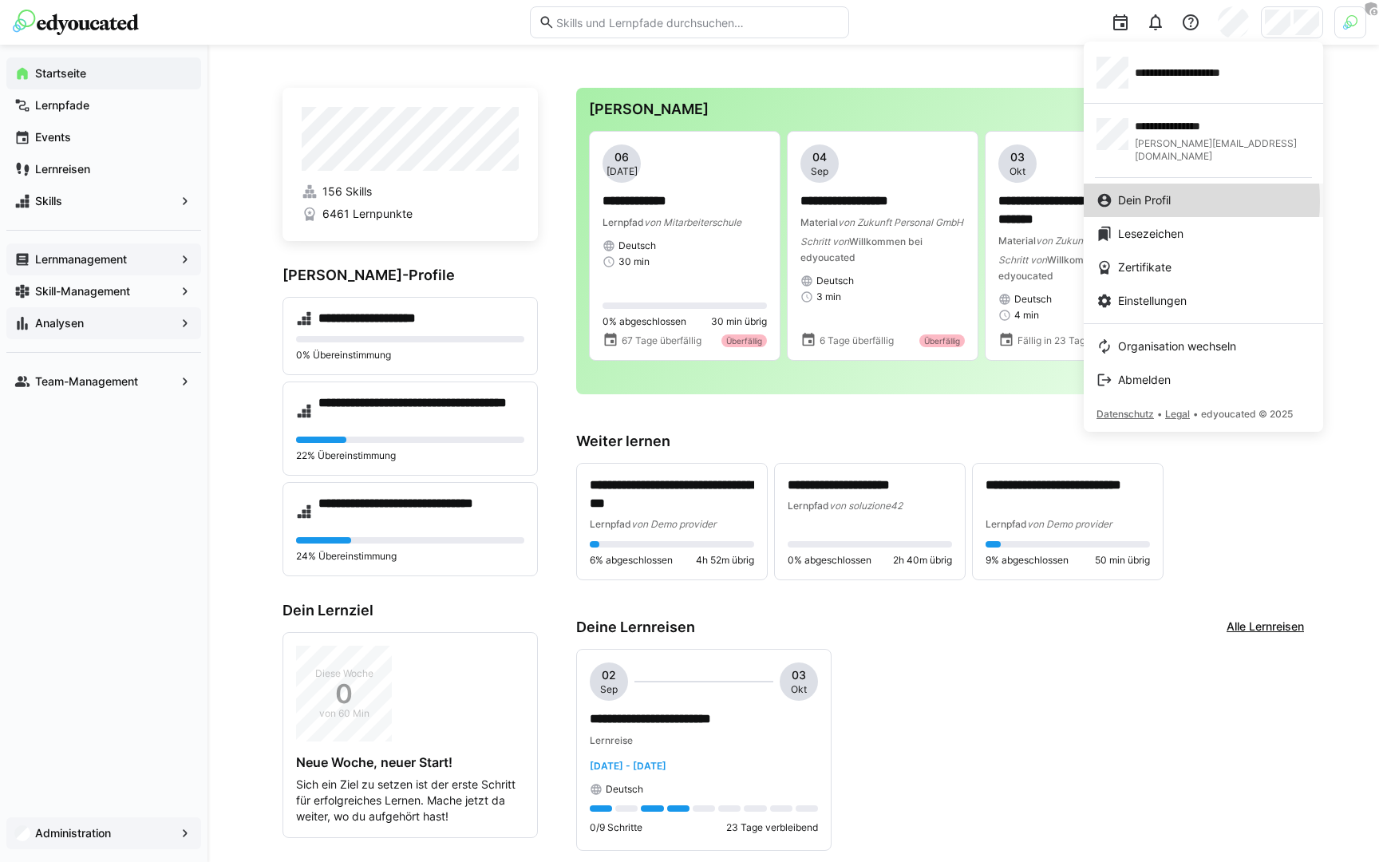
click at [1134, 192] on span "Dein Profil" at bounding box center [1144, 200] width 53 height 16
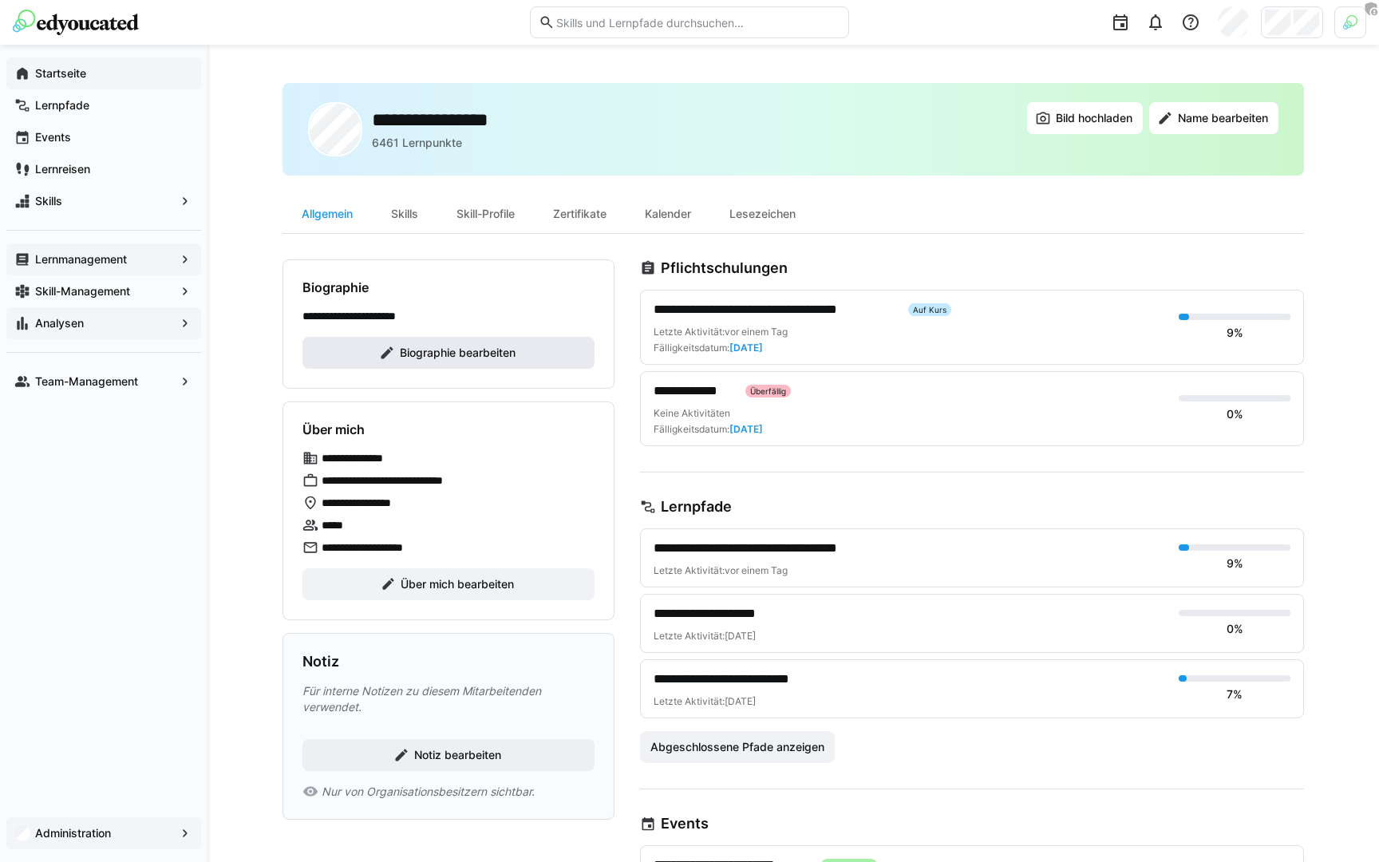
click at [444, 360] on span "Biographie bearbeiten" at bounding box center [457, 353] width 120 height 16
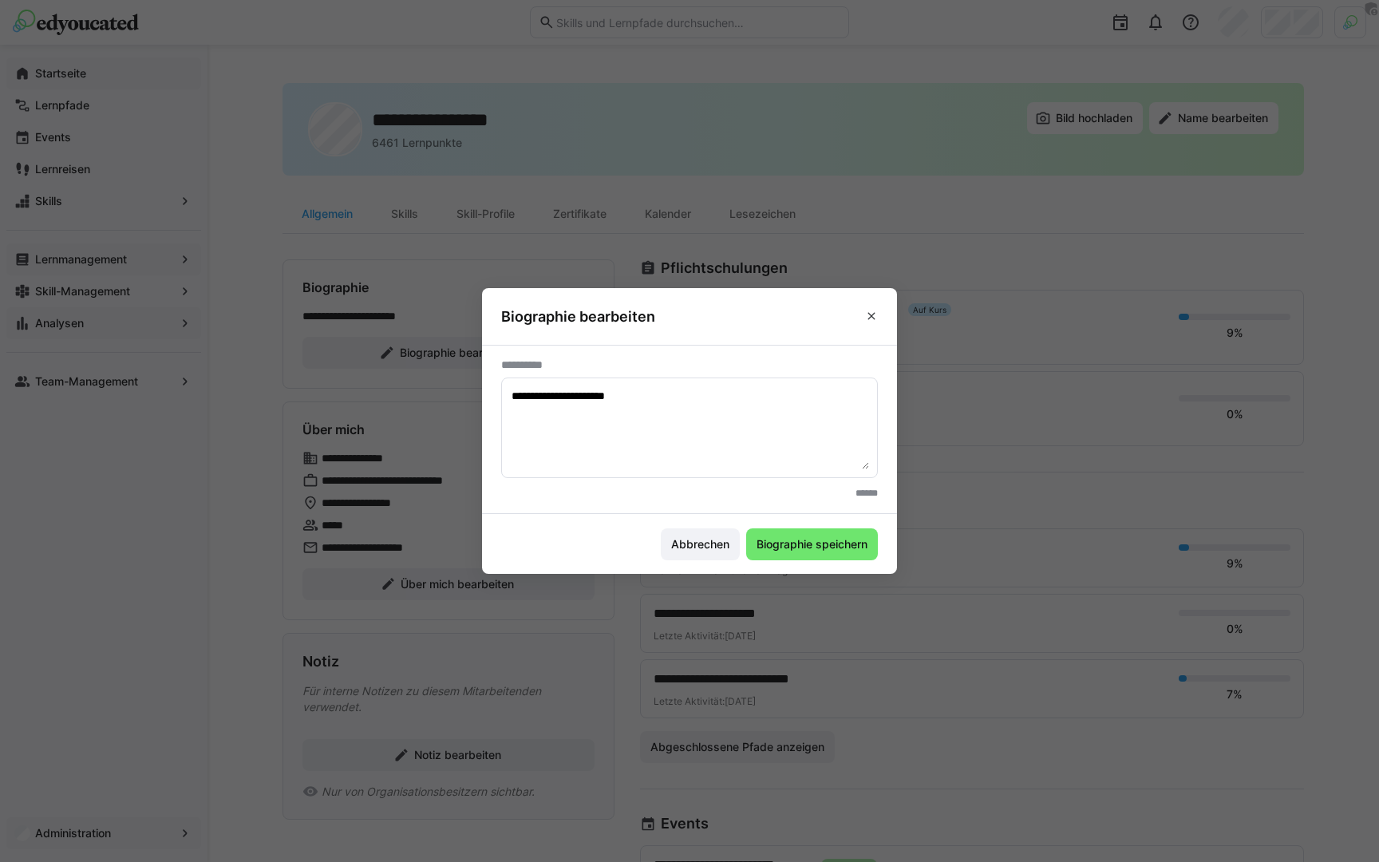
click at [628, 422] on textarea "**********" at bounding box center [689, 427] width 359 height 83
click at [628, 419] on textarea "**********" at bounding box center [689, 427] width 359 height 83
click at [681, 539] on span "Abbrechen" at bounding box center [700, 544] width 63 height 16
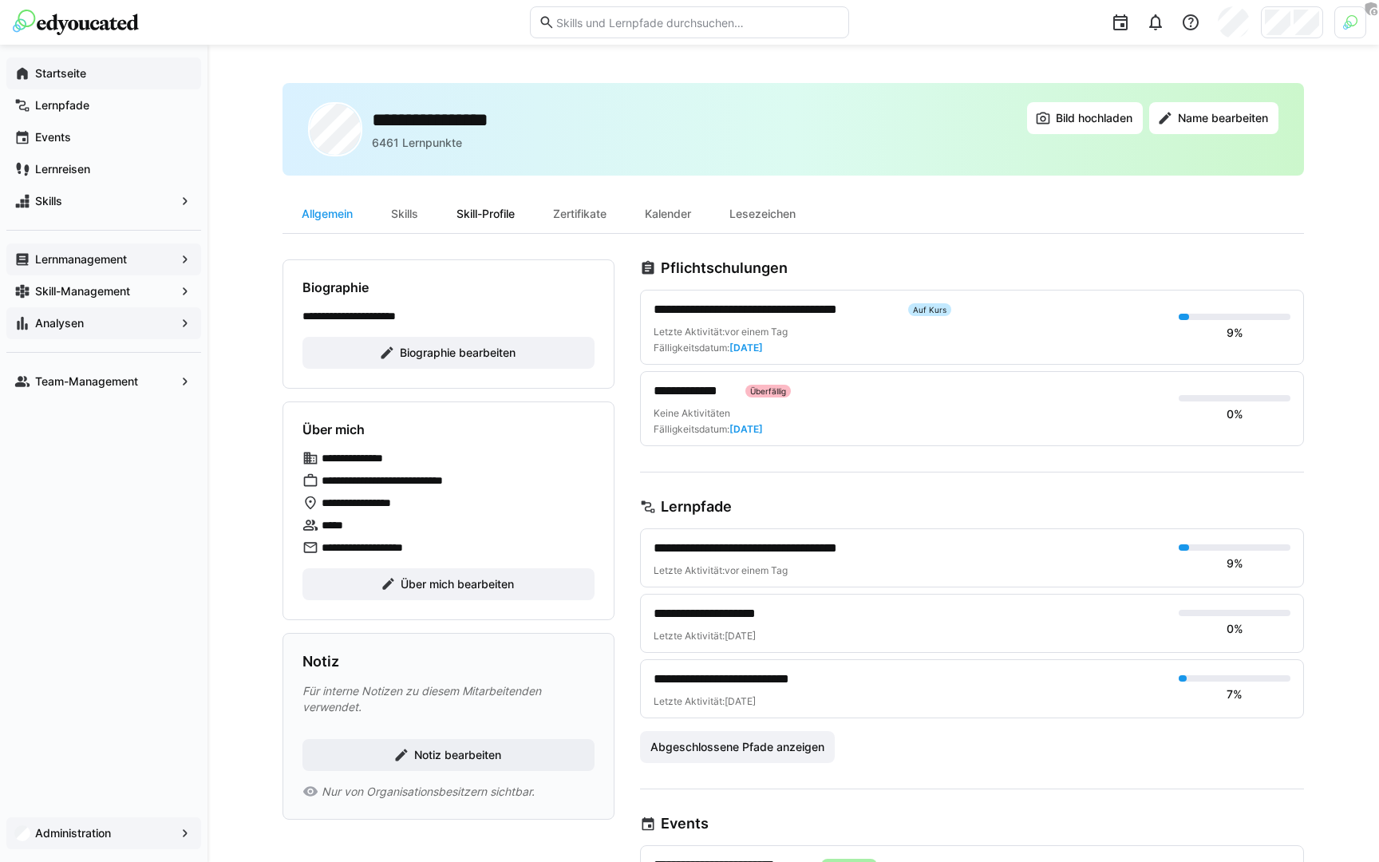
click at [477, 224] on div "Skill-Profile" at bounding box center [485, 214] width 97 height 38
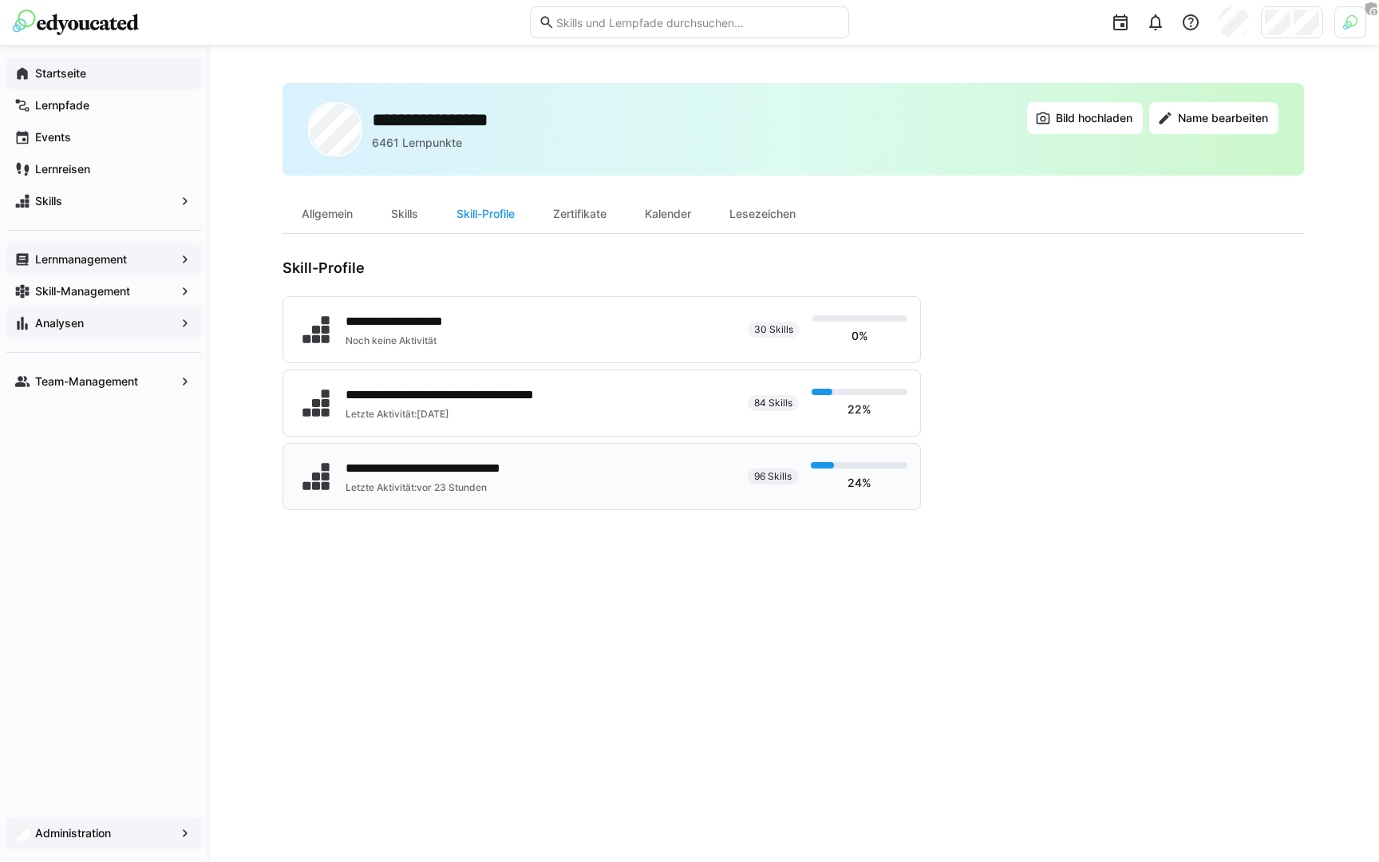
click at [526, 471] on div "**********" at bounding box center [451, 468] width 213 height 19
click at [0, 0] on app-navigation-label "Startseite" at bounding box center [0, 0] width 0 height 0
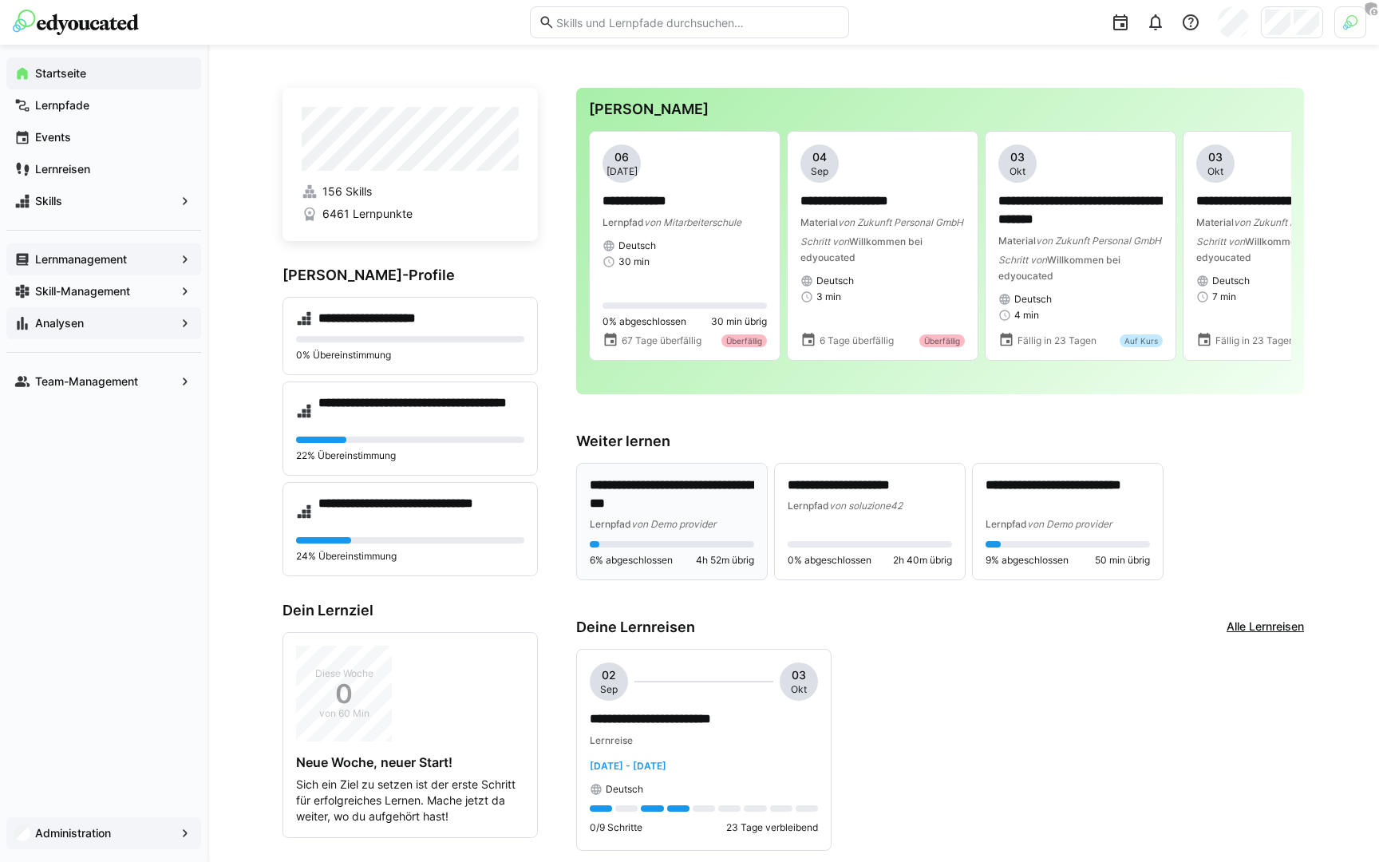
click at [672, 530] on span "von Demo provider" at bounding box center [673, 524] width 85 height 12
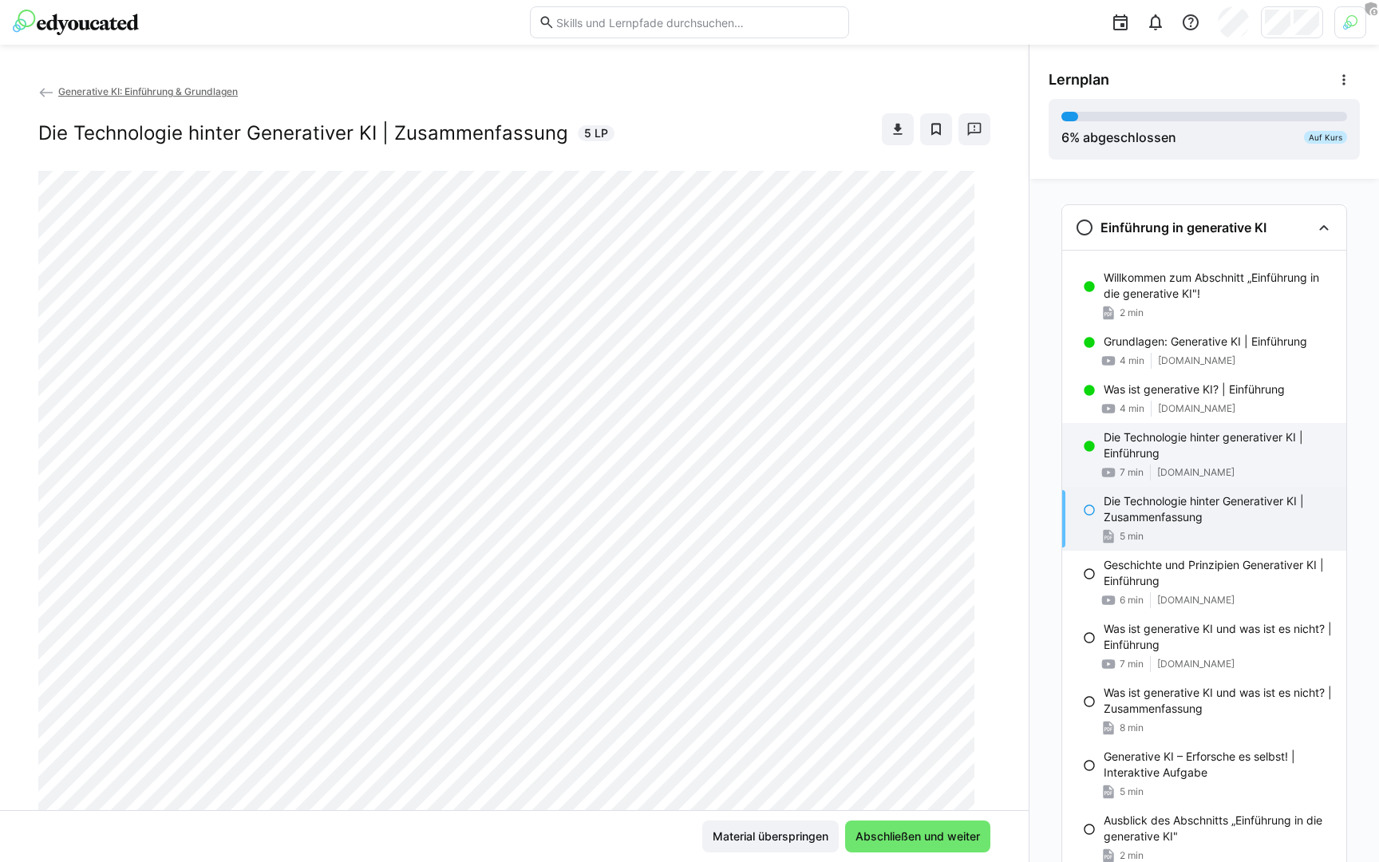
click at [1218, 448] on p "Die Technologie hinter generativer KI | Einführung" at bounding box center [1218, 445] width 230 height 32
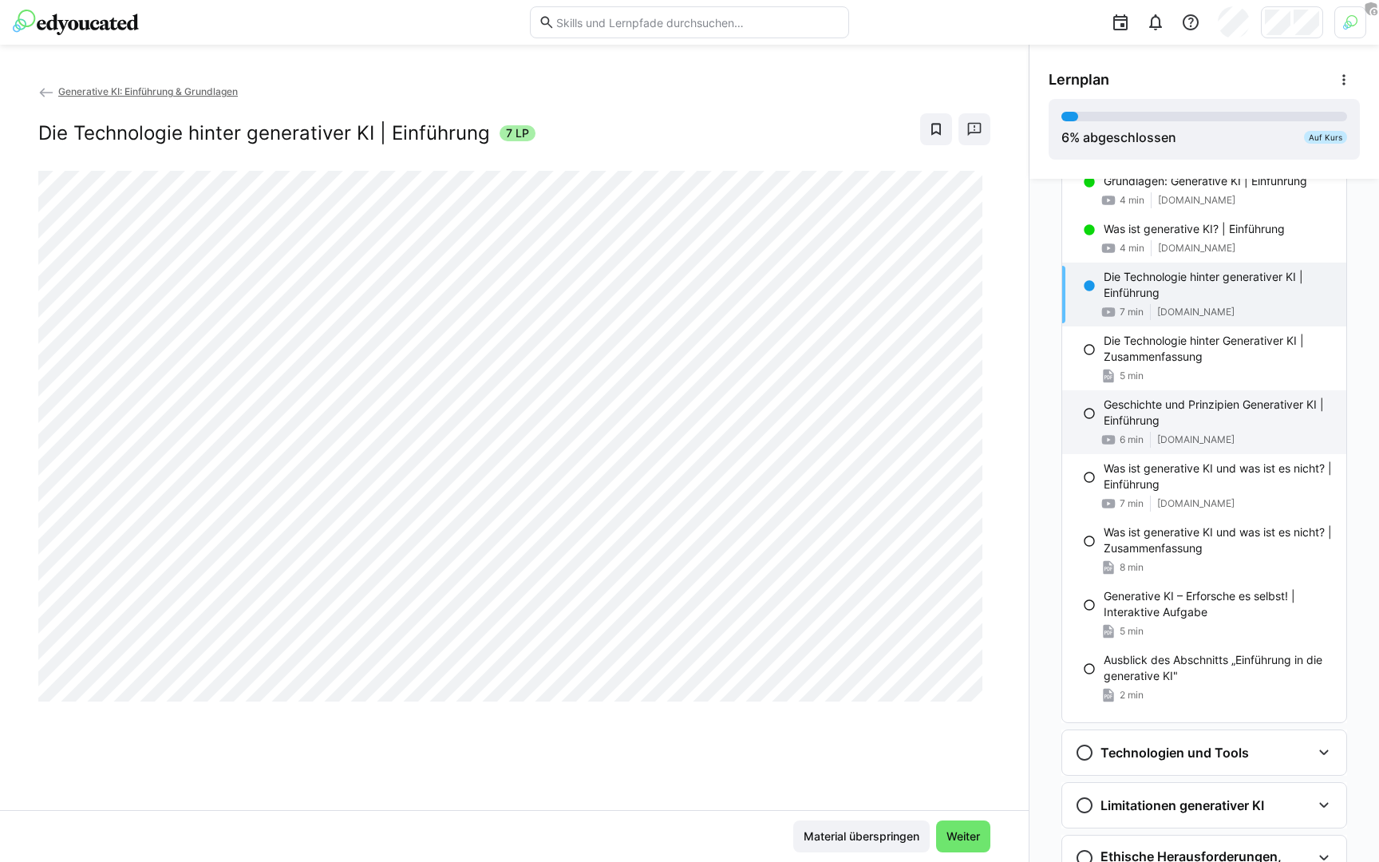
scroll to position [242, 0]
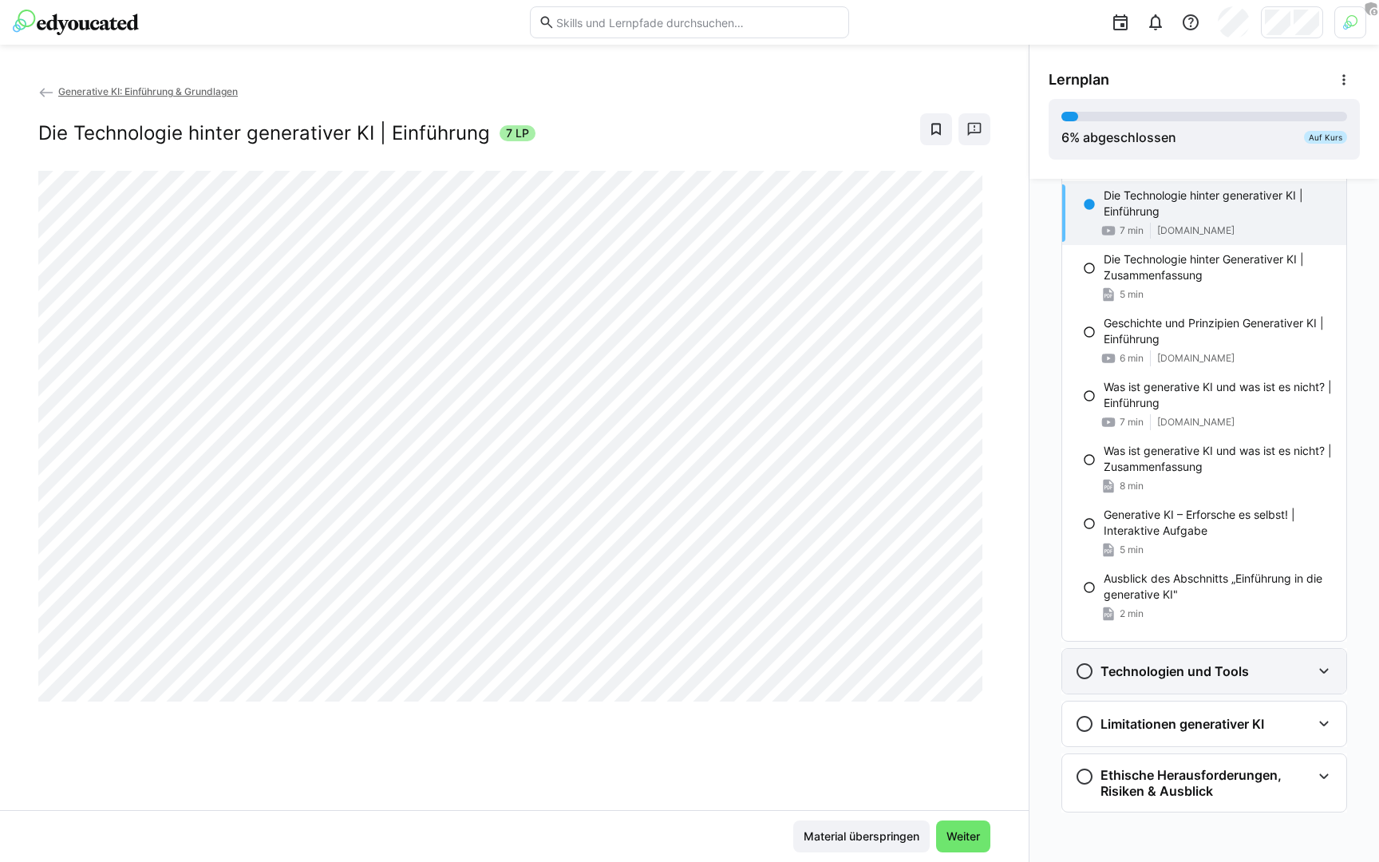
click at [1205, 674] on h3 "Technologien und Tools" at bounding box center [1174, 671] width 148 height 16
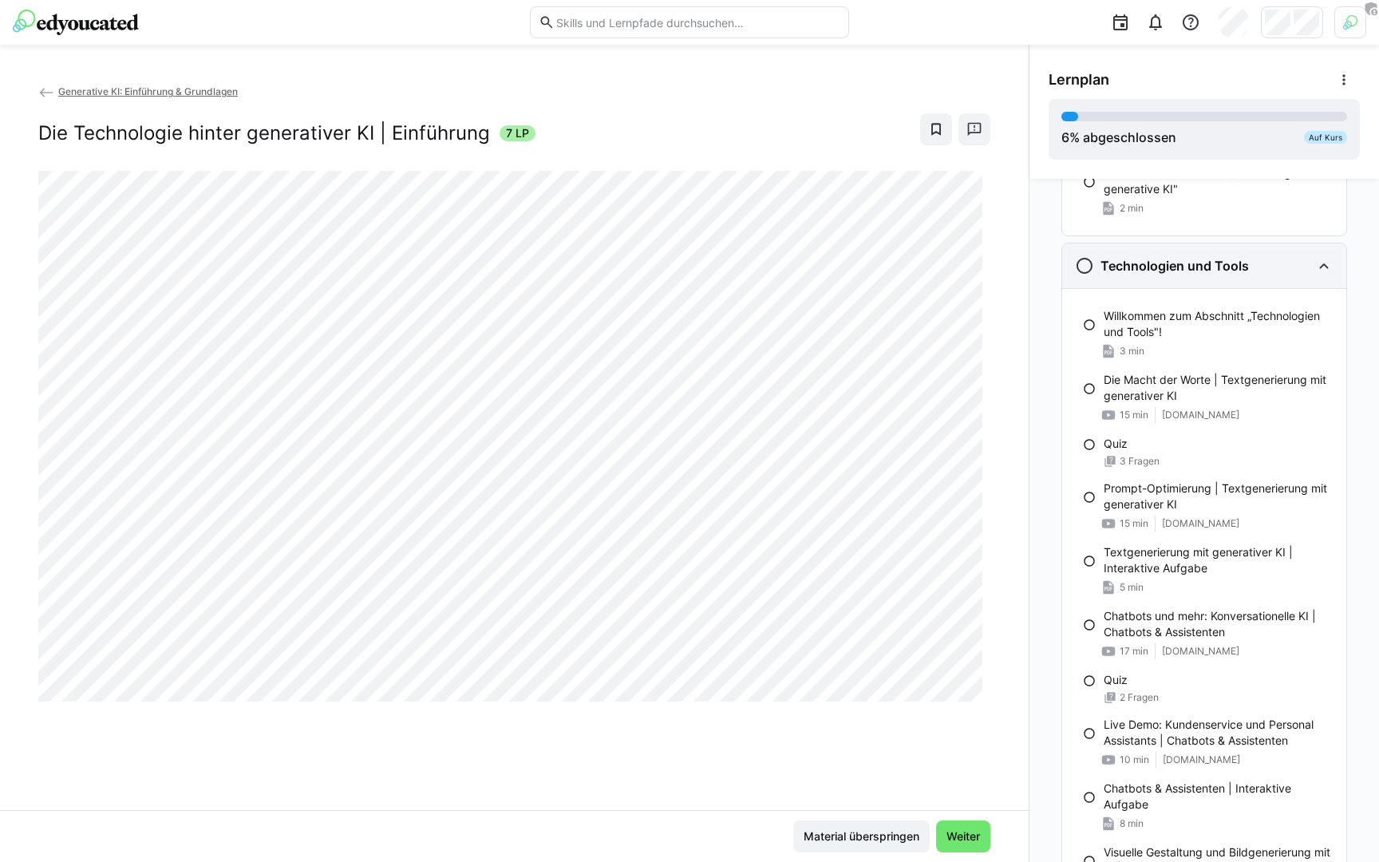
scroll to position [689, 0]
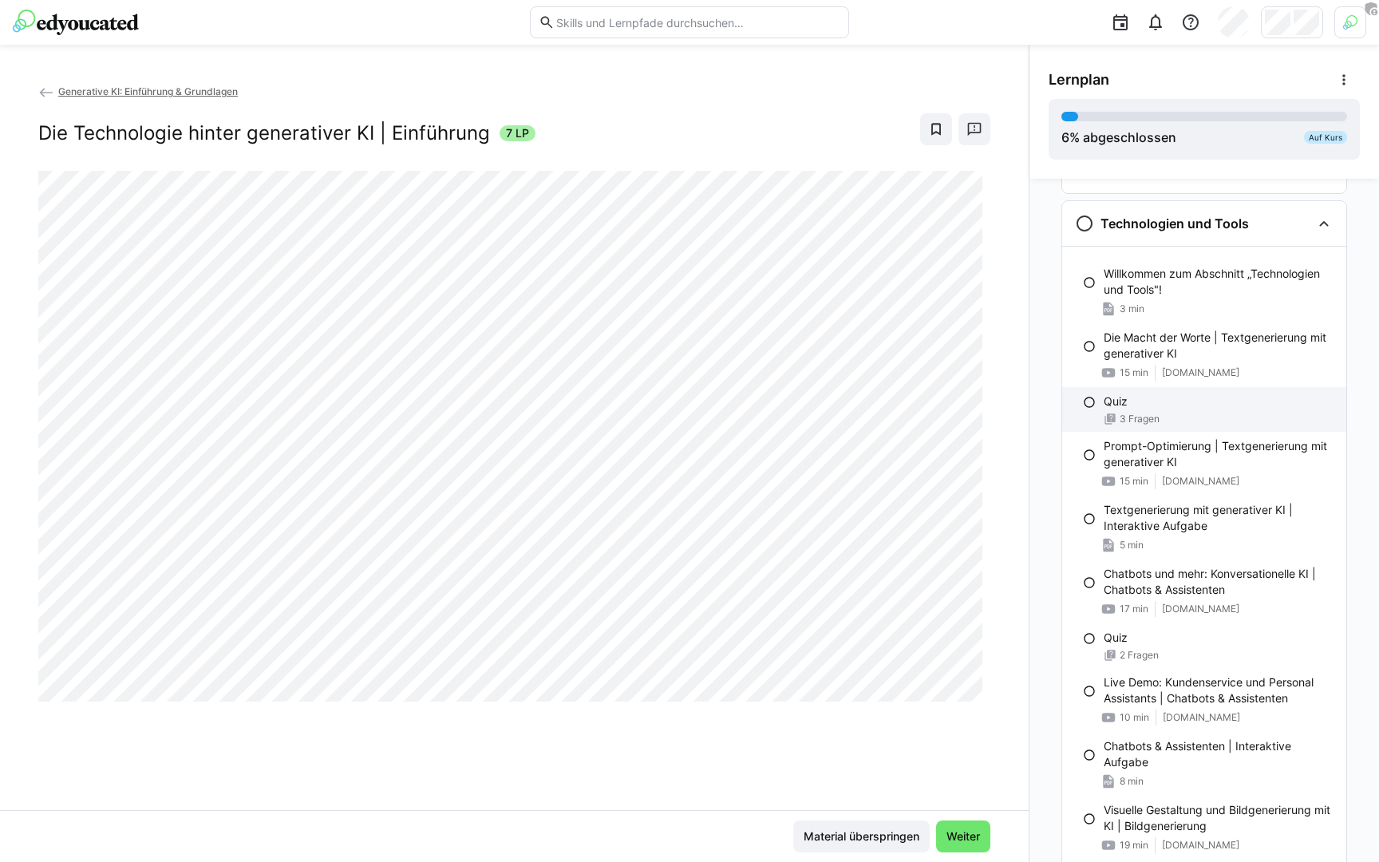
click at [1144, 396] on div "Quiz" at bounding box center [1218, 401] width 230 height 16
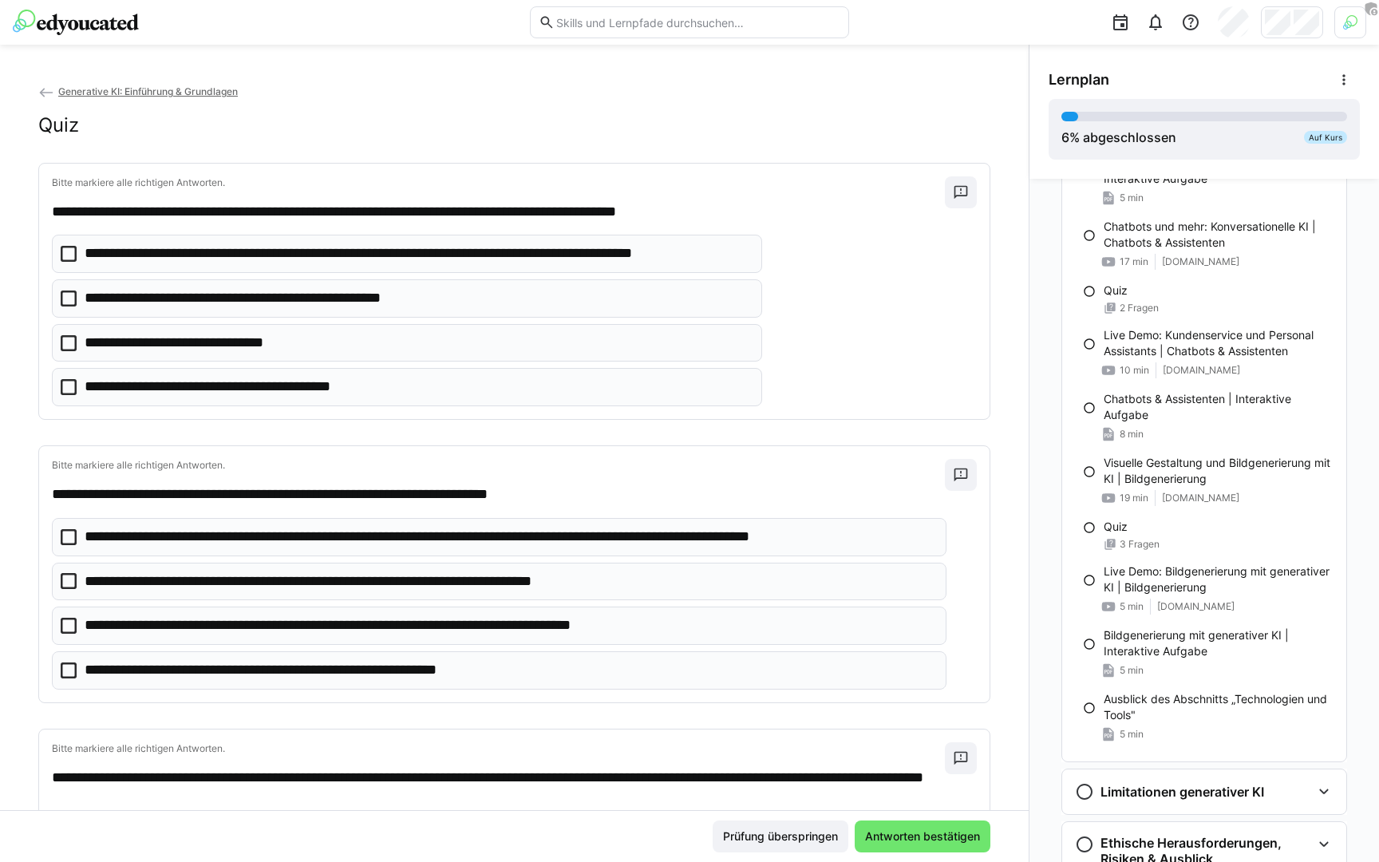
scroll to position [1104, 0]
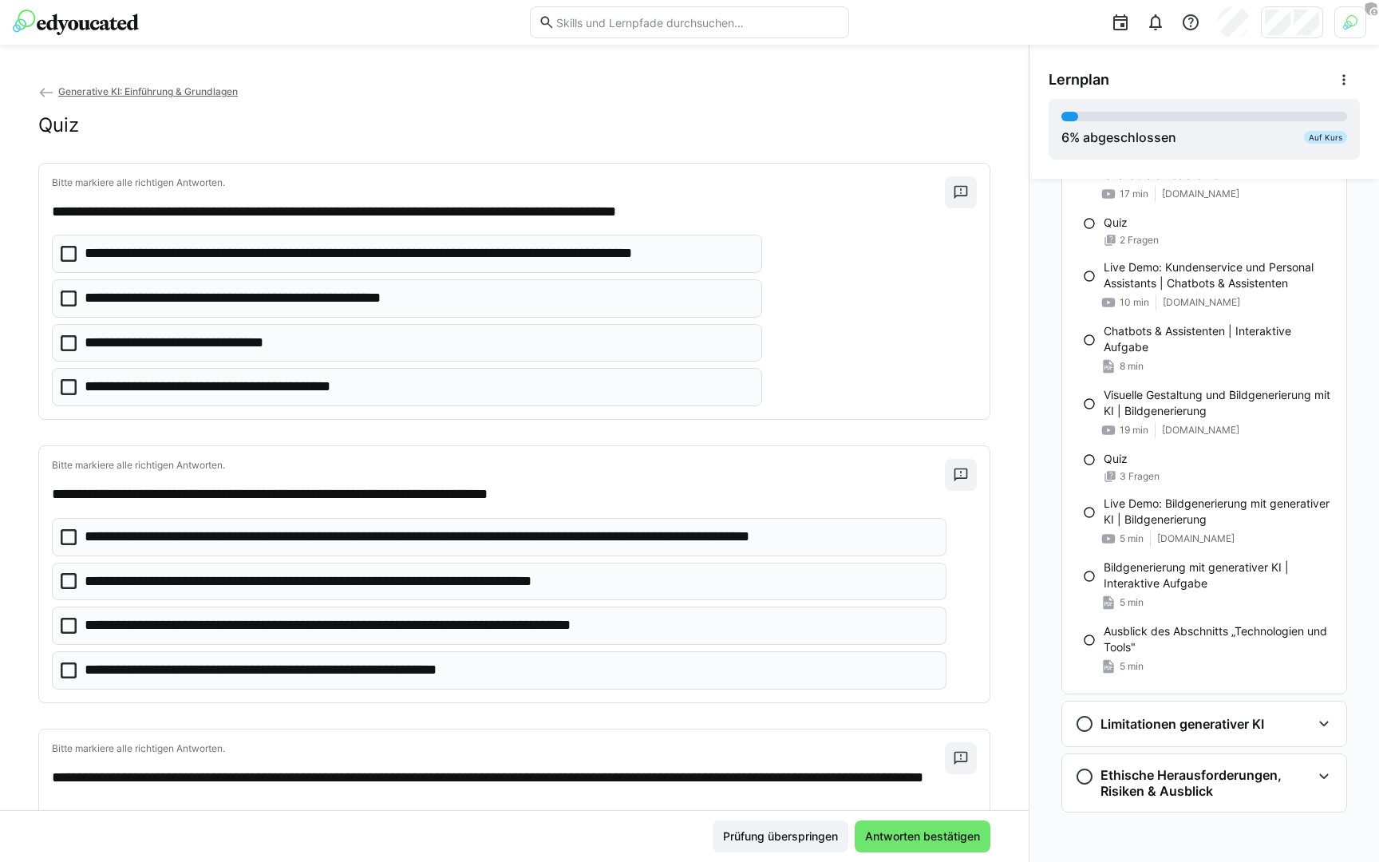
click at [112, 18] on img at bounding box center [76, 23] width 126 height 26
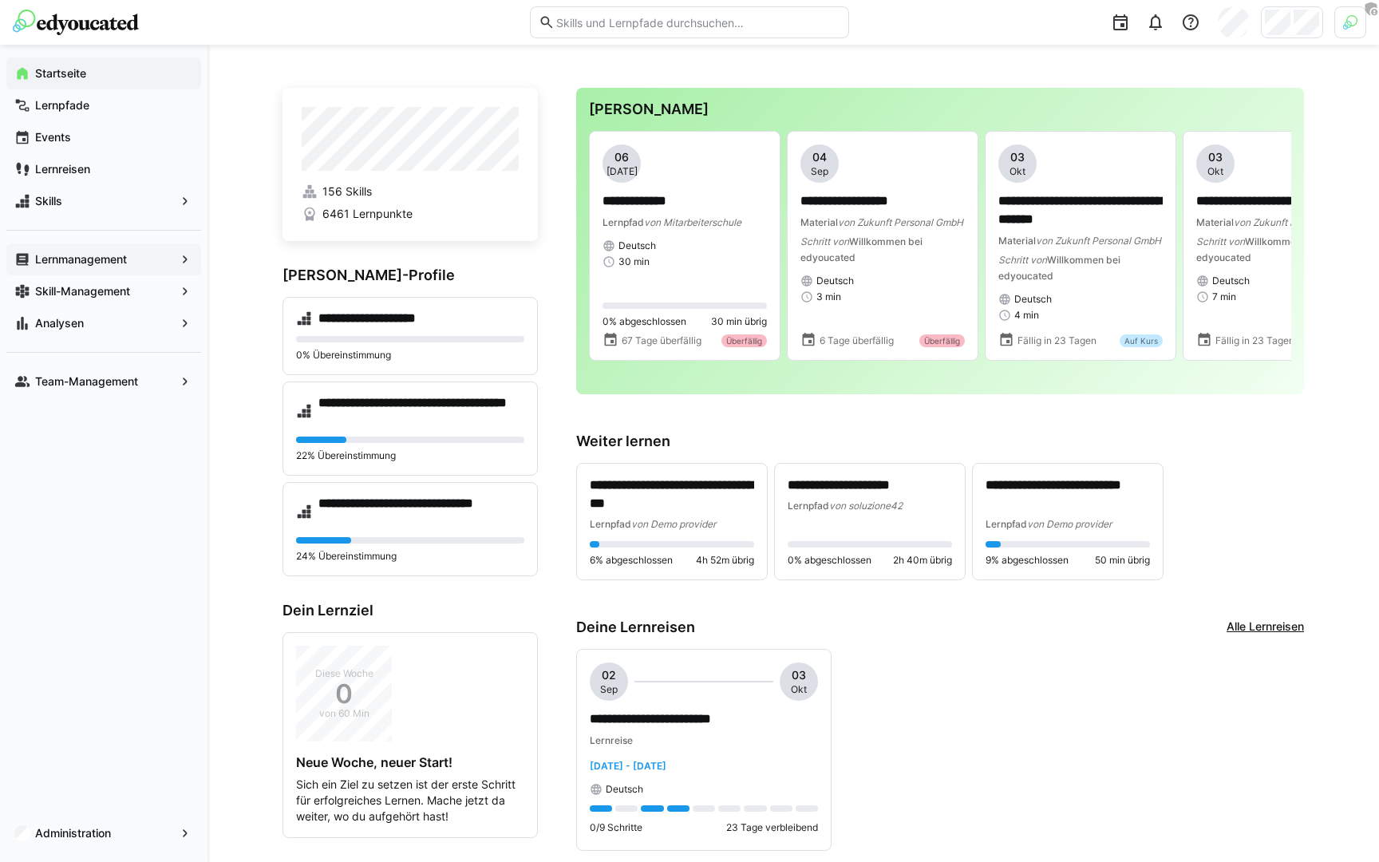
click at [126, 271] on div "Lernmanagement" at bounding box center [103, 259] width 195 height 32
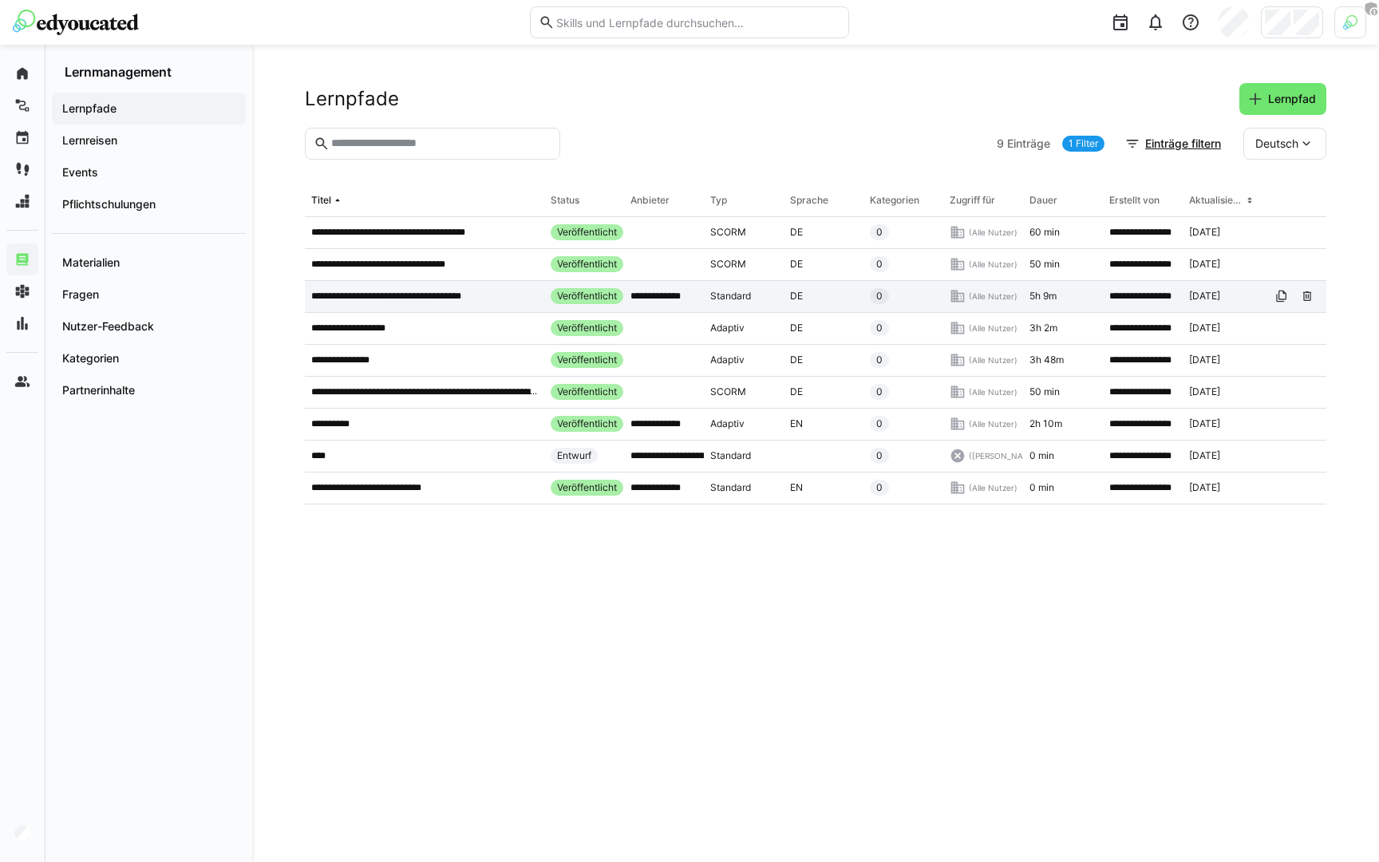
click at [392, 295] on p "**********" at bounding box center [401, 296] width 181 height 13
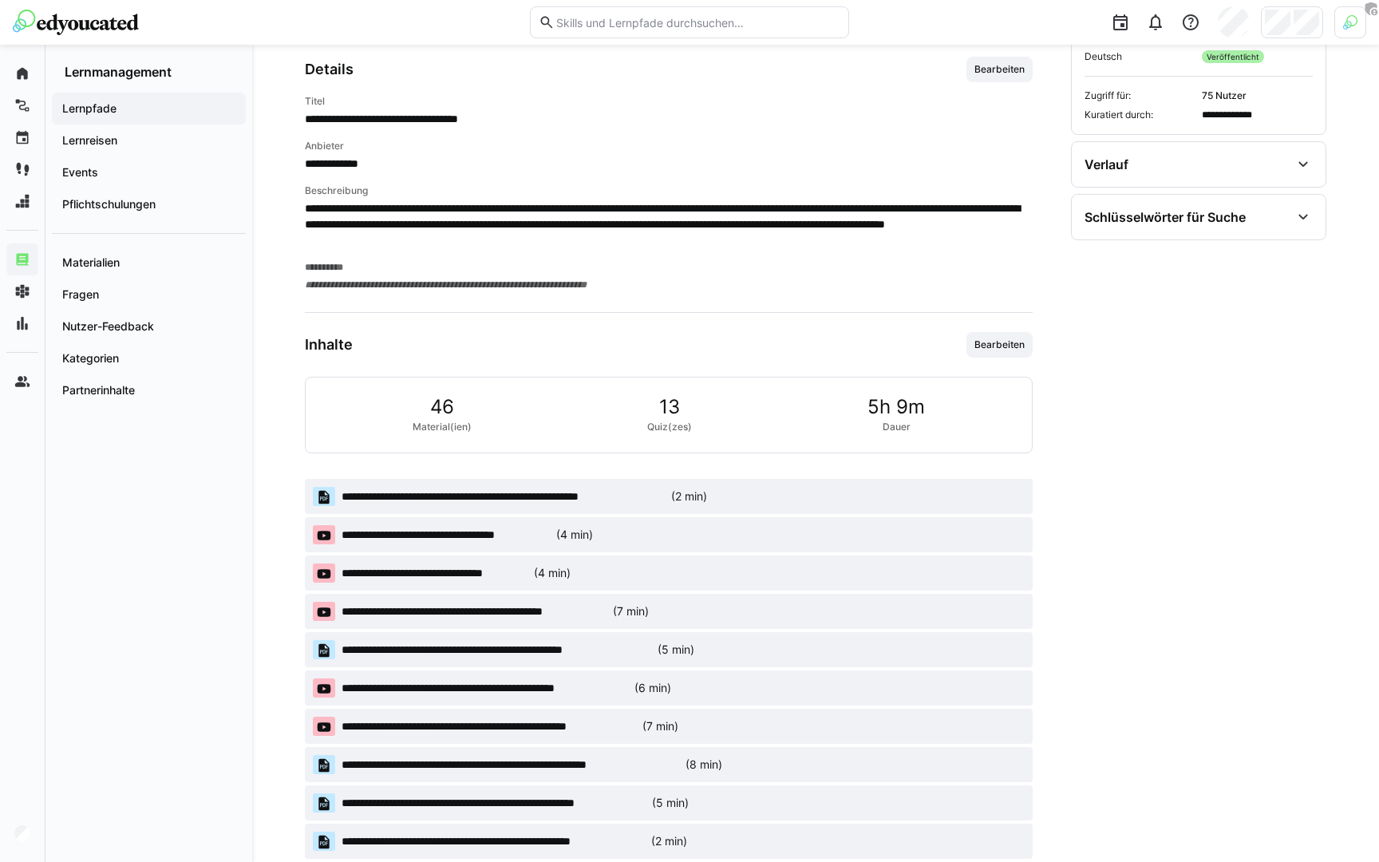
scroll to position [574, 0]
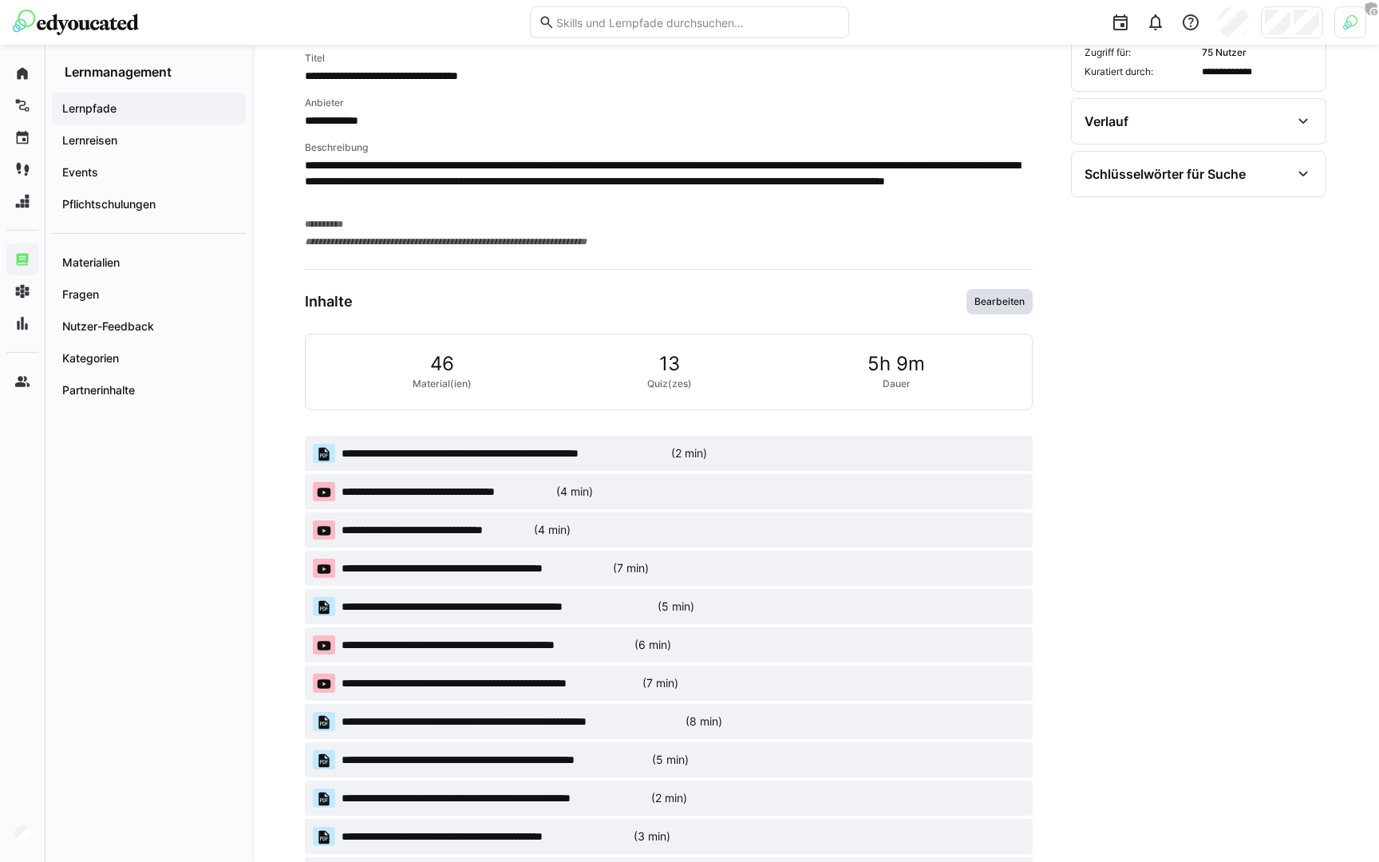
click at [1011, 306] on span "Bearbeiten" at bounding box center [998, 301] width 53 height 13
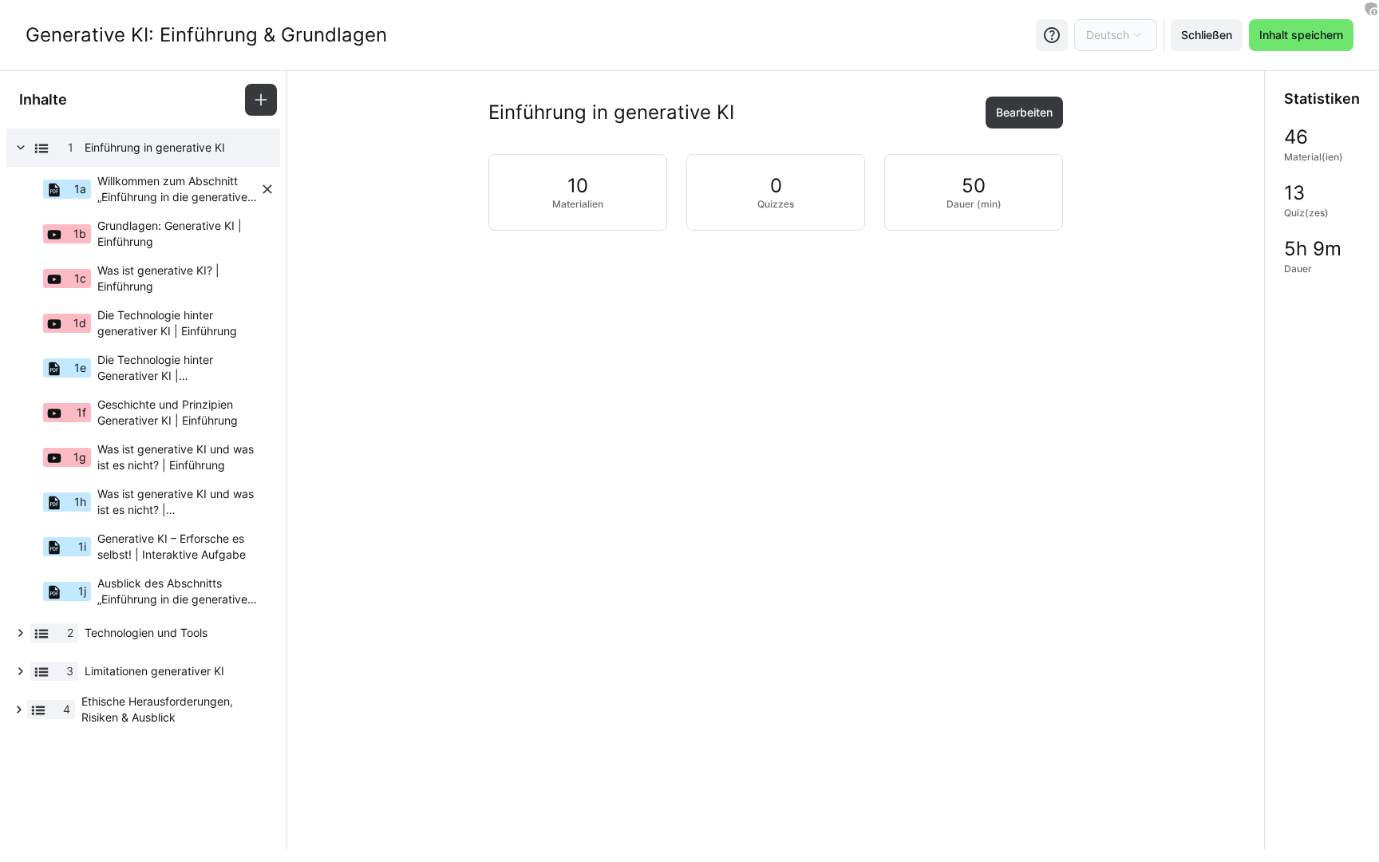
click at [182, 185] on span "Willkommen zum Abschnitt „Einführung in die generative KI"!" at bounding box center [178, 189] width 162 height 32
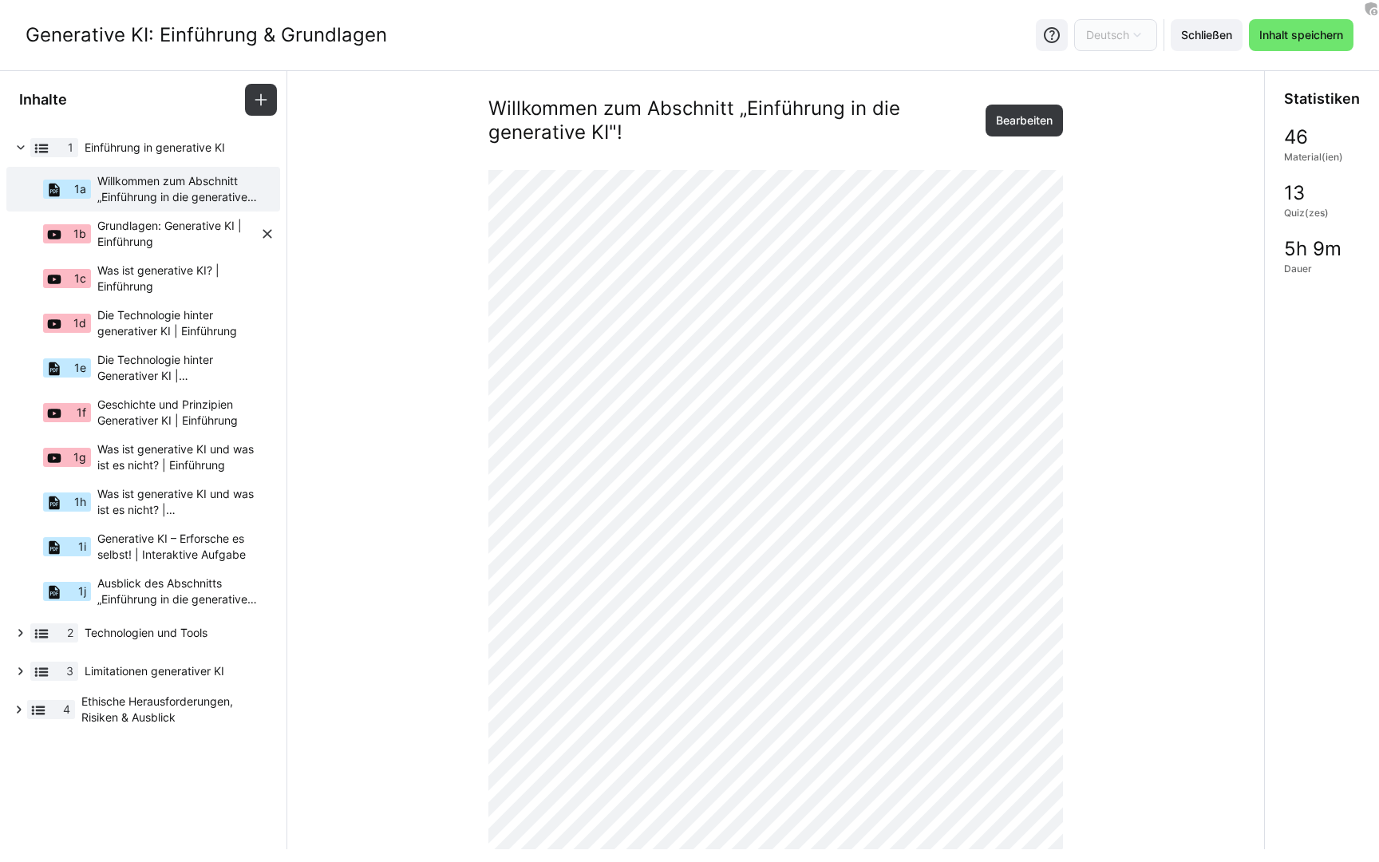
click at [170, 234] on span "Grundlagen: Generative KI | Einführung" at bounding box center [178, 234] width 162 height 32
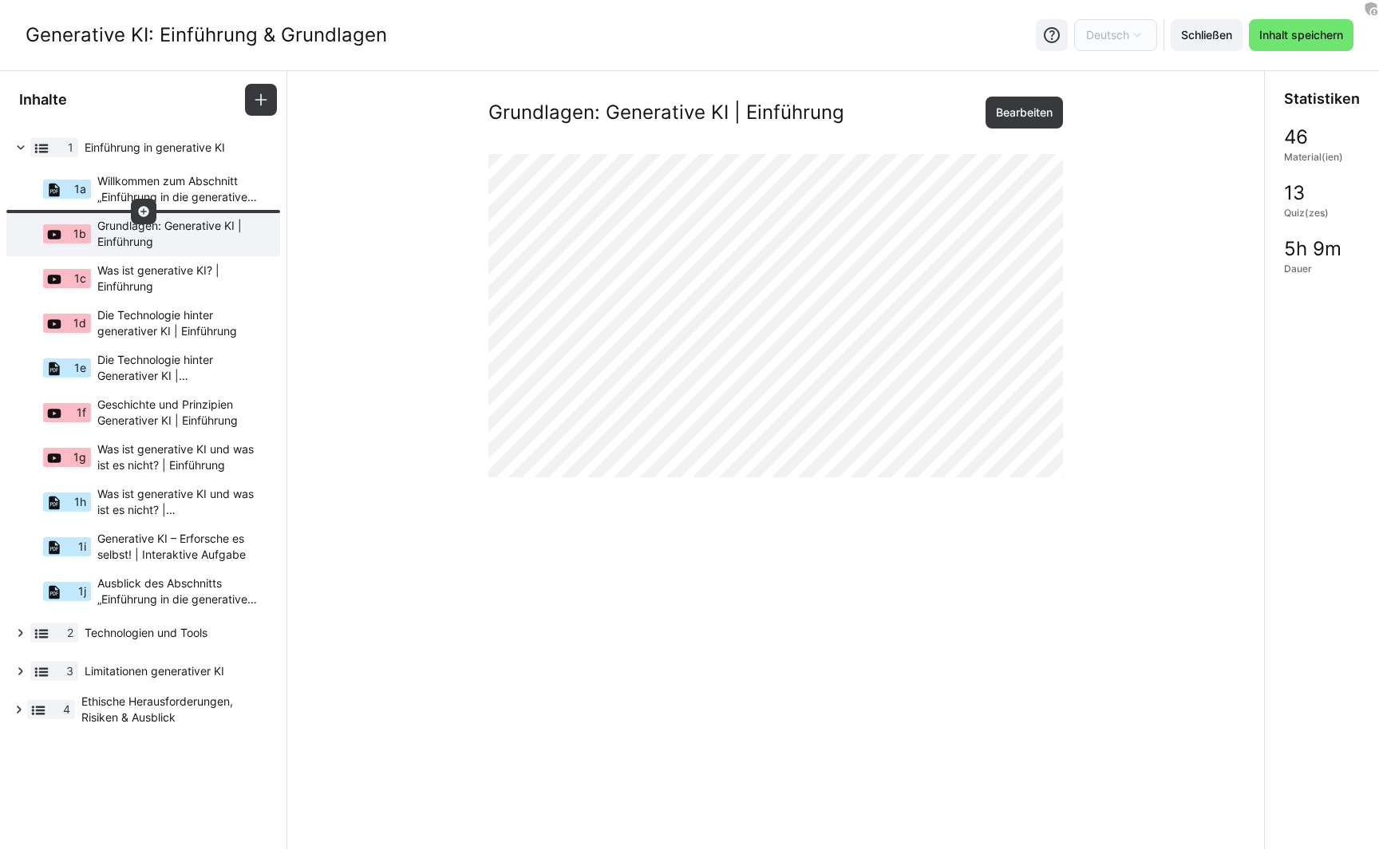
click at [144, 208] on eds-icon at bounding box center [143, 211] width 13 height 13
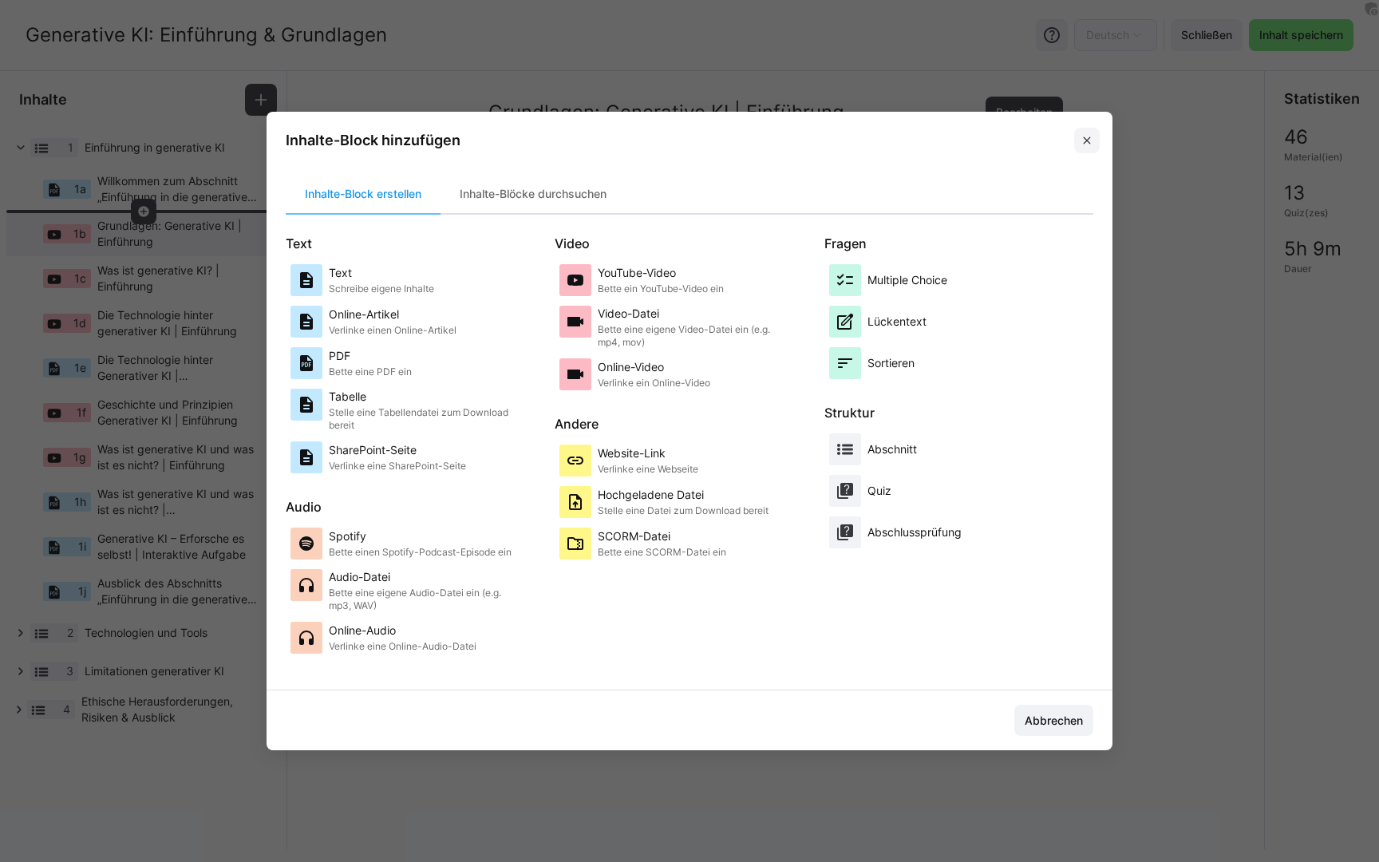
click at [1080, 135] on eds-icon at bounding box center [1086, 140] width 13 height 13
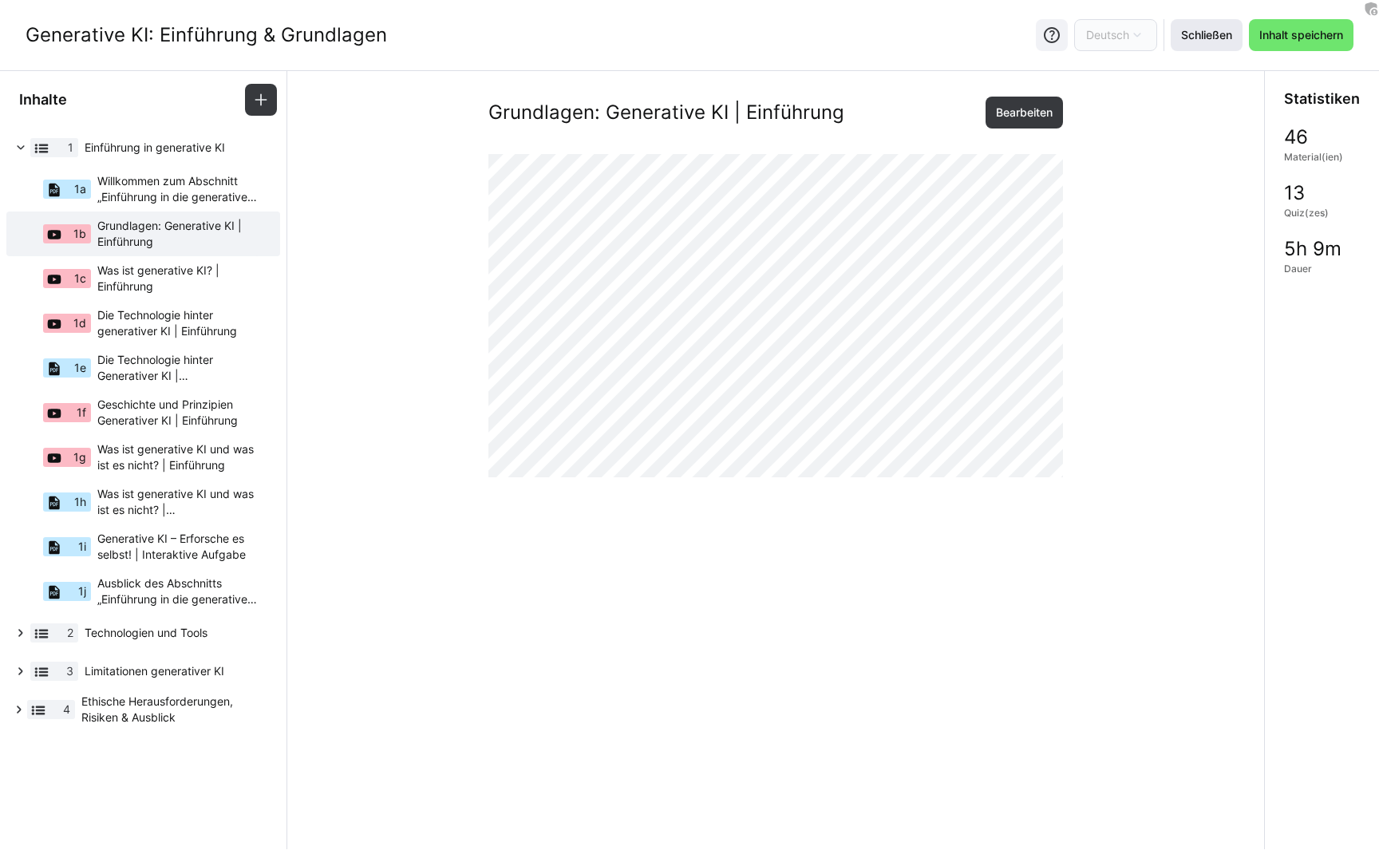
click at [1221, 28] on span "Schließen" at bounding box center [1206, 35] width 56 height 16
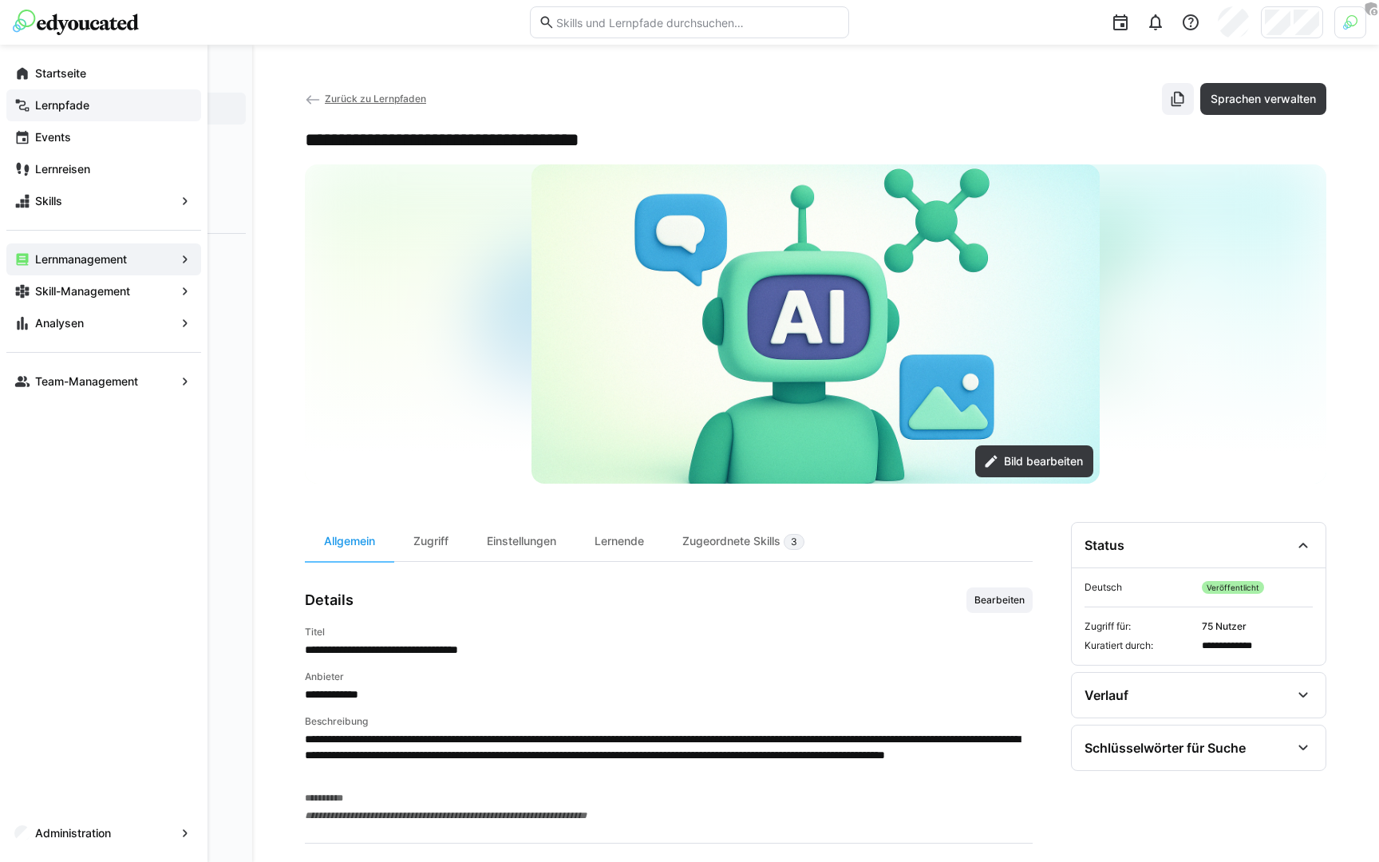
click at [65, 89] on div "Lernpfade" at bounding box center [103, 105] width 195 height 32
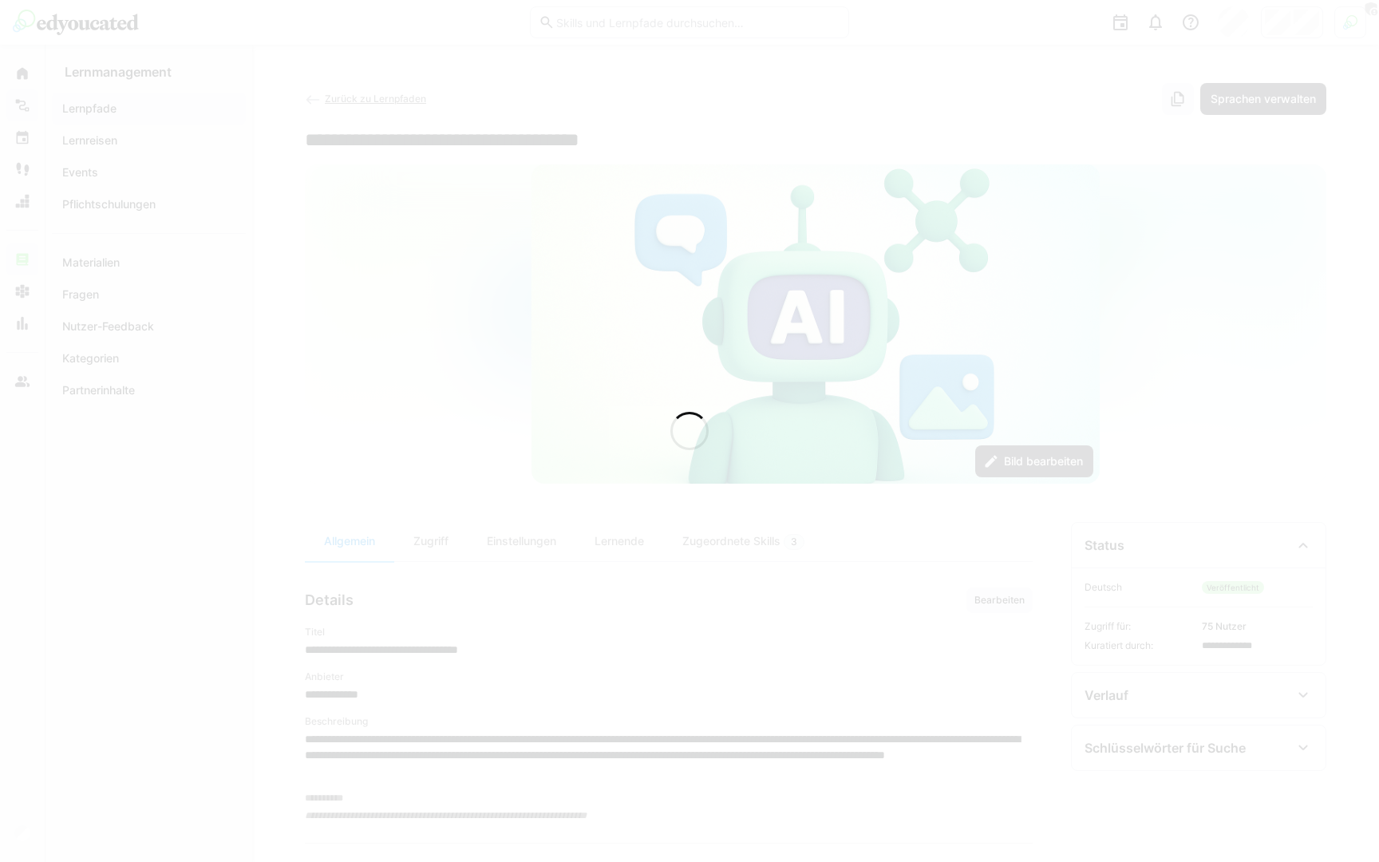
click at [67, 69] on div at bounding box center [689, 431] width 1379 height 862
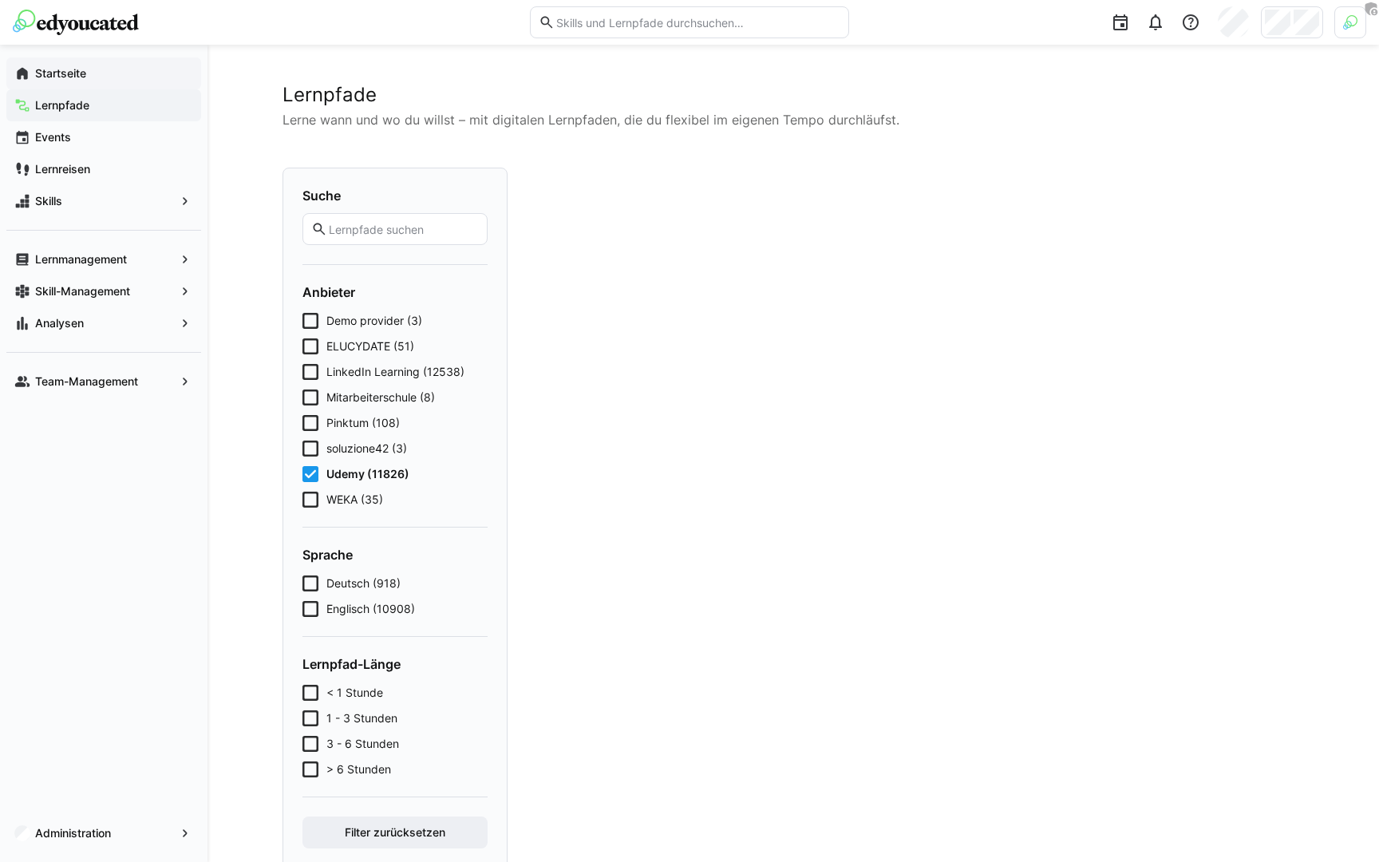
click at [24, 68] on eds-icon at bounding box center [22, 73] width 16 height 16
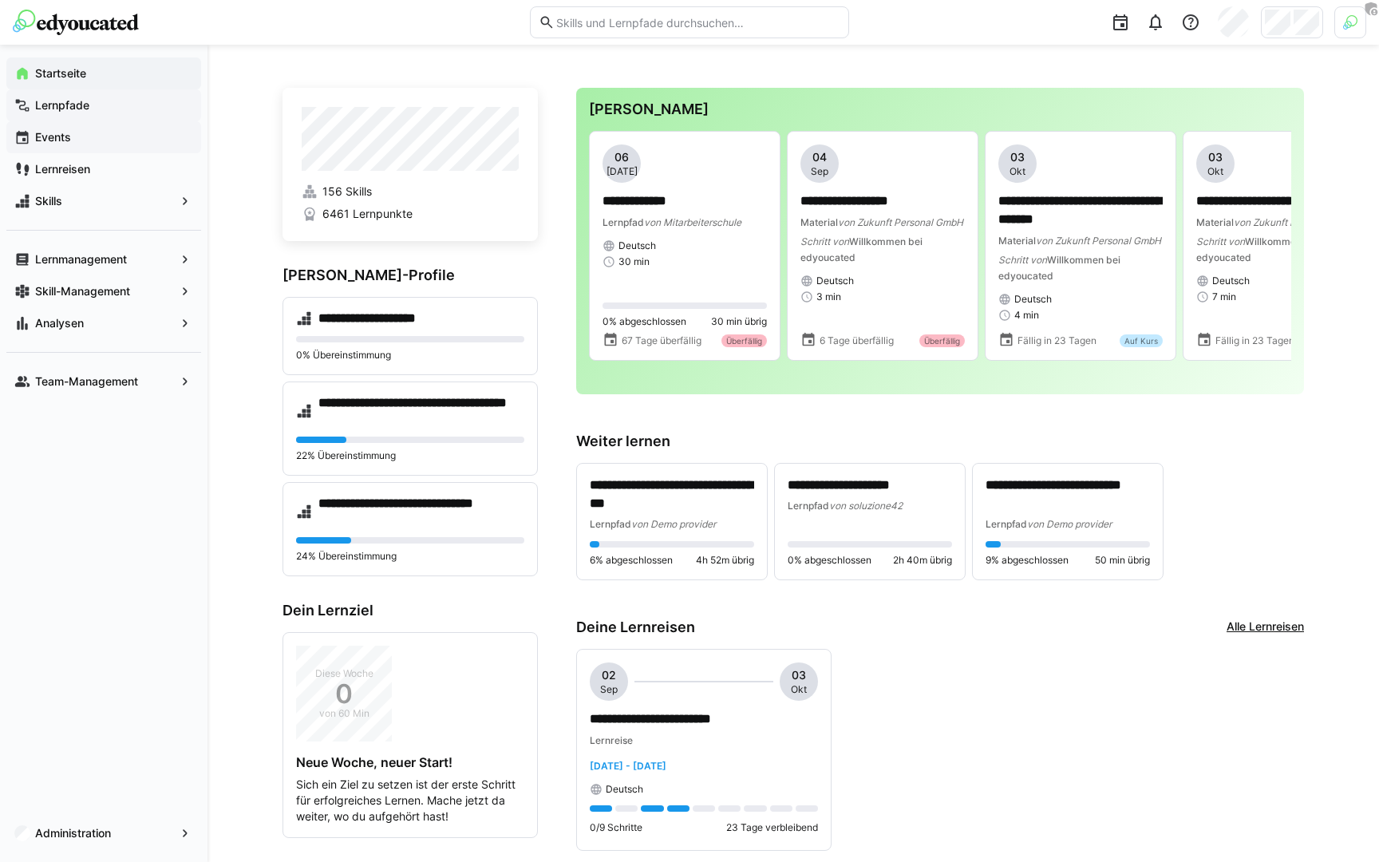
click at [0, 0] on app-navigation-label "Events" at bounding box center [0, 0] width 0 height 0
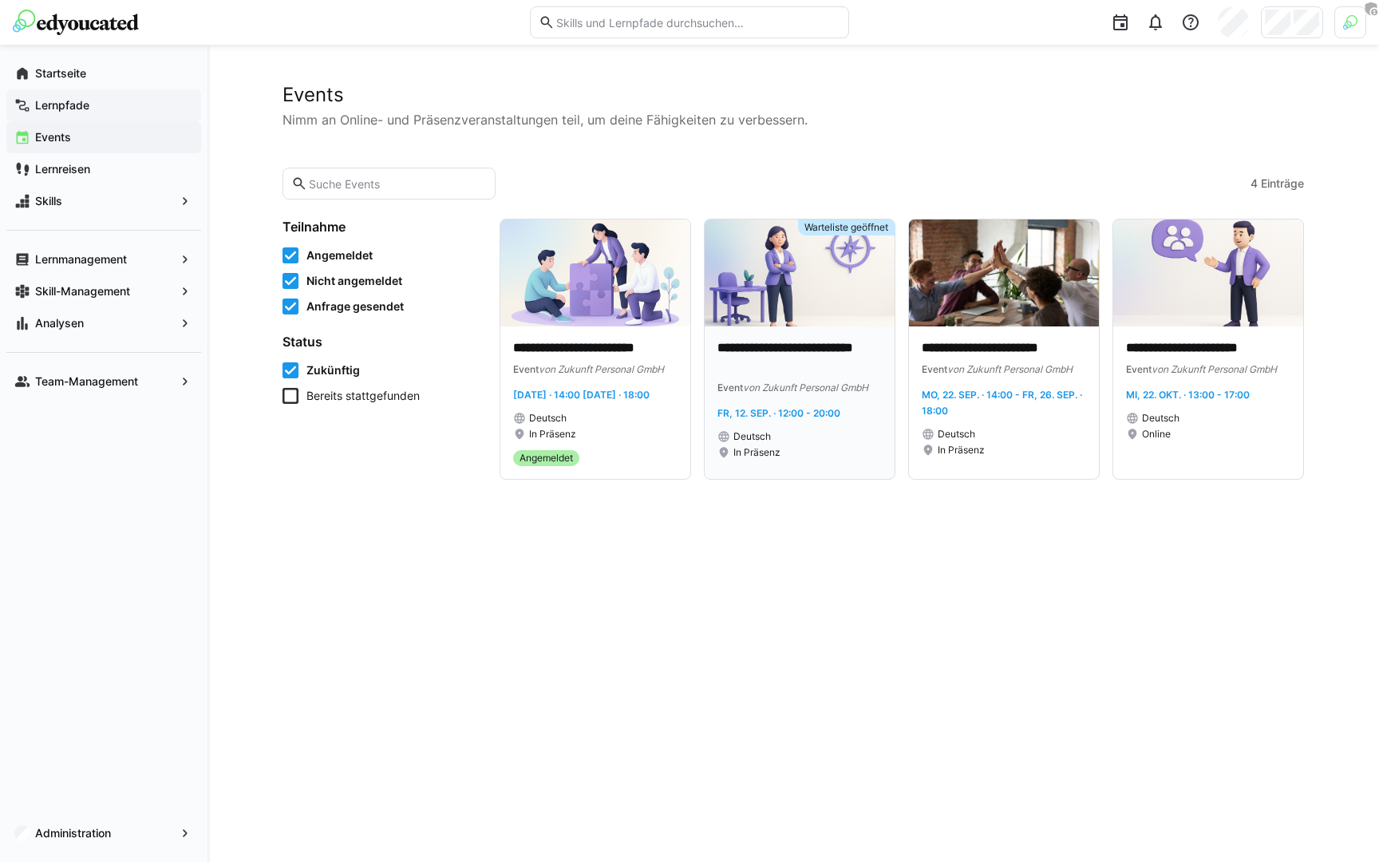
click at [773, 339] on p "**********" at bounding box center [799, 357] width 164 height 37
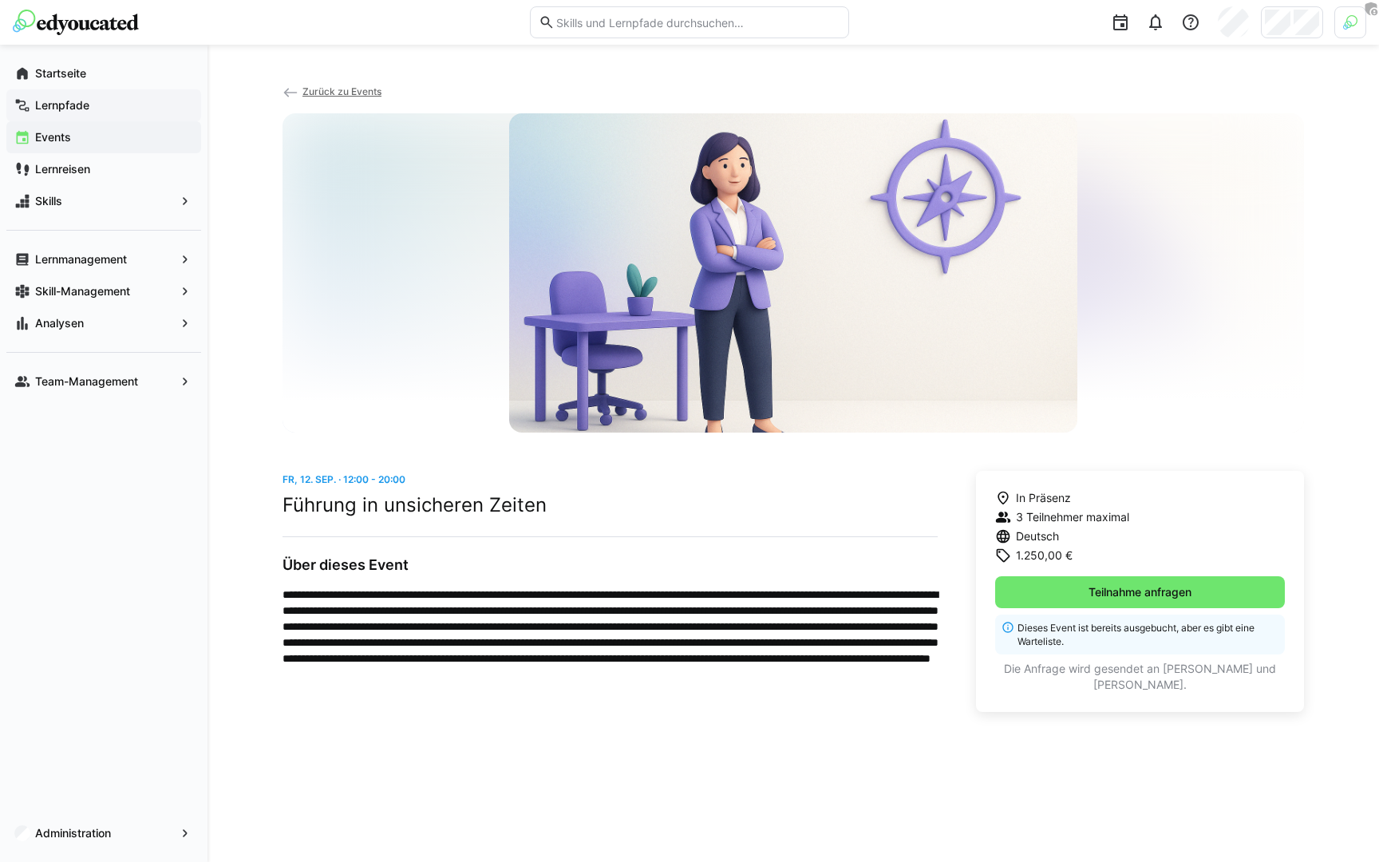
click at [109, 140] on span "Events" at bounding box center [113, 137] width 160 height 16
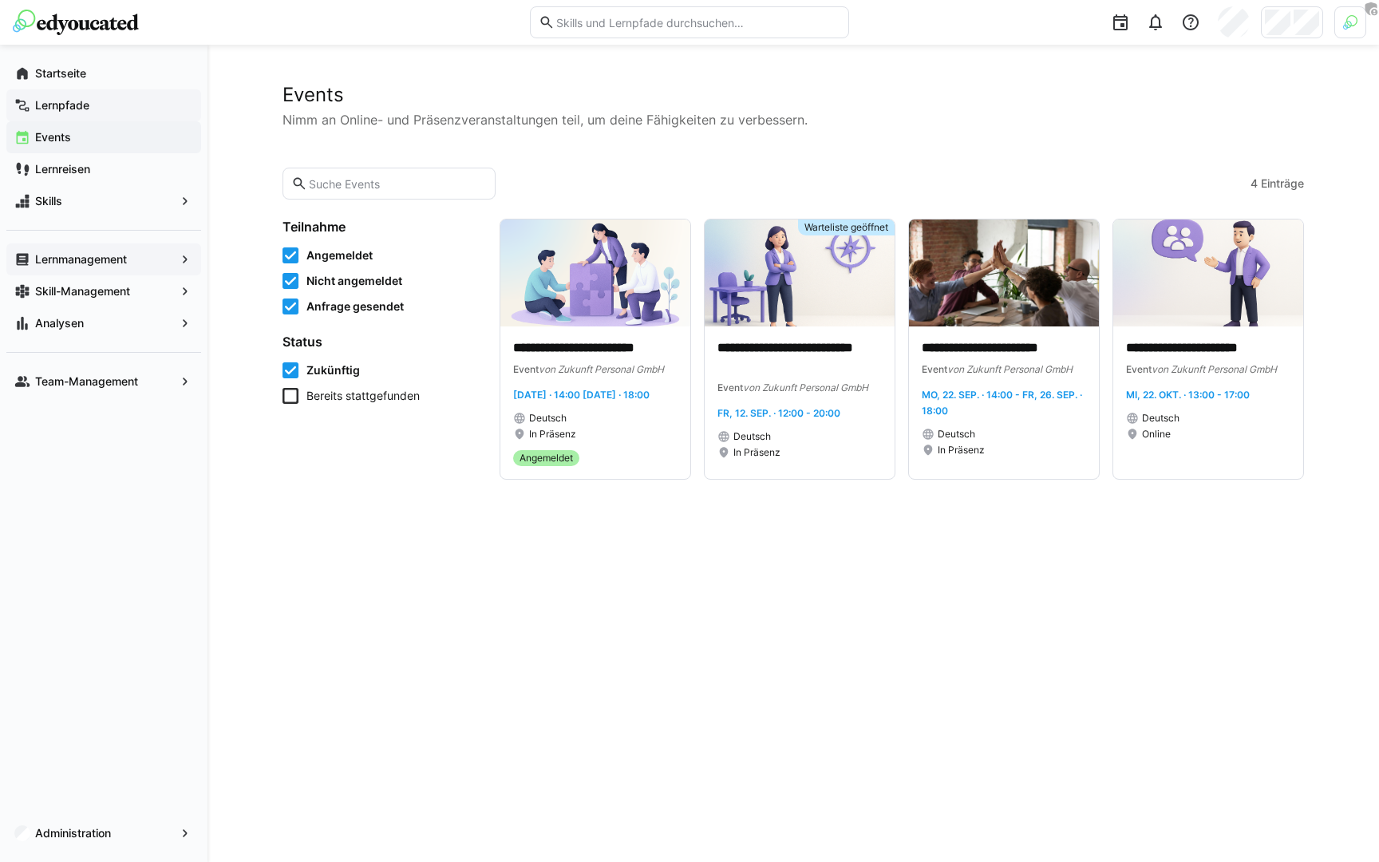
click at [0, 0] on app-navigation-label "Lernmanagement" at bounding box center [0, 0] width 0 height 0
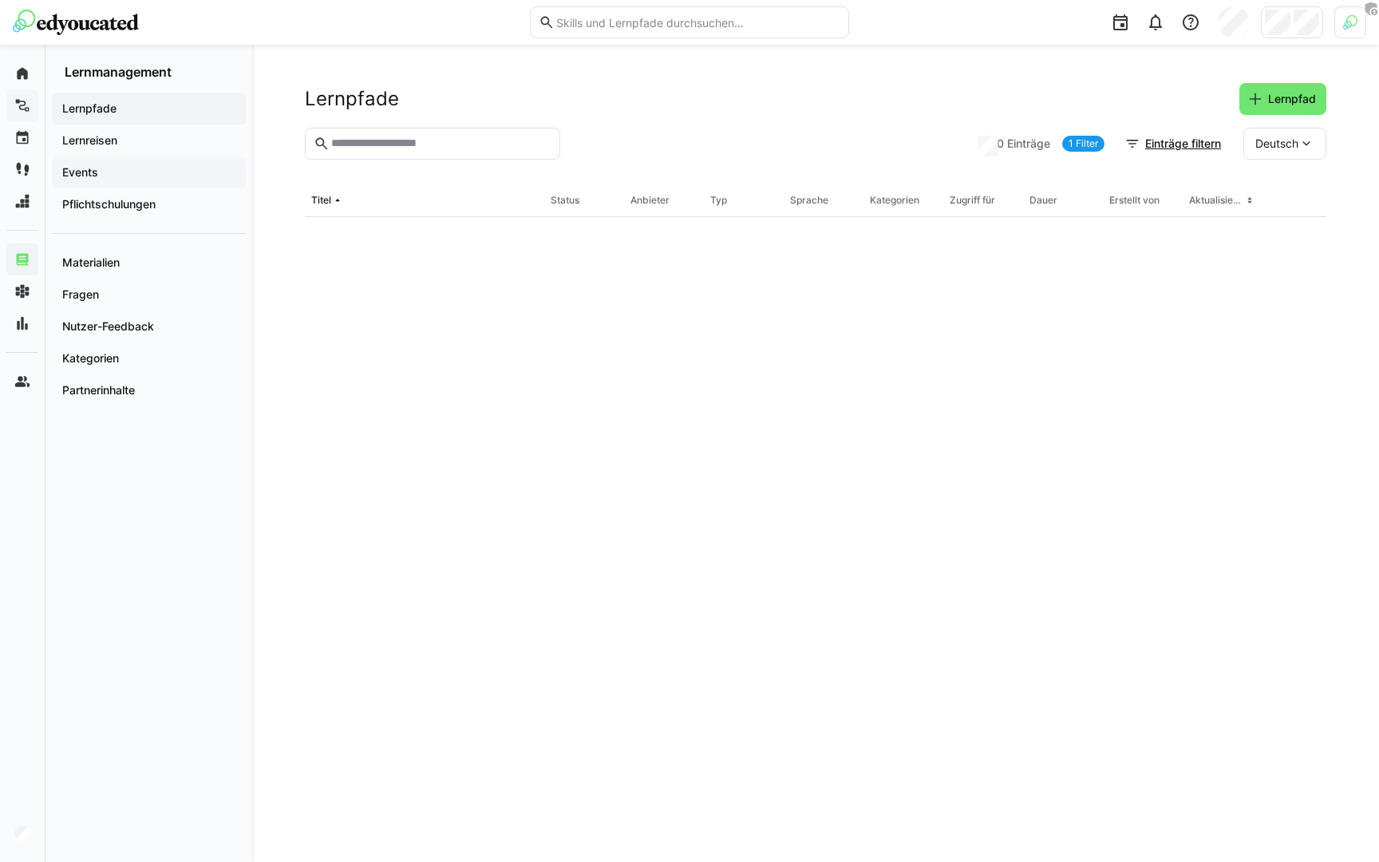
click at [0, 0] on app-navigation-label "Events" at bounding box center [0, 0] width 0 height 0
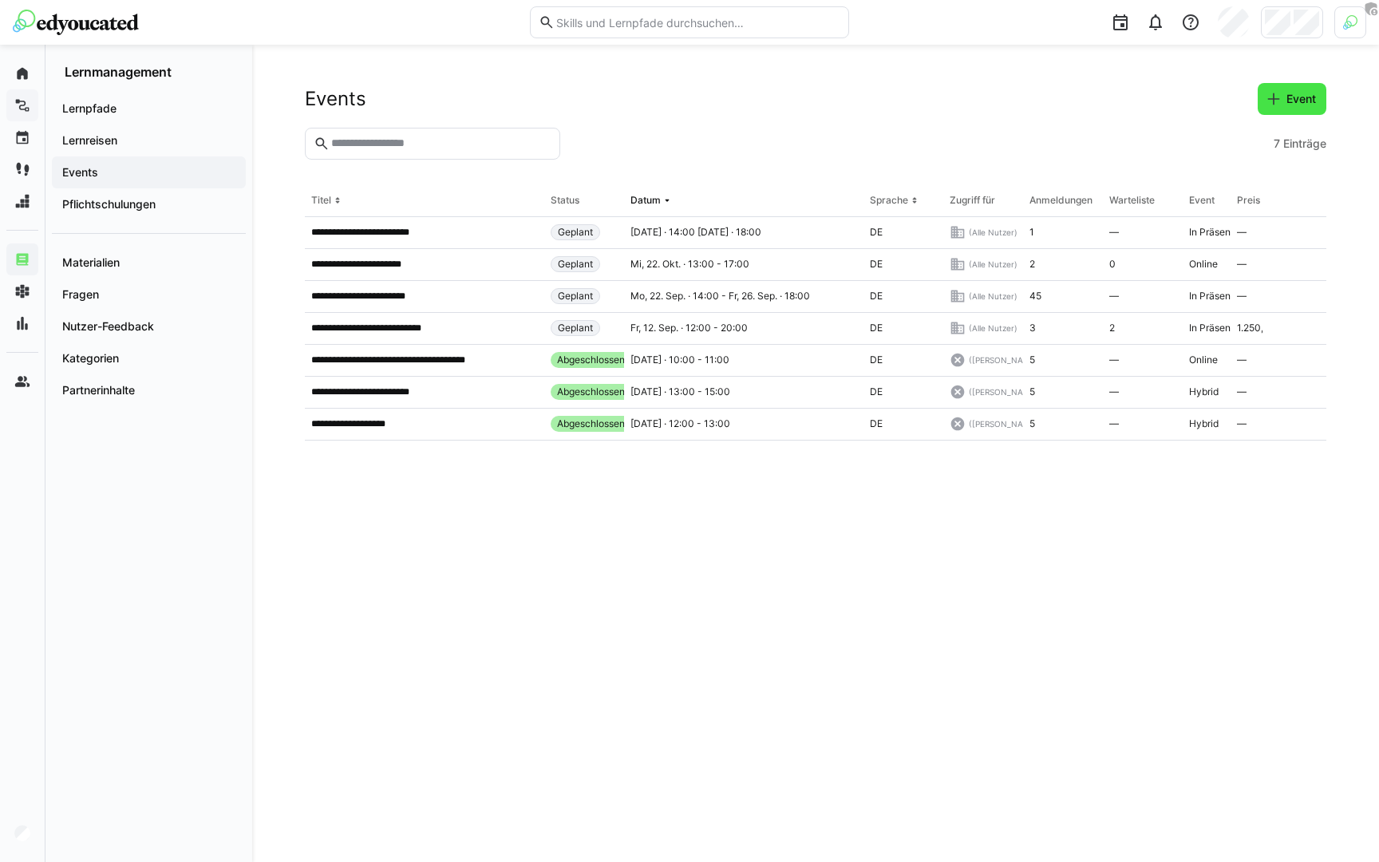
click at [1299, 93] on span "Event" at bounding box center [1301, 99] width 34 height 16
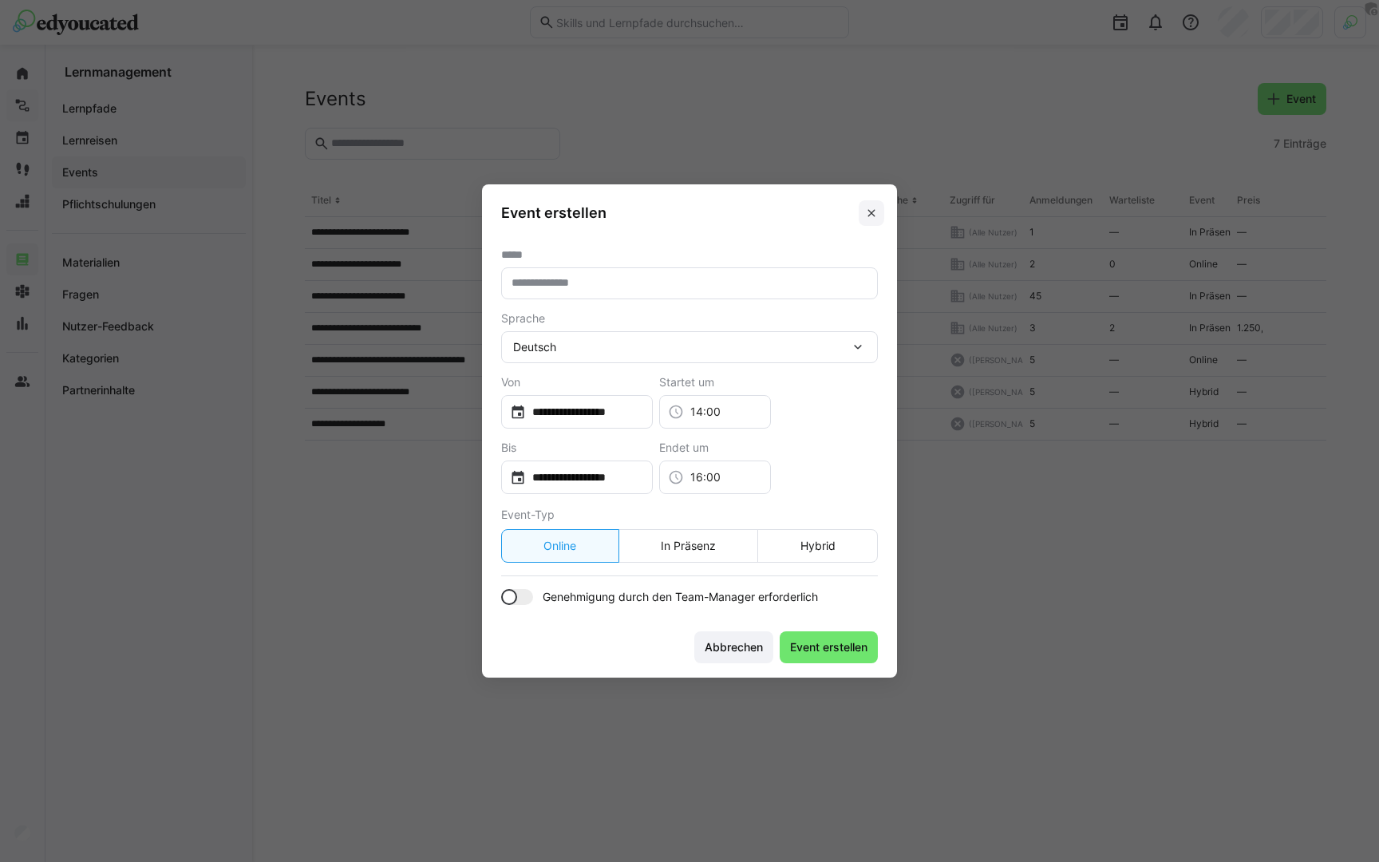
click at [871, 207] on eds-icon at bounding box center [871, 213] width 13 height 13
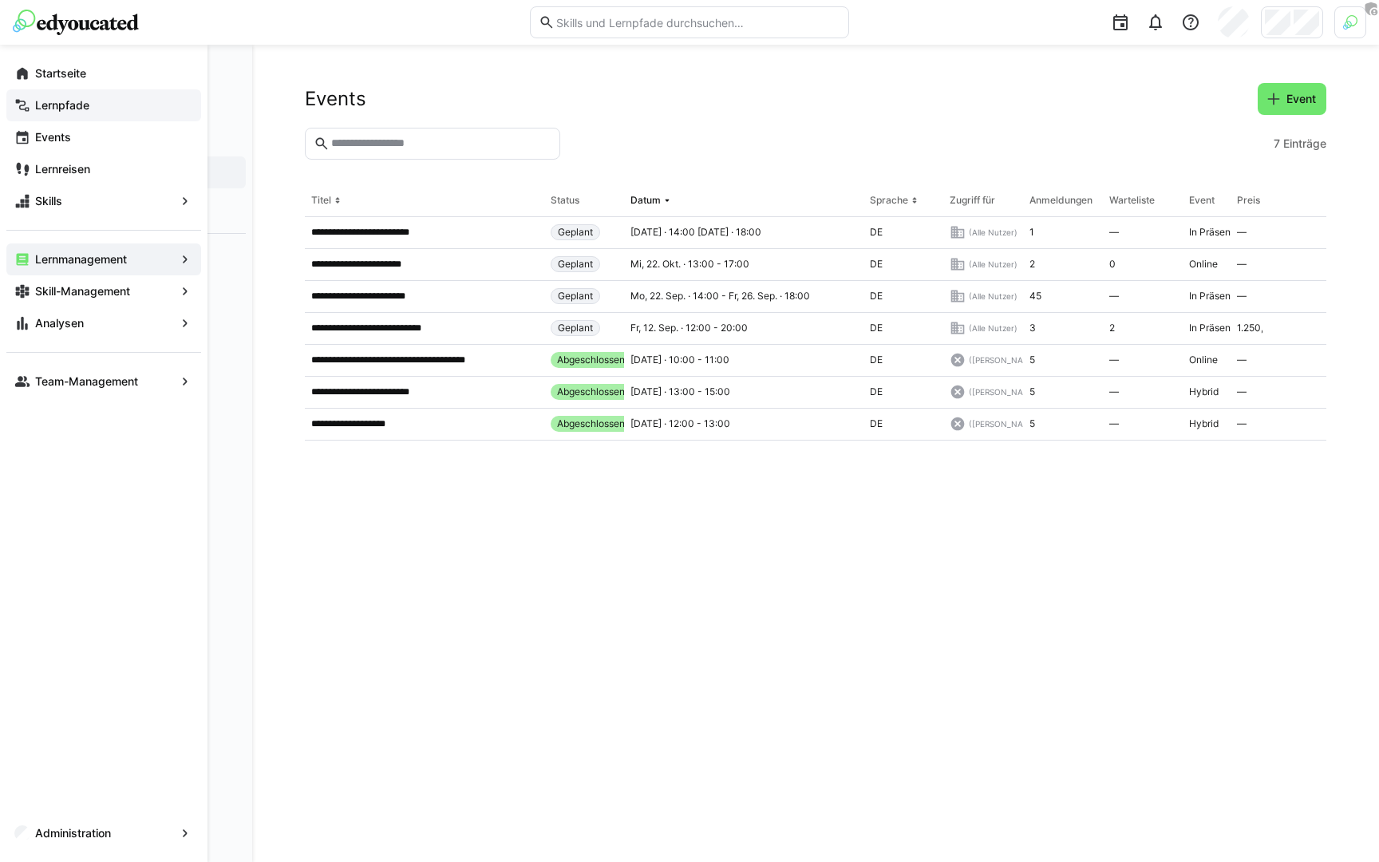
click at [22, 75] on eds-icon at bounding box center [22, 73] width 16 height 16
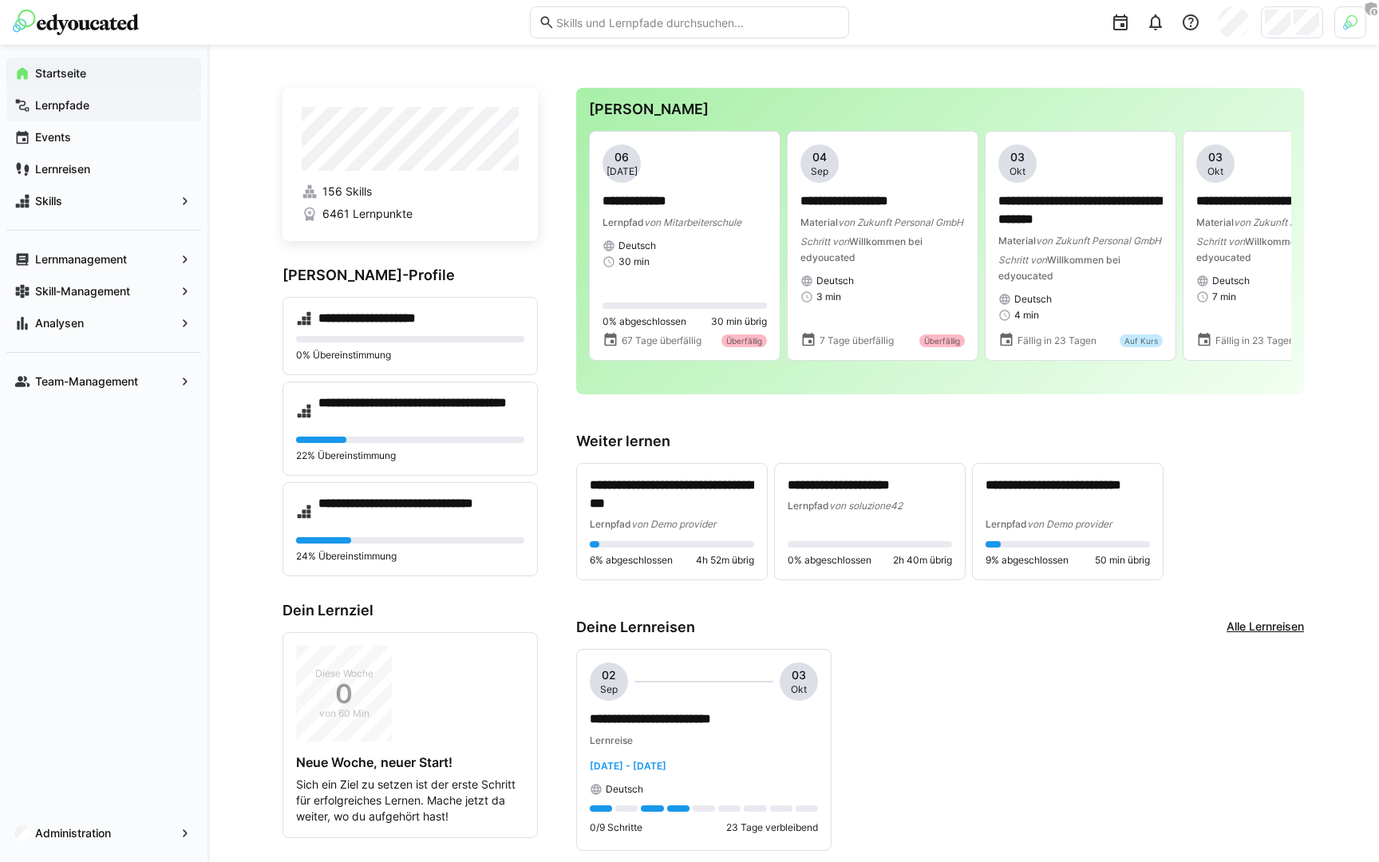
click at [351, 32] on div at bounding box center [266, 23] width 506 height 26
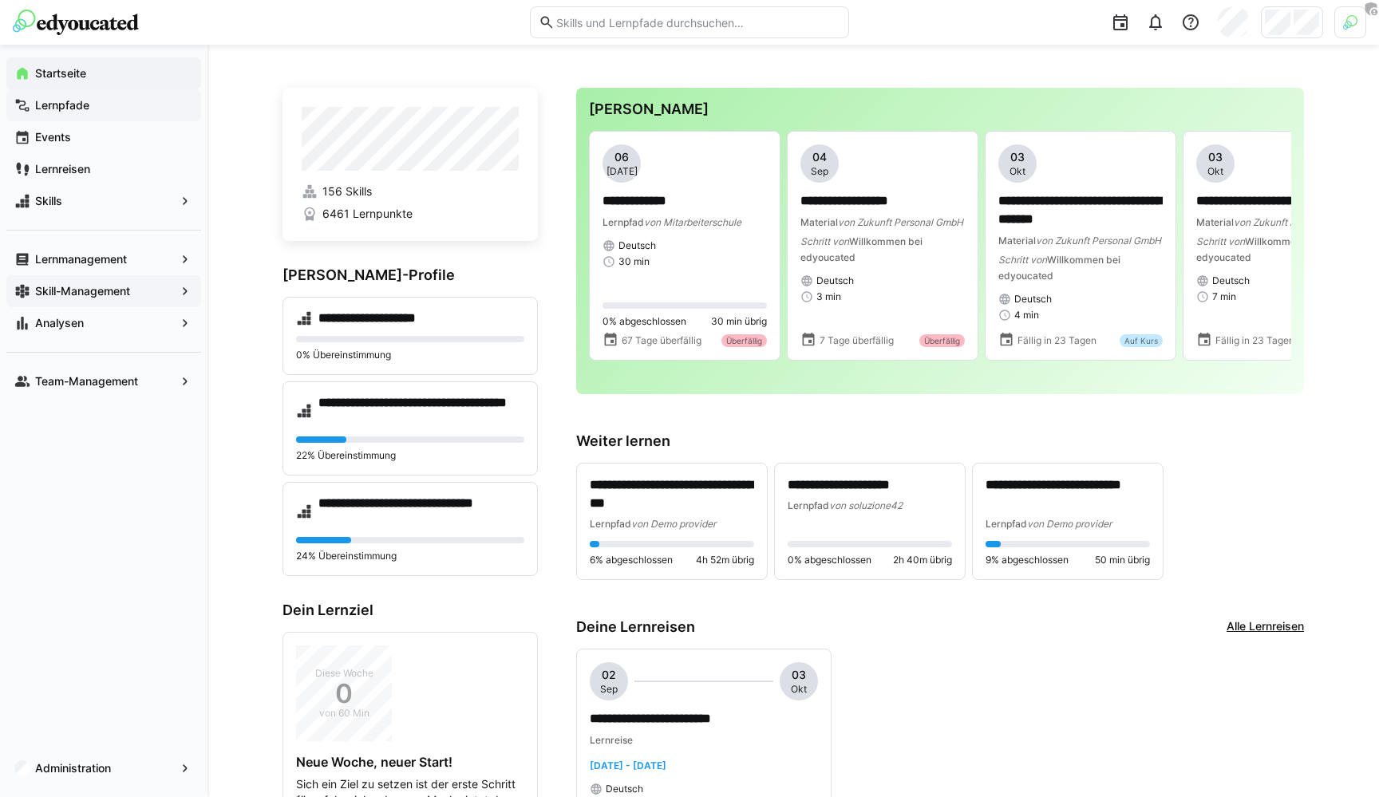
click at [0, 0] on app-navigation-label "Skill-Management" at bounding box center [0, 0] width 0 height 0
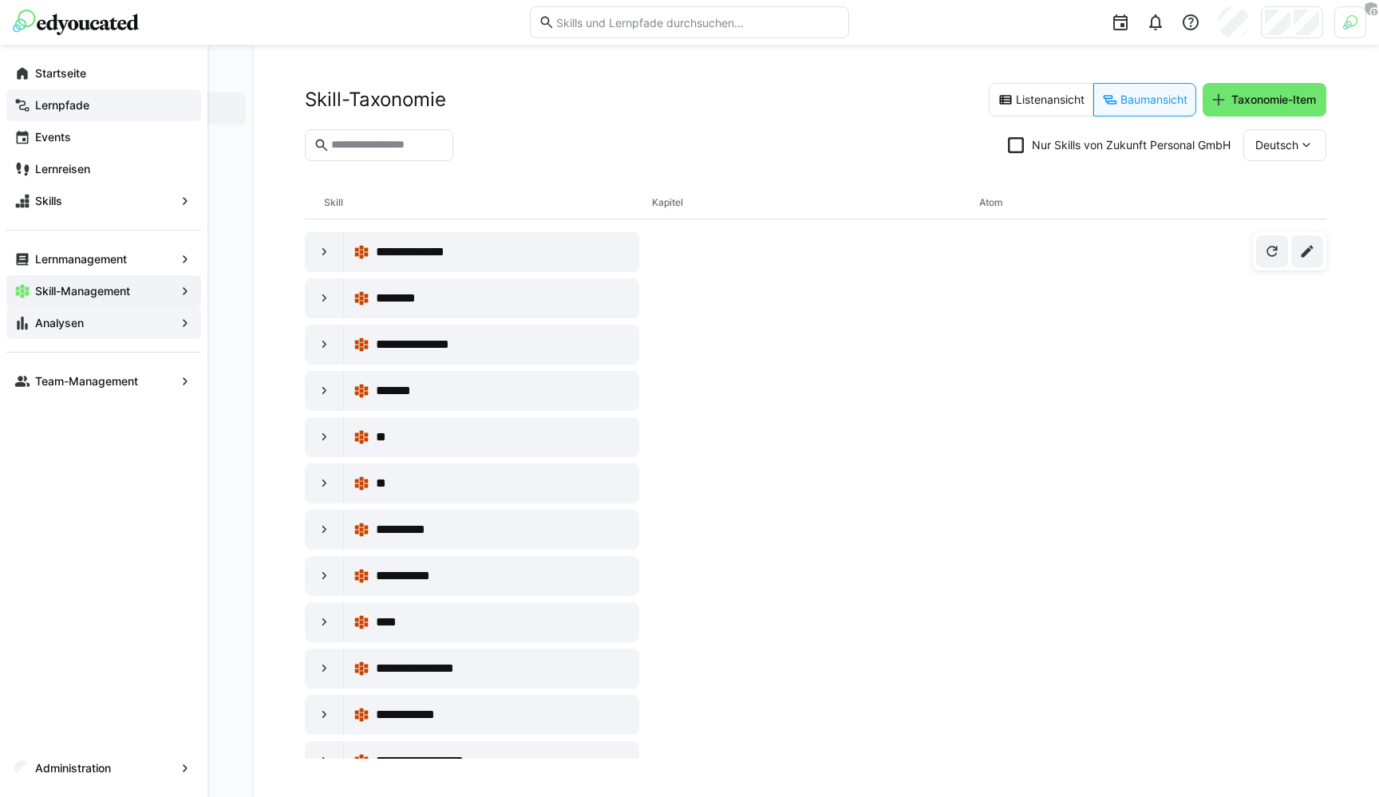
click at [0, 0] on app-navigation-label "Analysen" at bounding box center [0, 0] width 0 height 0
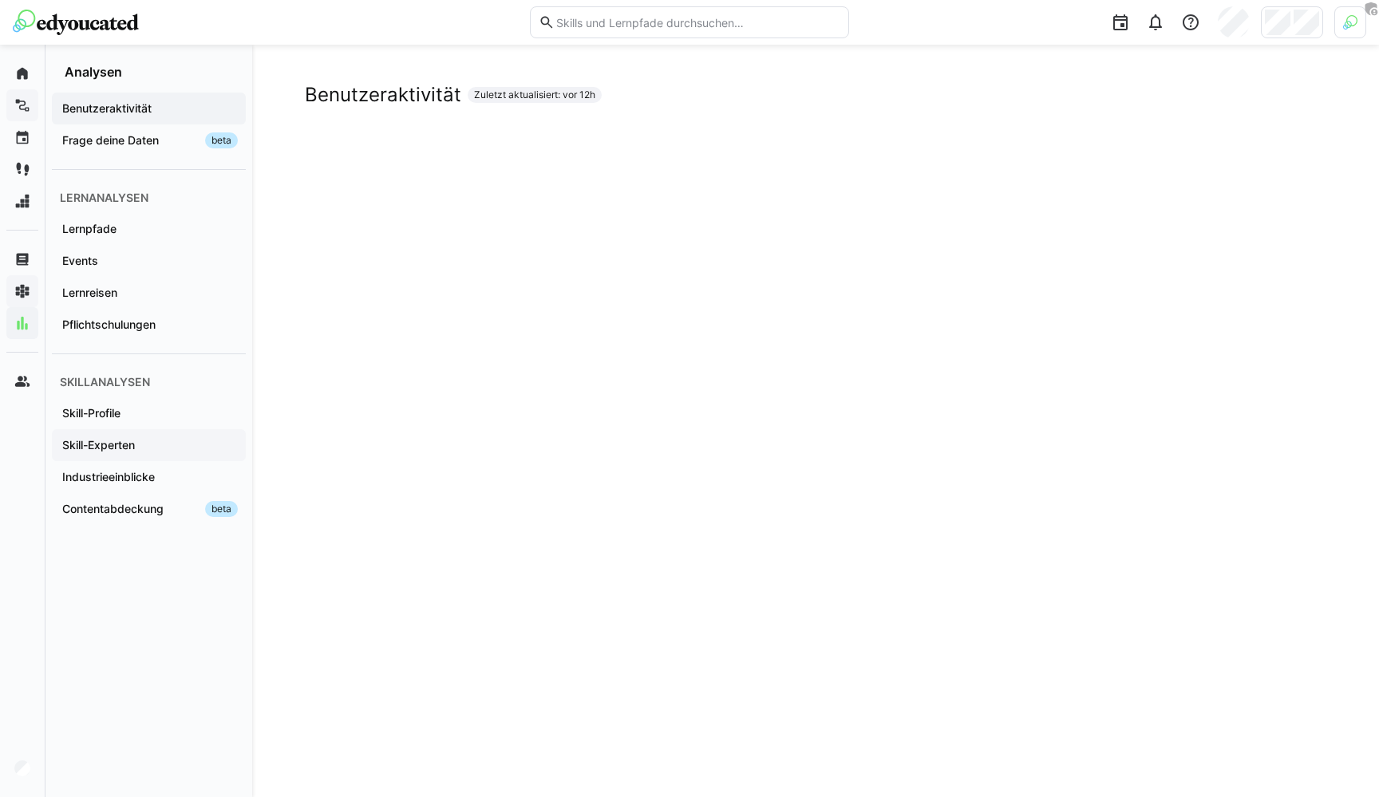
click at [0, 0] on app-navigation-label "Skill-Experten" at bounding box center [0, 0] width 0 height 0
click at [1055, 91] on div "Skill-Experten Zuletzt aktualisiert: vor 12h" at bounding box center [815, 95] width 1021 height 24
